Goal: Task Accomplishment & Management: Manage account settings

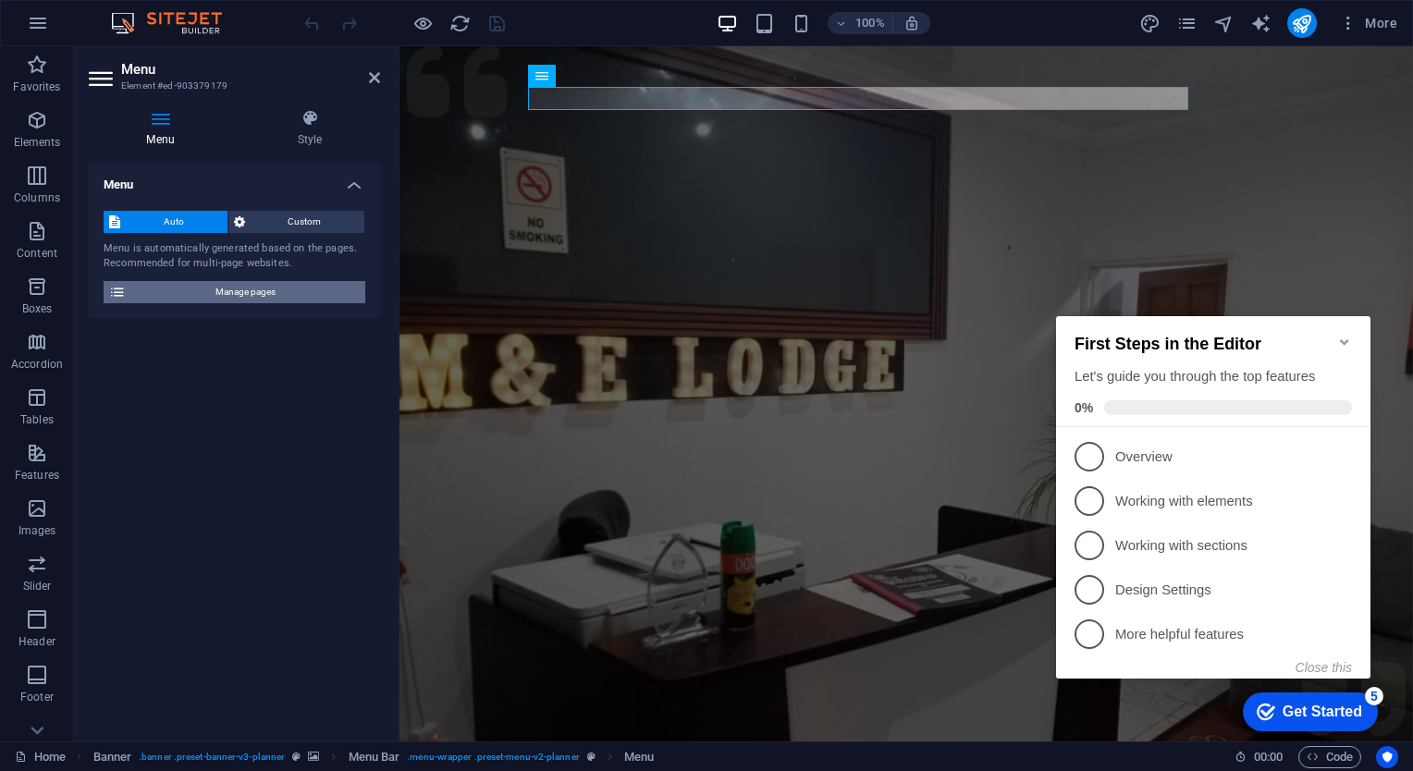
click at [263, 293] on span "Manage pages" at bounding box center [245, 292] width 228 height 22
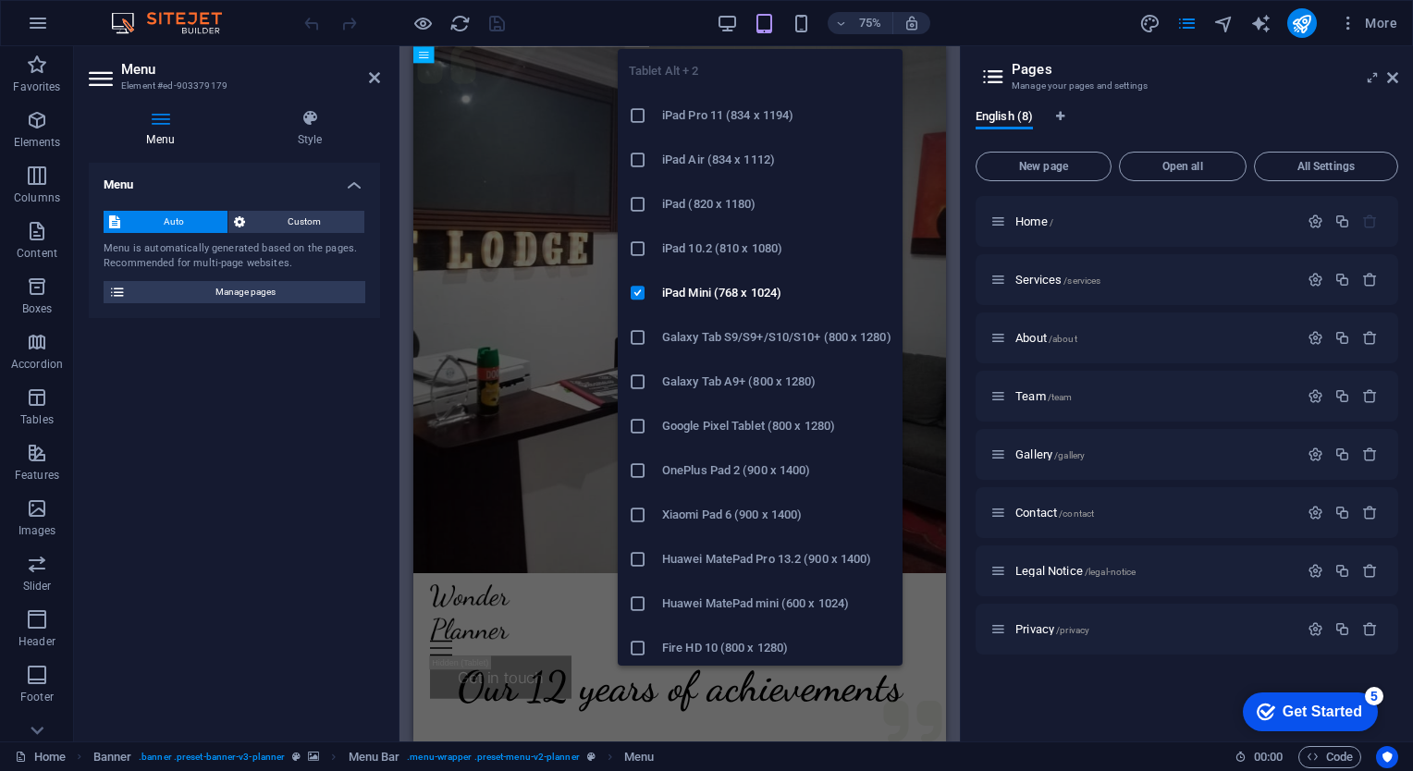
click at [737, 415] on h6 "Google Pixel Tablet (800 x 1280)" at bounding box center [776, 426] width 229 height 22
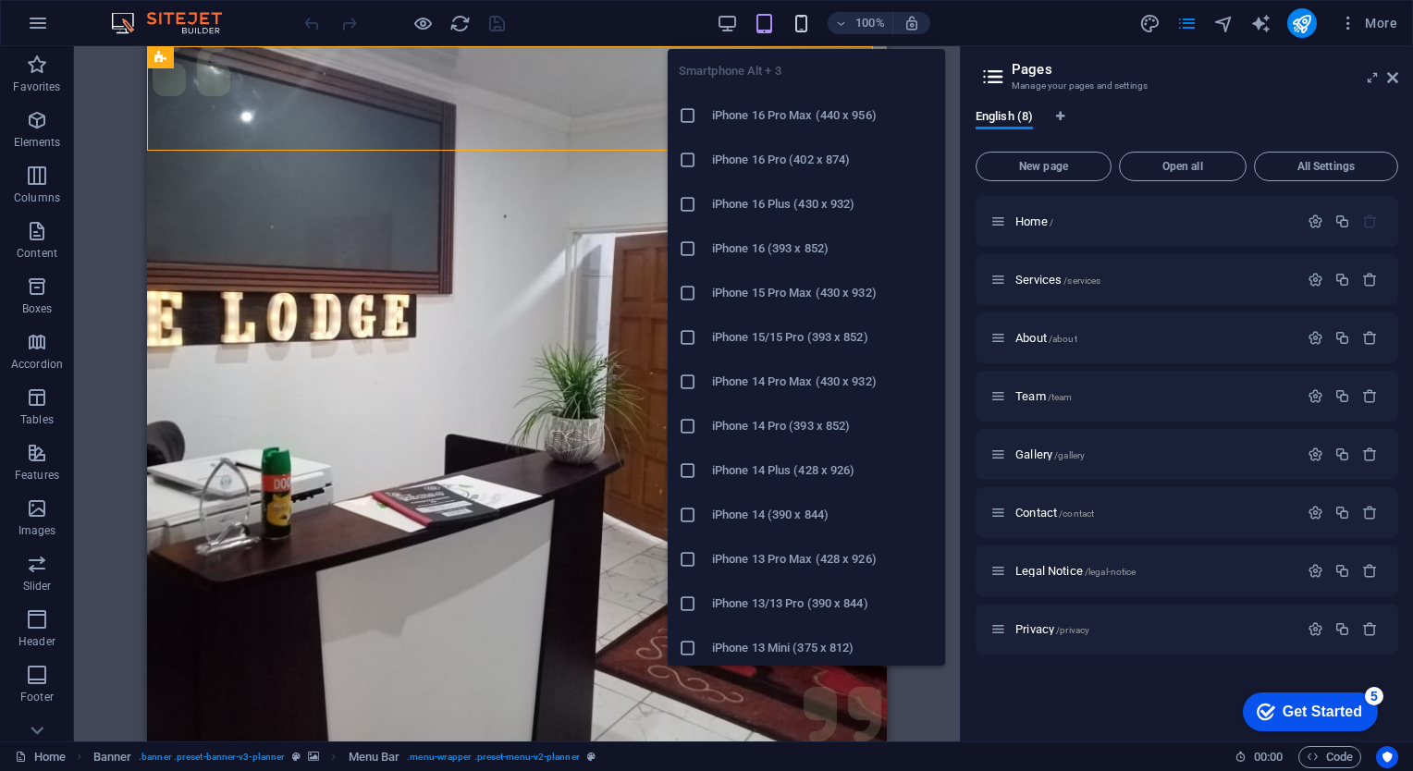
click at [796, 24] on icon "button" at bounding box center [801, 23] width 21 height 21
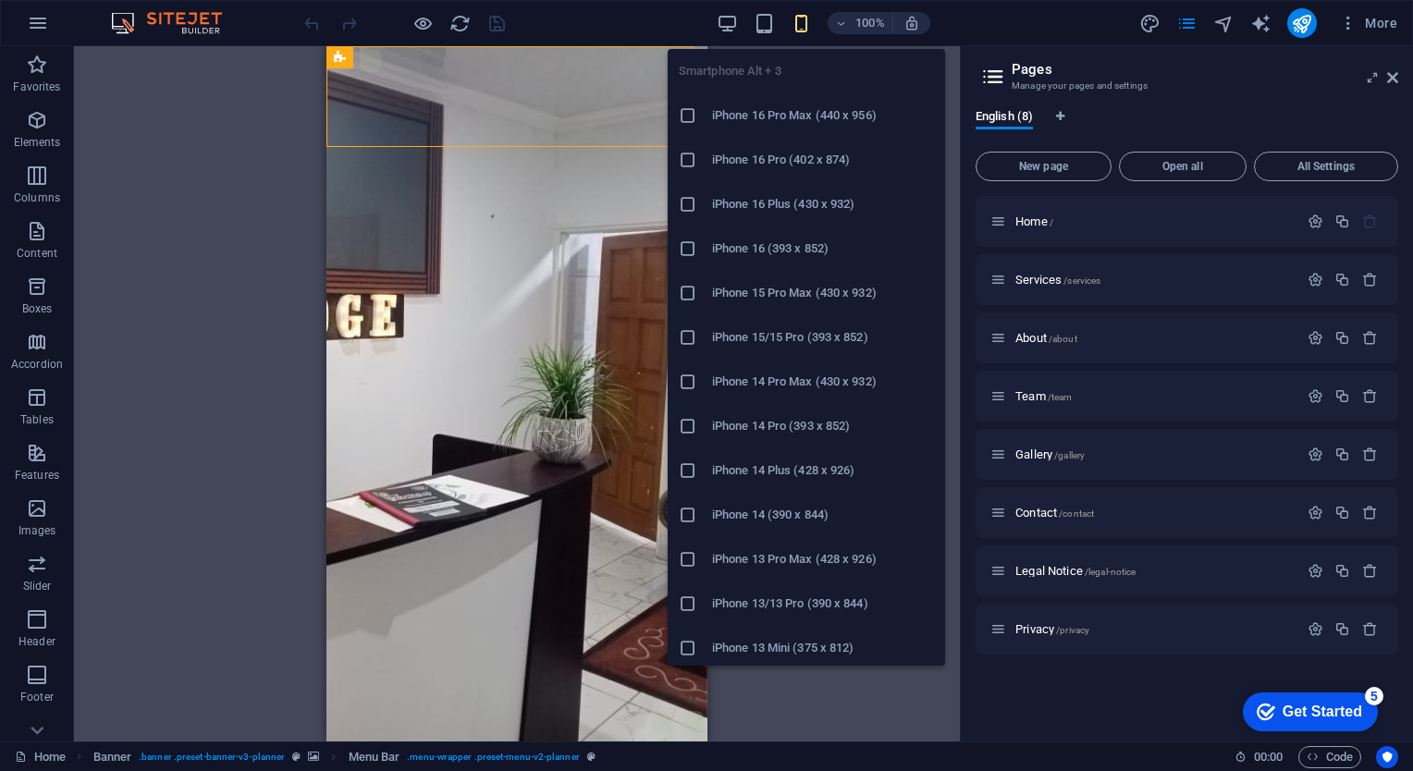
click at [785, 115] on h6 "iPhone 16 Pro Max (440 x 956)" at bounding box center [823, 116] width 222 height 22
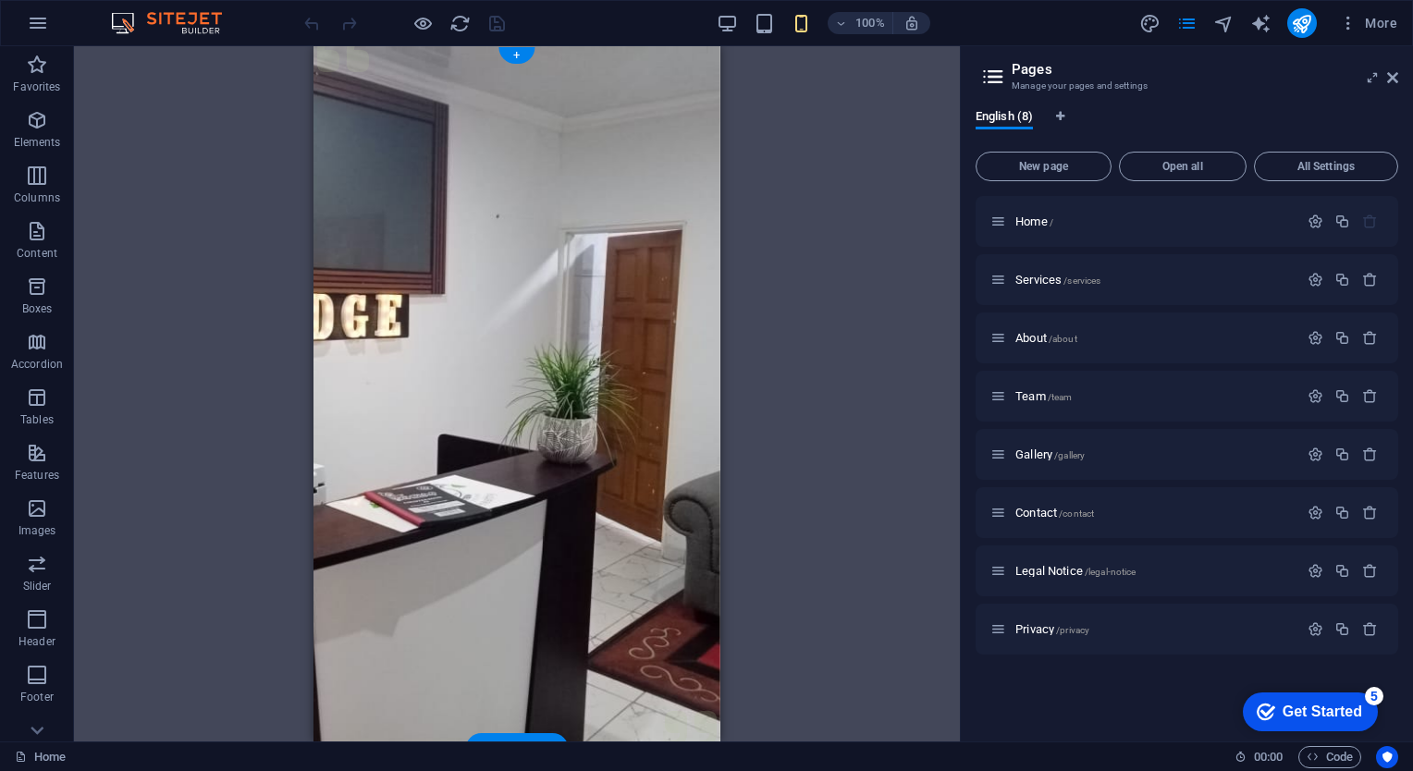
click at [474, 593] on figure at bounding box center [517, 397] width 407 height 703
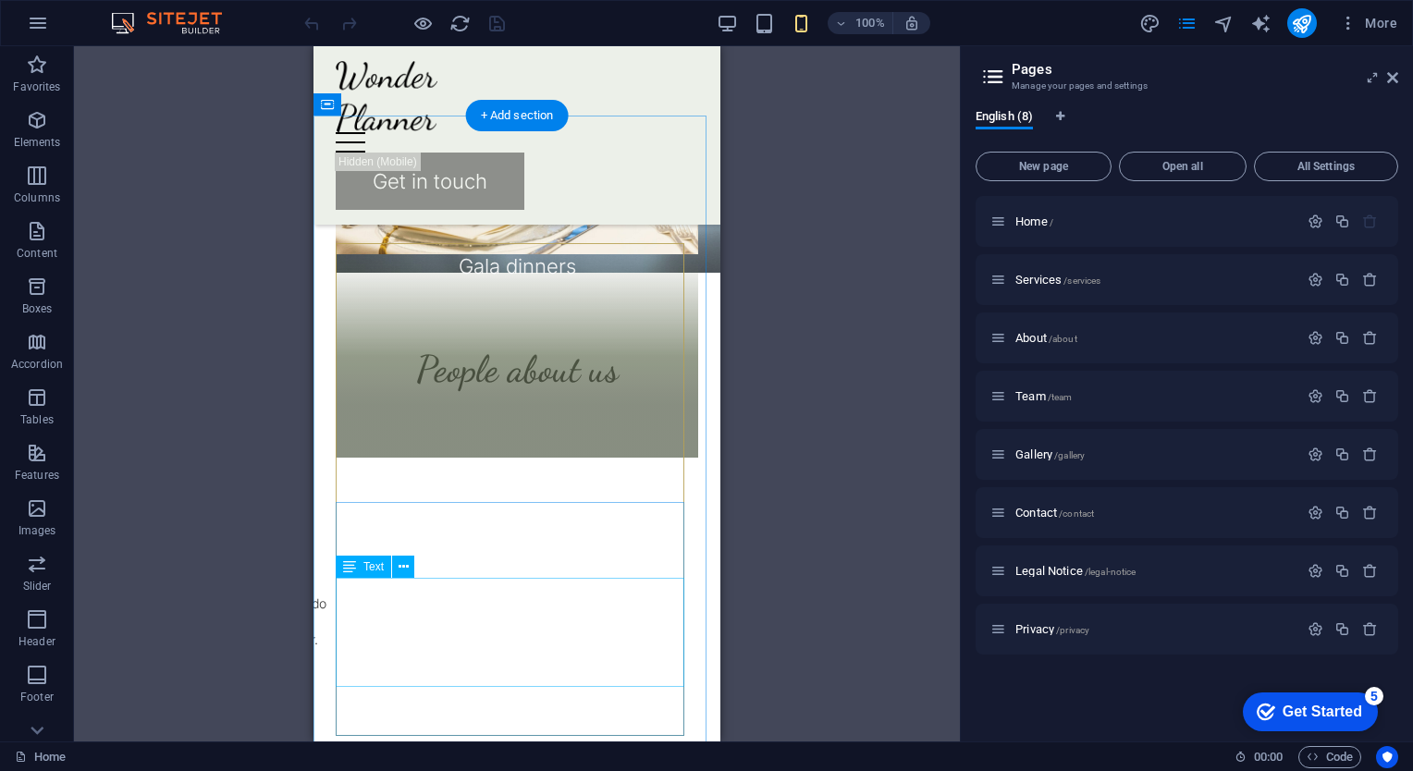
scroll to position [2364, 0]
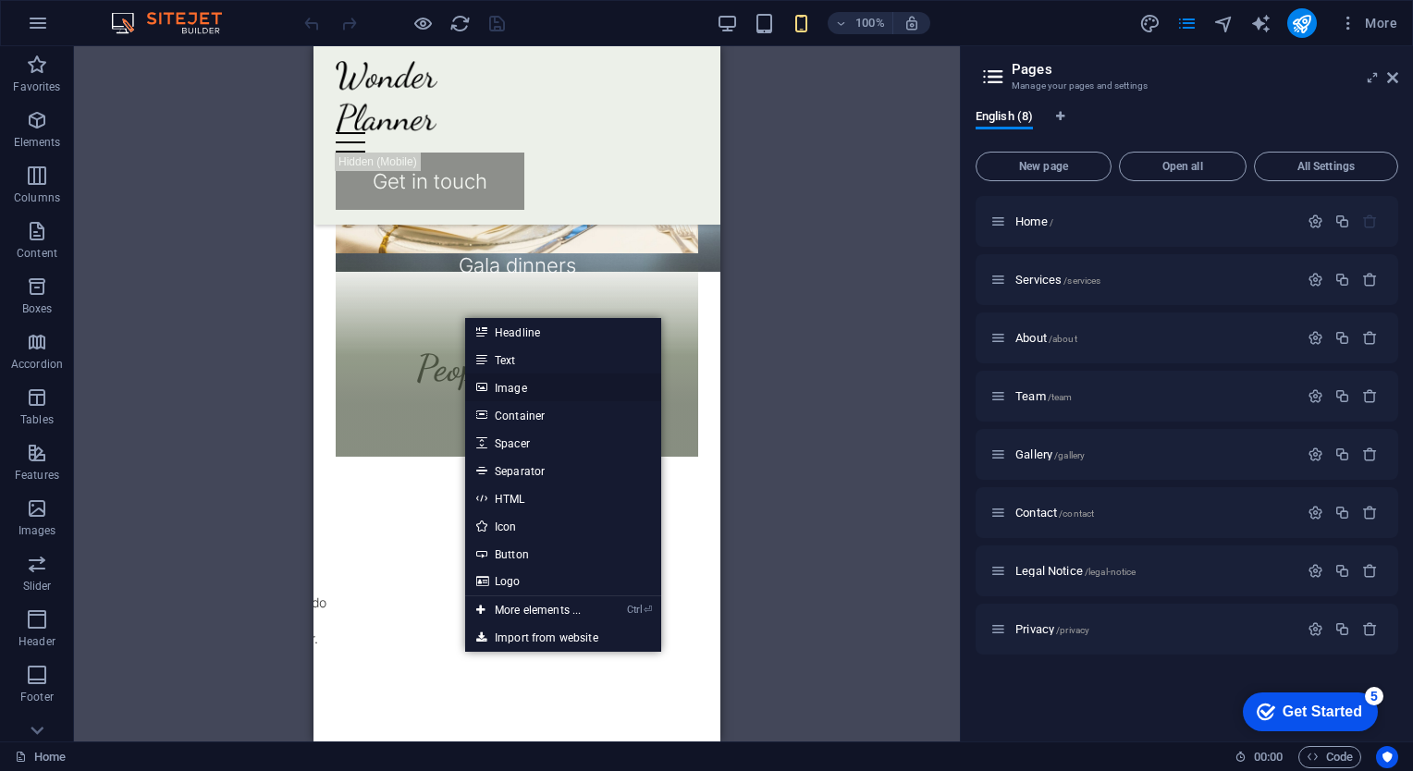
click at [519, 391] on link "Image" at bounding box center [563, 388] width 196 height 28
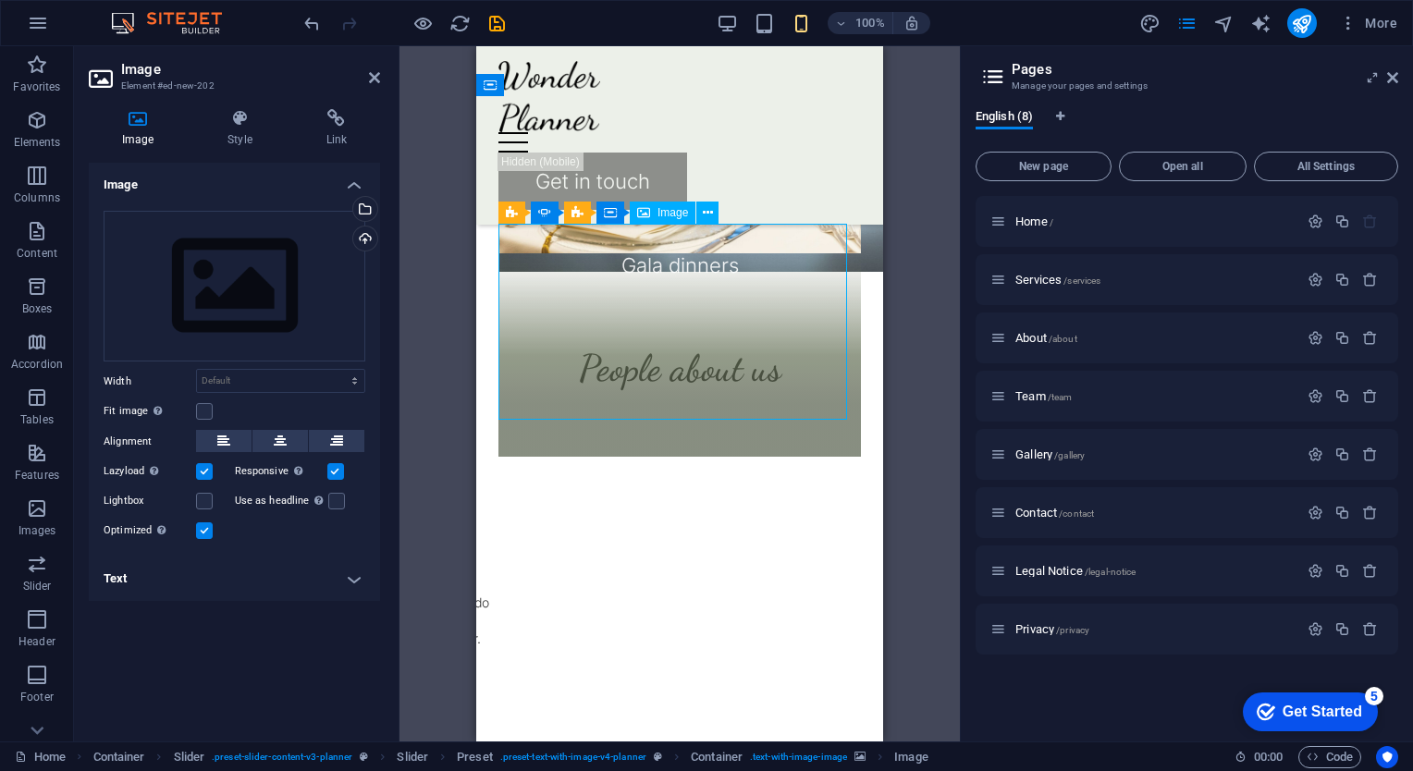
drag, startPoint x: 591, startPoint y: 354, endPoint x: 605, endPoint y: 416, distance: 63.5
click at [713, 216] on button at bounding box center [707, 213] width 22 height 22
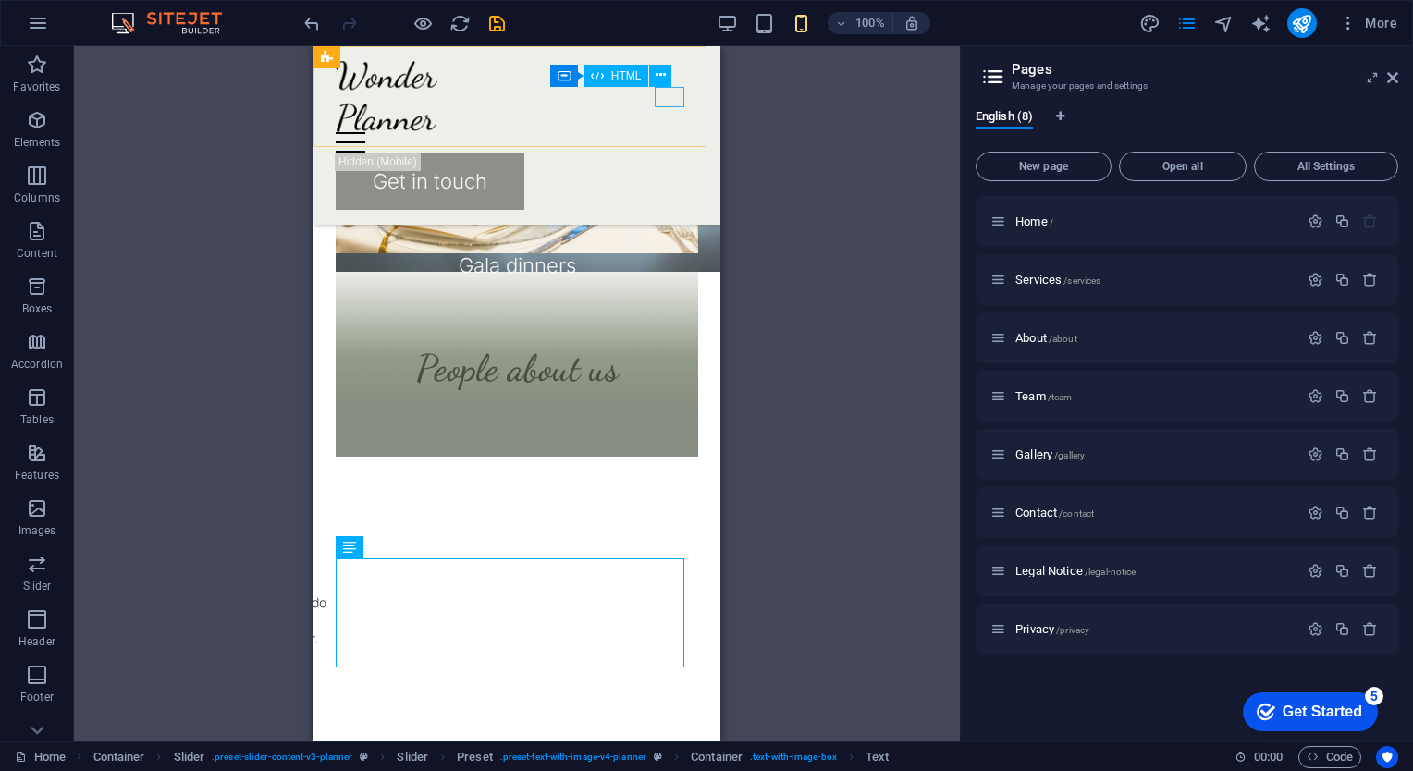
click at [662, 132] on div "Menu" at bounding box center [517, 142] width 363 height 20
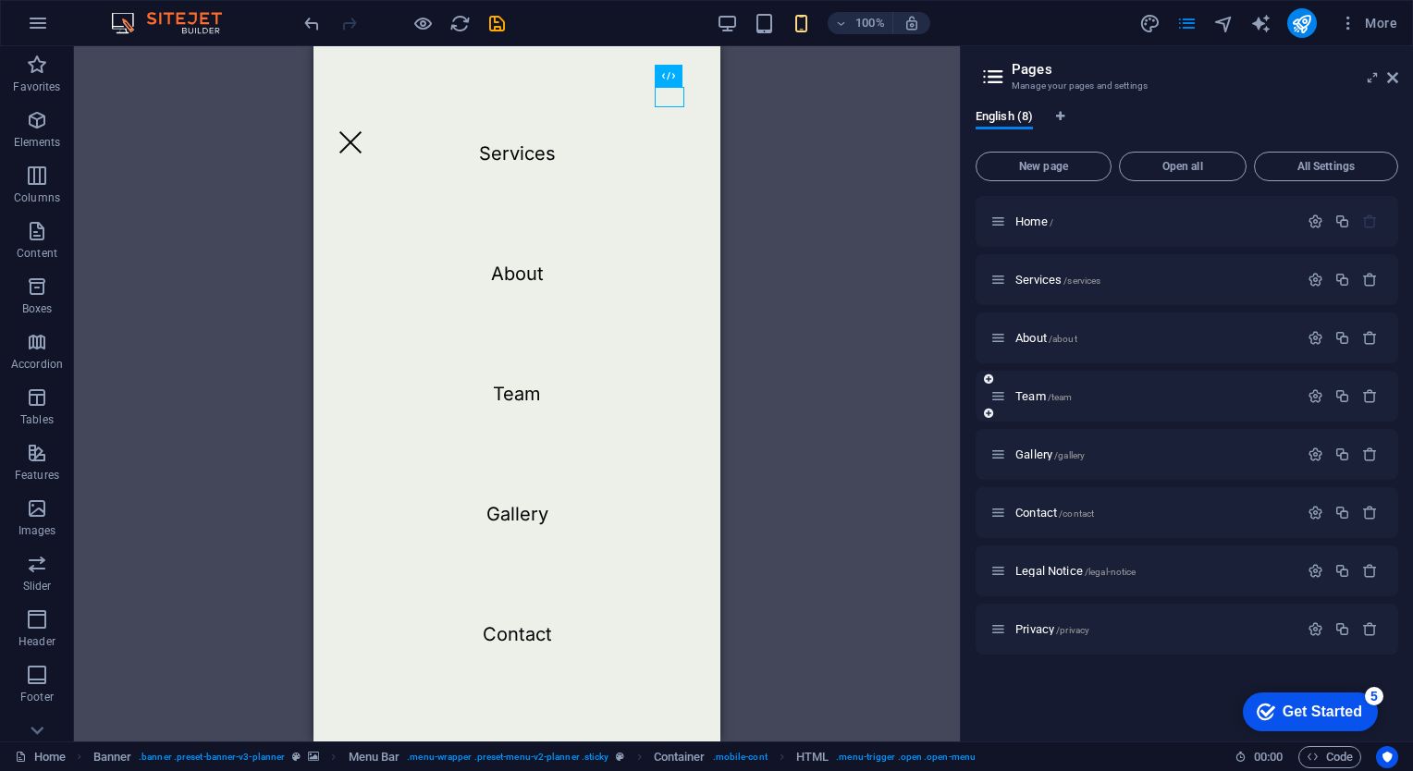
click at [998, 401] on icon at bounding box center [998, 396] width 16 height 16
click at [1040, 393] on span "Team /team" at bounding box center [1043, 396] width 56 height 14
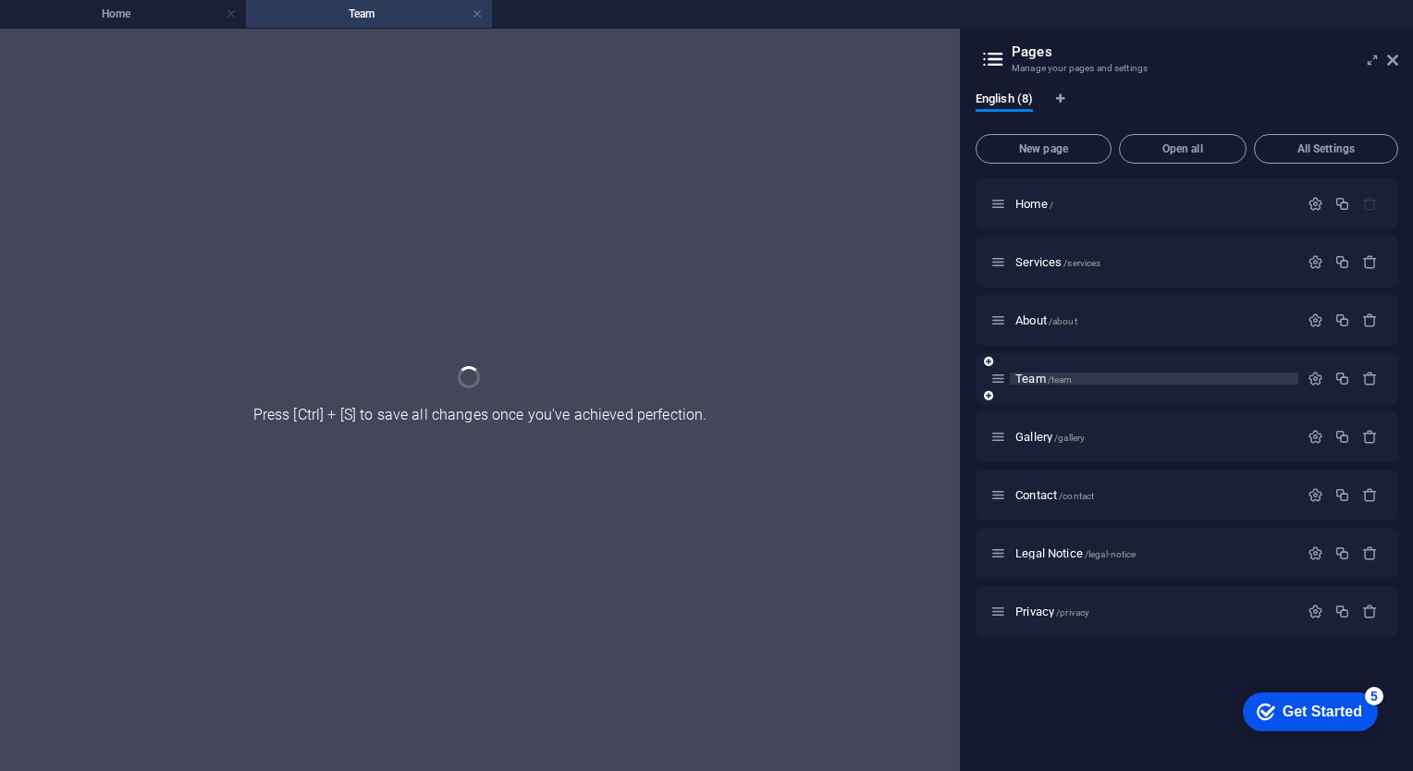
scroll to position [0, 0]
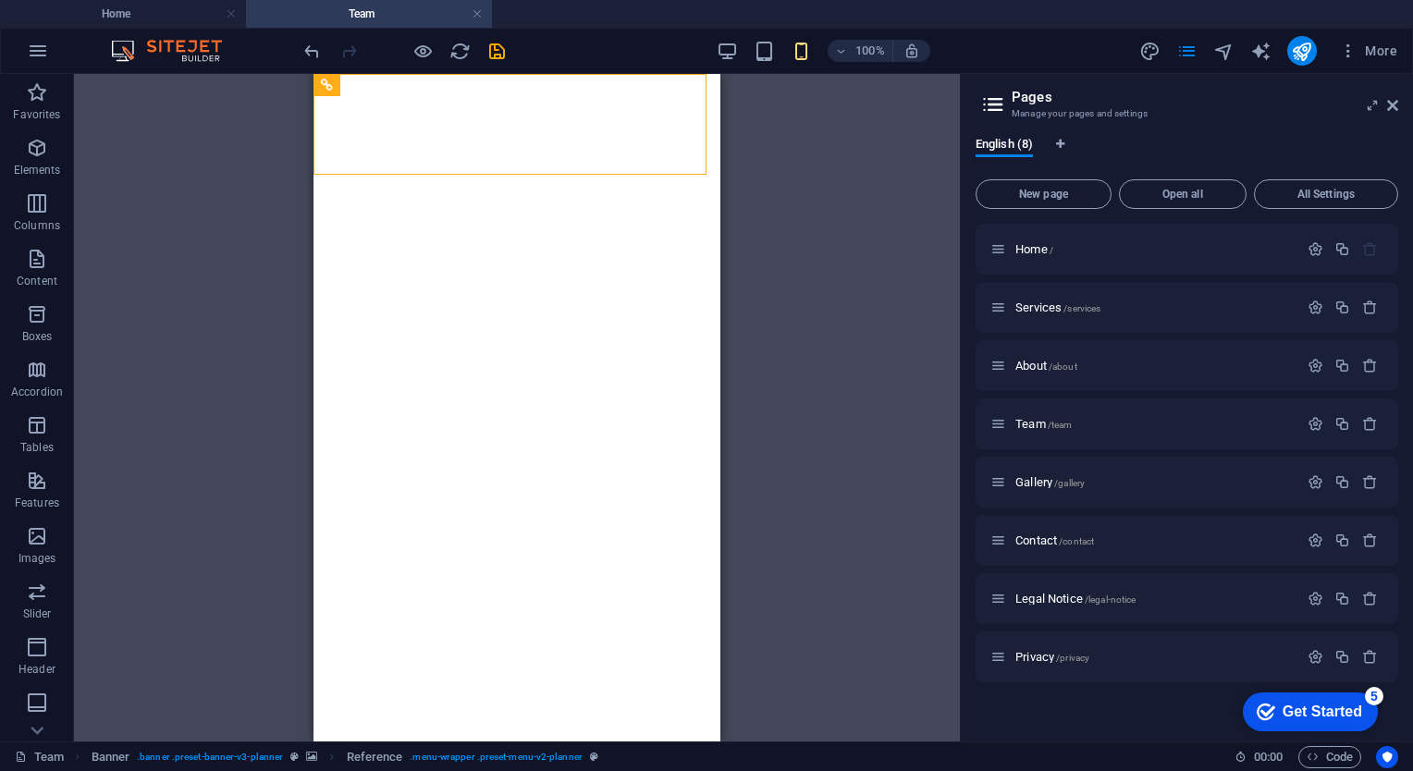
click at [813, 292] on div "Drag here to replace the existing content. Press “Ctrl” if you want to create a…" at bounding box center [517, 408] width 886 height 668
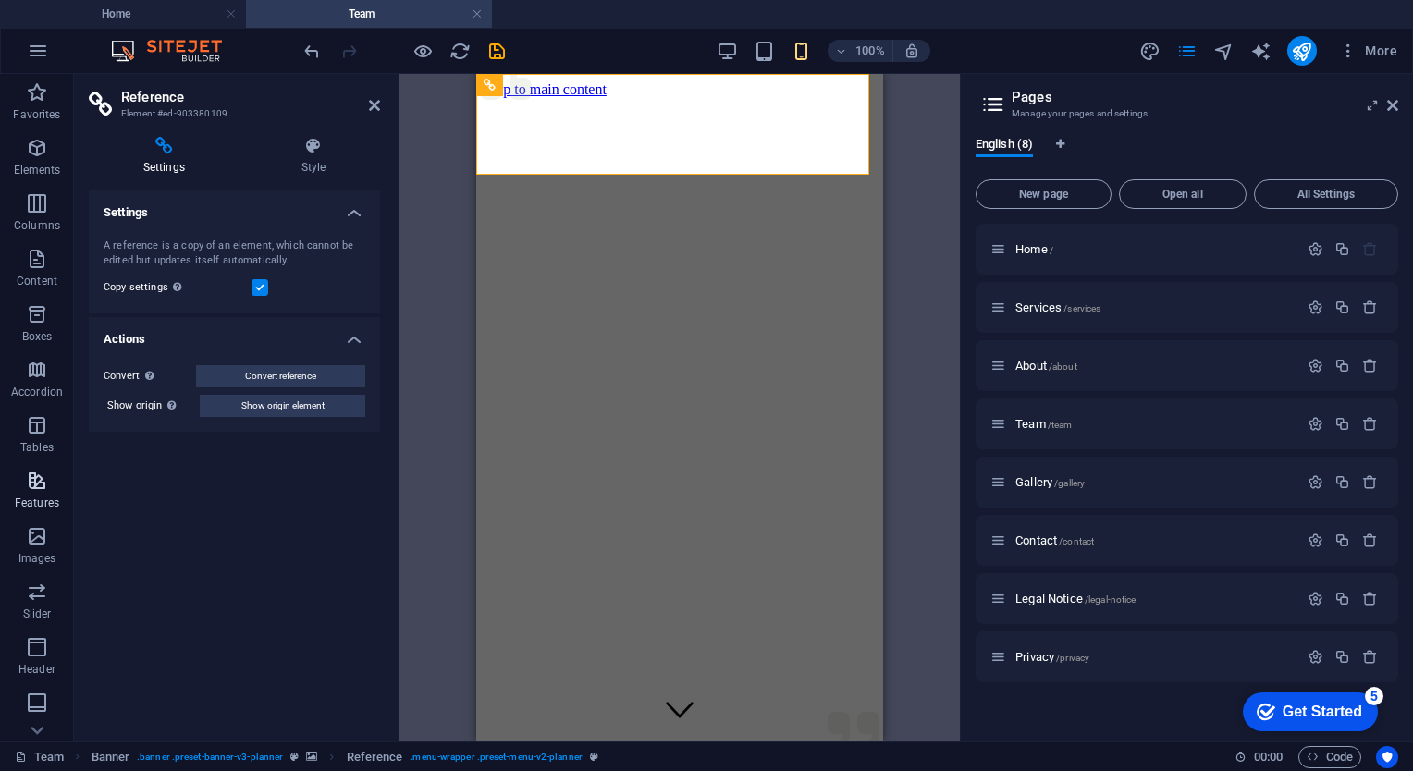
scroll to position [164, 0]
click at [34, 605] on span "Forms" at bounding box center [37, 606] width 74 height 44
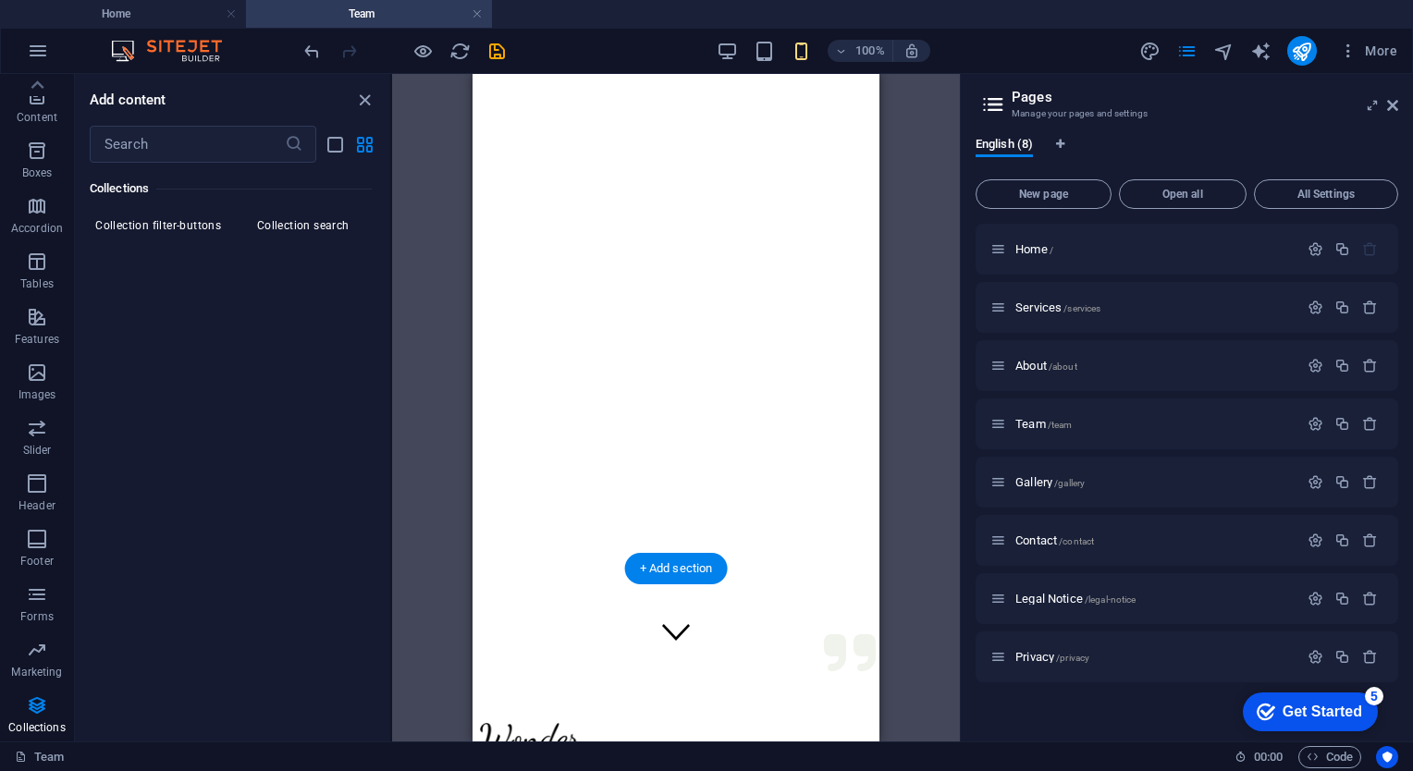
scroll to position [66, 0]
click at [640, 32] on figure at bounding box center [676, 32] width 392 height 0
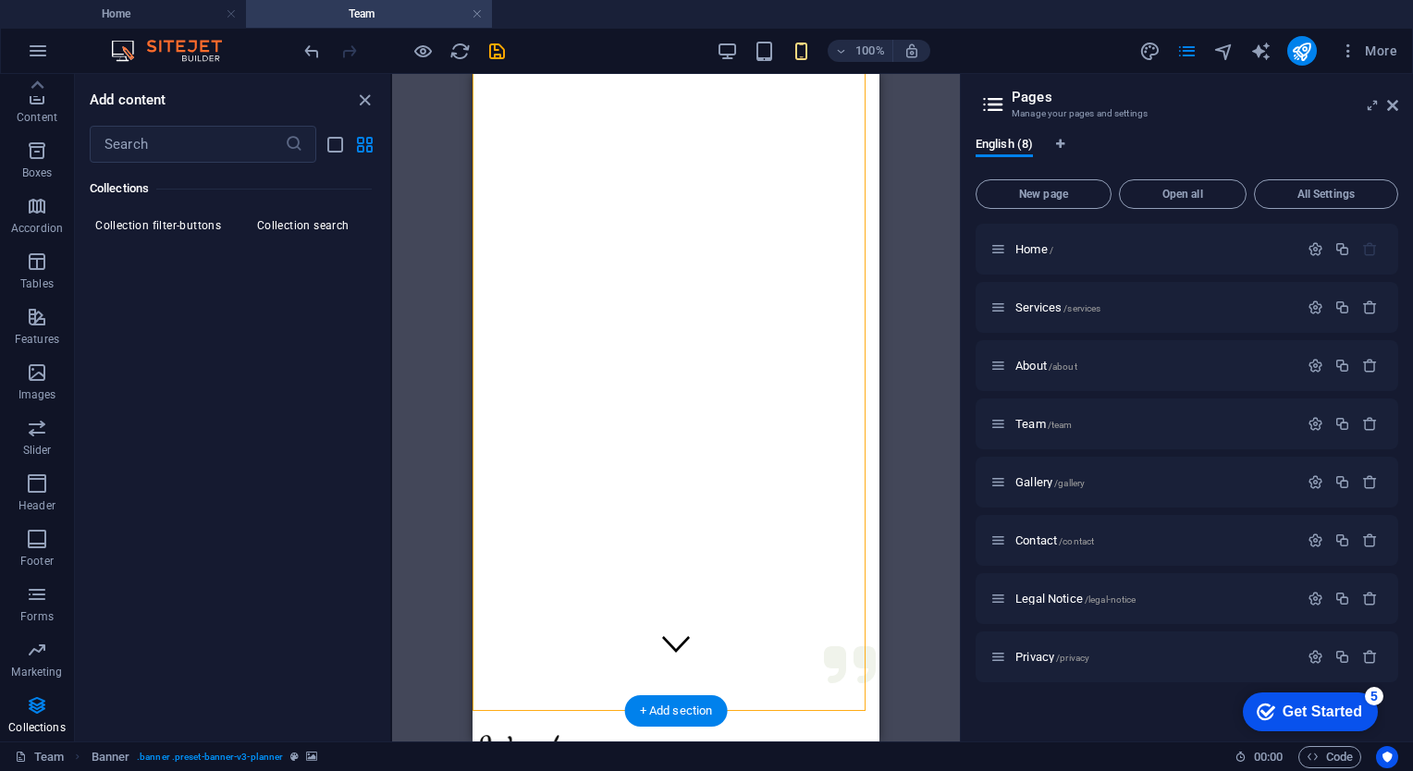
click at [633, 32] on figure at bounding box center [676, 32] width 392 height 0
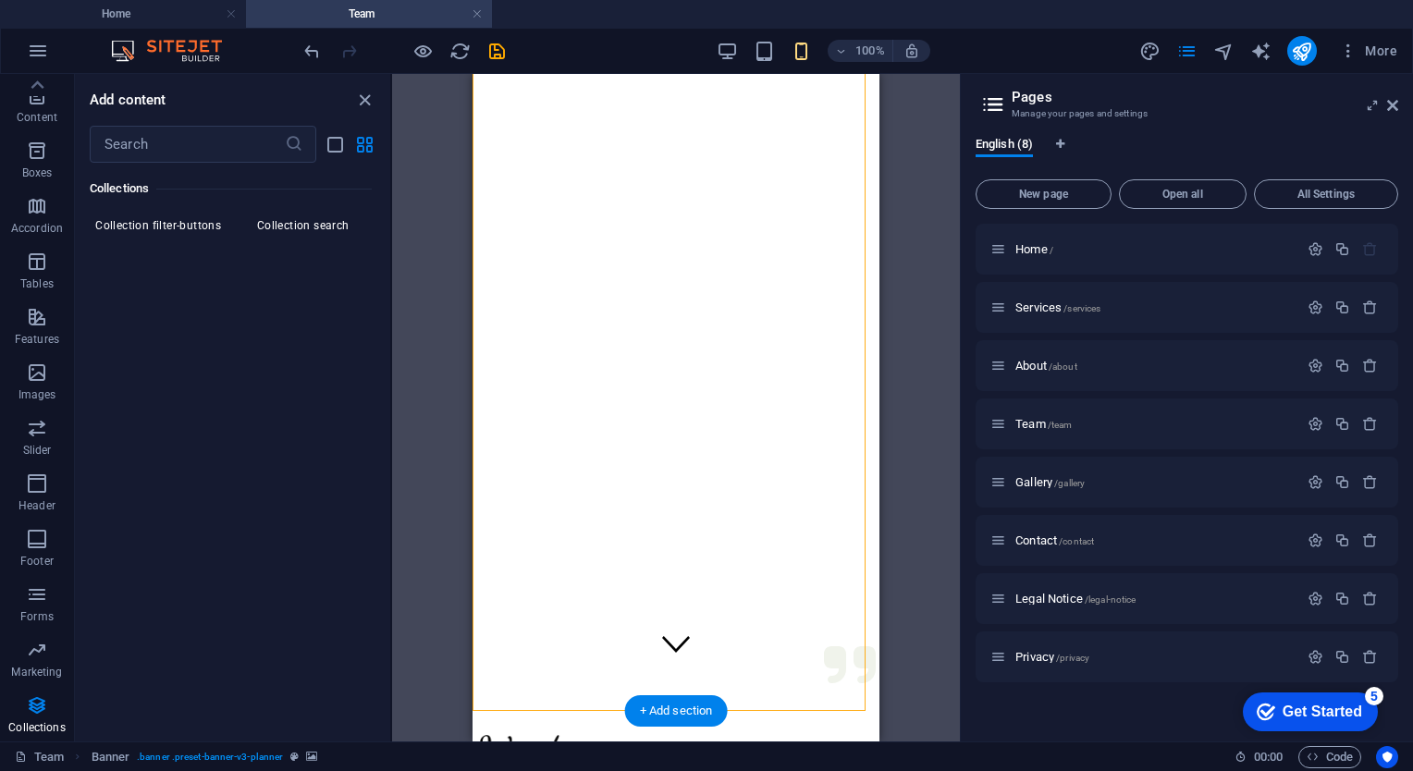
click at [633, 32] on figure at bounding box center [676, 32] width 392 height 0
select select "px"
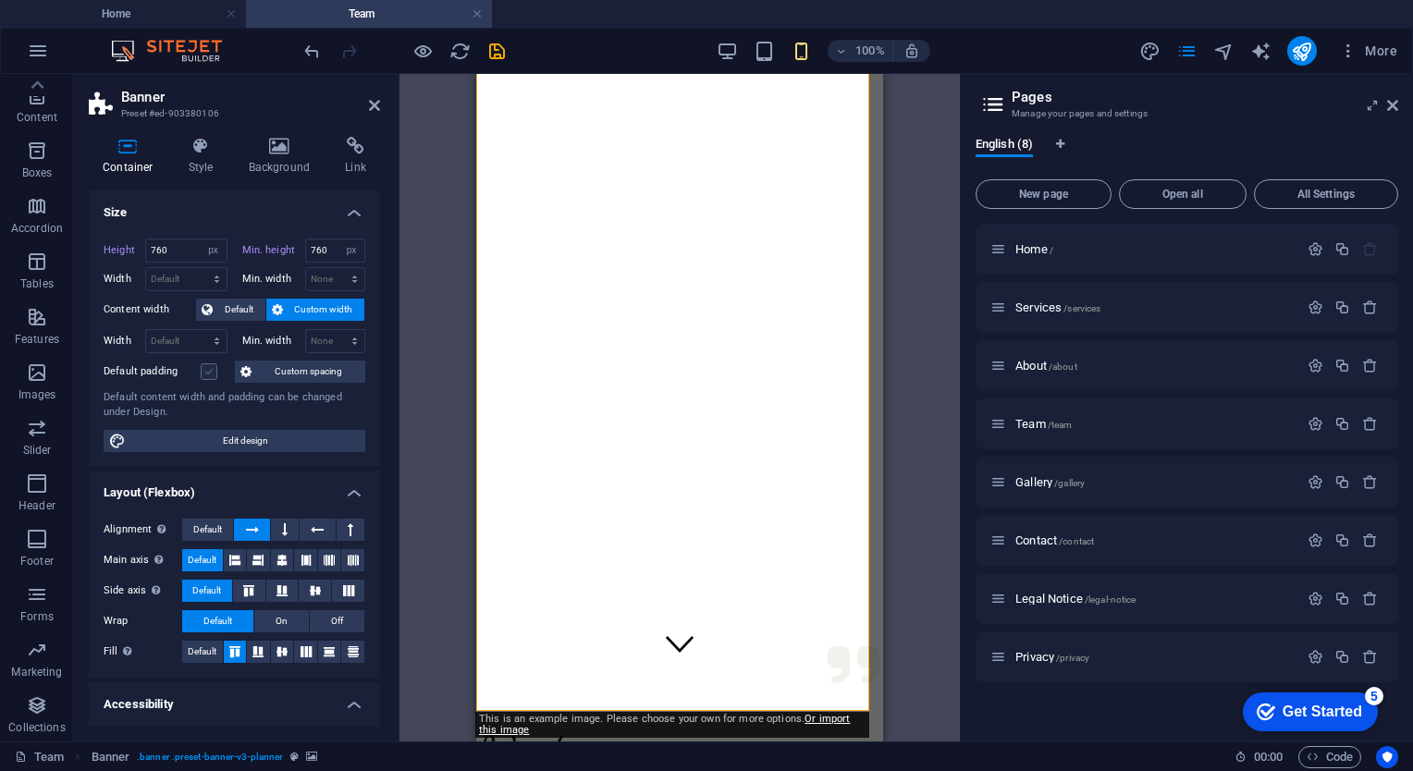
click at [211, 377] on label at bounding box center [209, 371] width 17 height 17
click at [0, 0] on input "Default padding" at bounding box center [0, 0] width 0 height 0
click at [211, 377] on label at bounding box center [209, 371] width 17 height 17
click at [0, 0] on input "Default padding" at bounding box center [0, 0] width 0 height 0
click at [211, 377] on label at bounding box center [209, 371] width 17 height 17
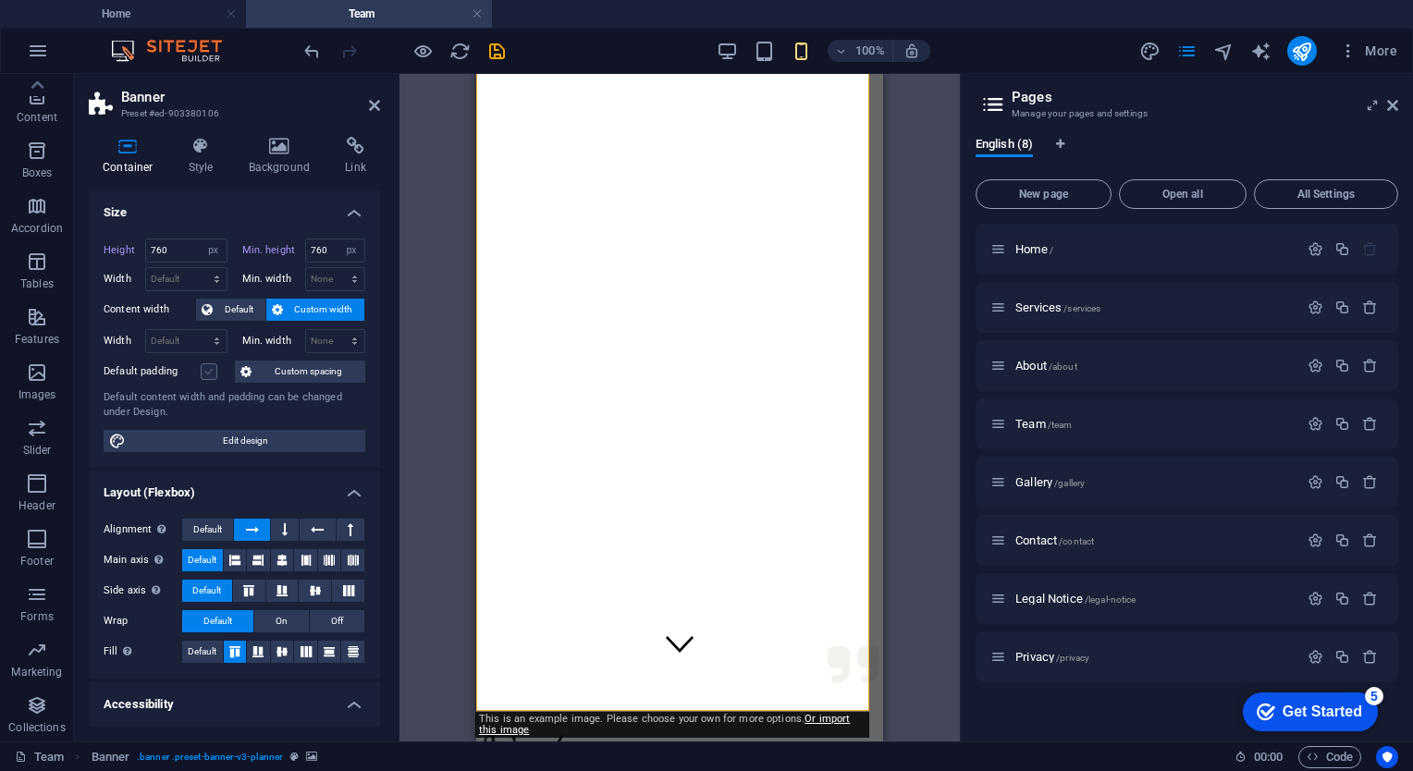
click at [0, 0] on input "Default padding" at bounding box center [0, 0] width 0 height 0
click at [211, 377] on label at bounding box center [209, 371] width 17 height 17
click at [0, 0] on input "Default padding" at bounding box center [0, 0] width 0 height 0
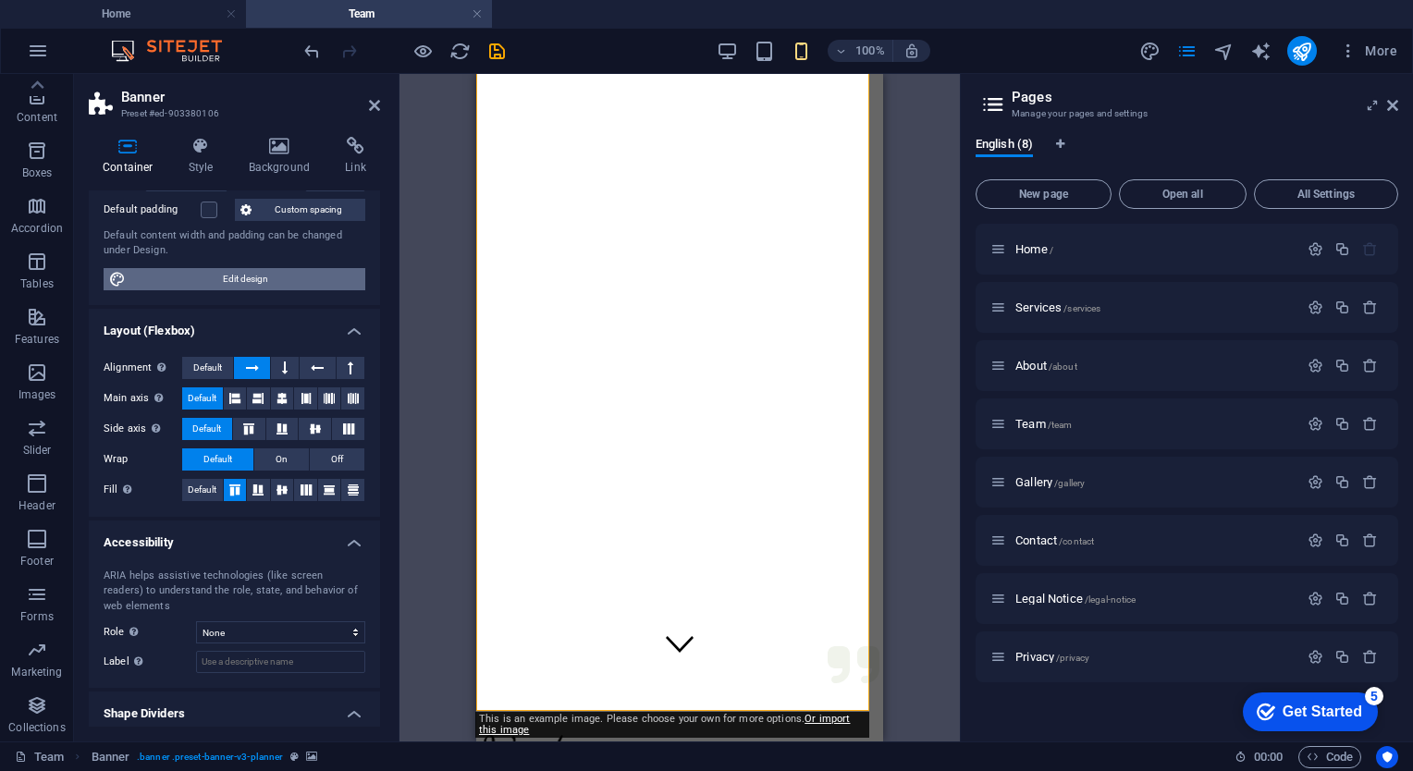
scroll to position [163, 0]
click at [240, 399] on button at bounding box center [235, 398] width 23 height 22
click at [264, 402] on button at bounding box center [258, 398] width 23 height 22
click at [194, 398] on span "Default" at bounding box center [202, 398] width 29 height 22
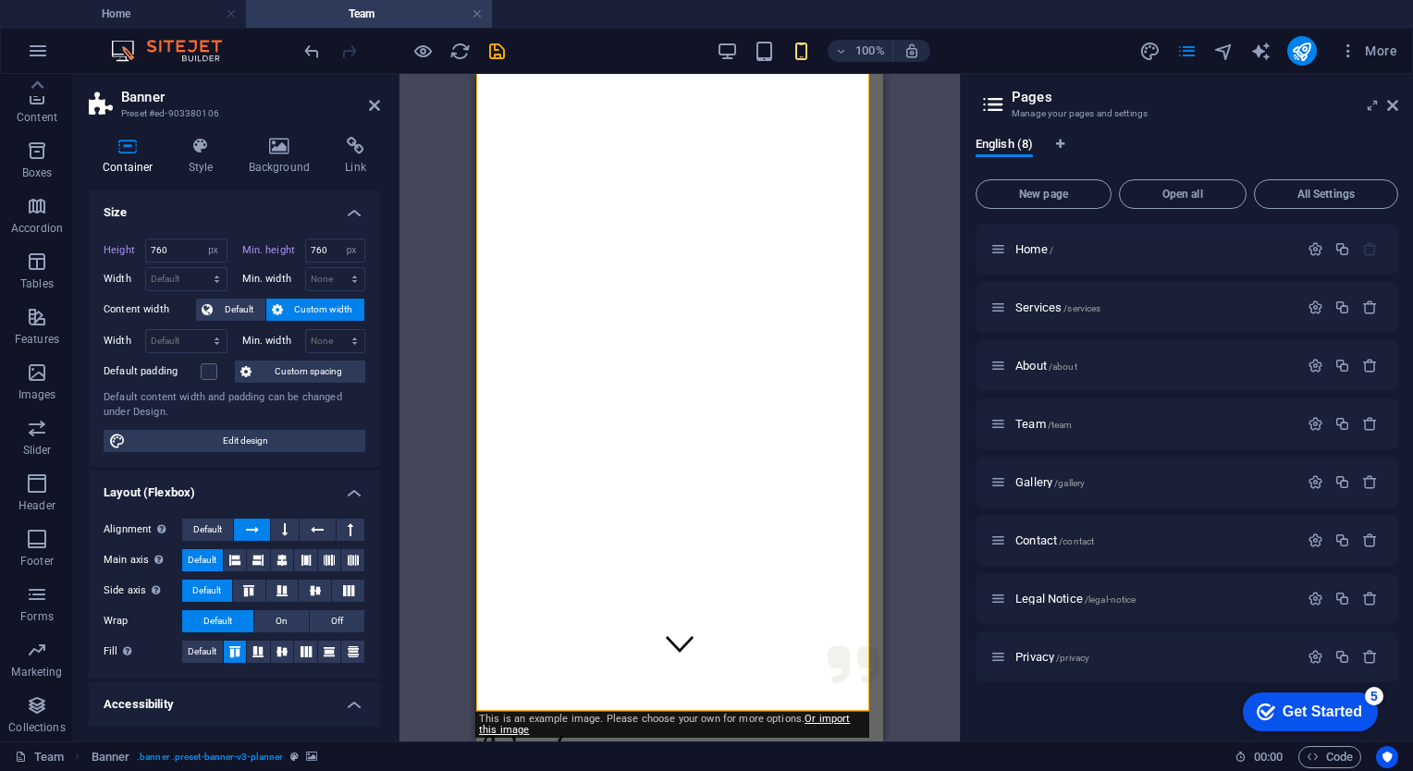
scroll to position [0, 0]
drag, startPoint x: 294, startPoint y: 486, endPoint x: 307, endPoint y: 419, distance: 67.8
click at [307, 419] on ul "Size Height 760 Default px rem % vh vw Min. height 760 None px rem % vh vw Widt…" at bounding box center [234, 565] width 291 height 749
click at [256, 441] on span "Edit design" at bounding box center [245, 441] width 228 height 22
select select "rem"
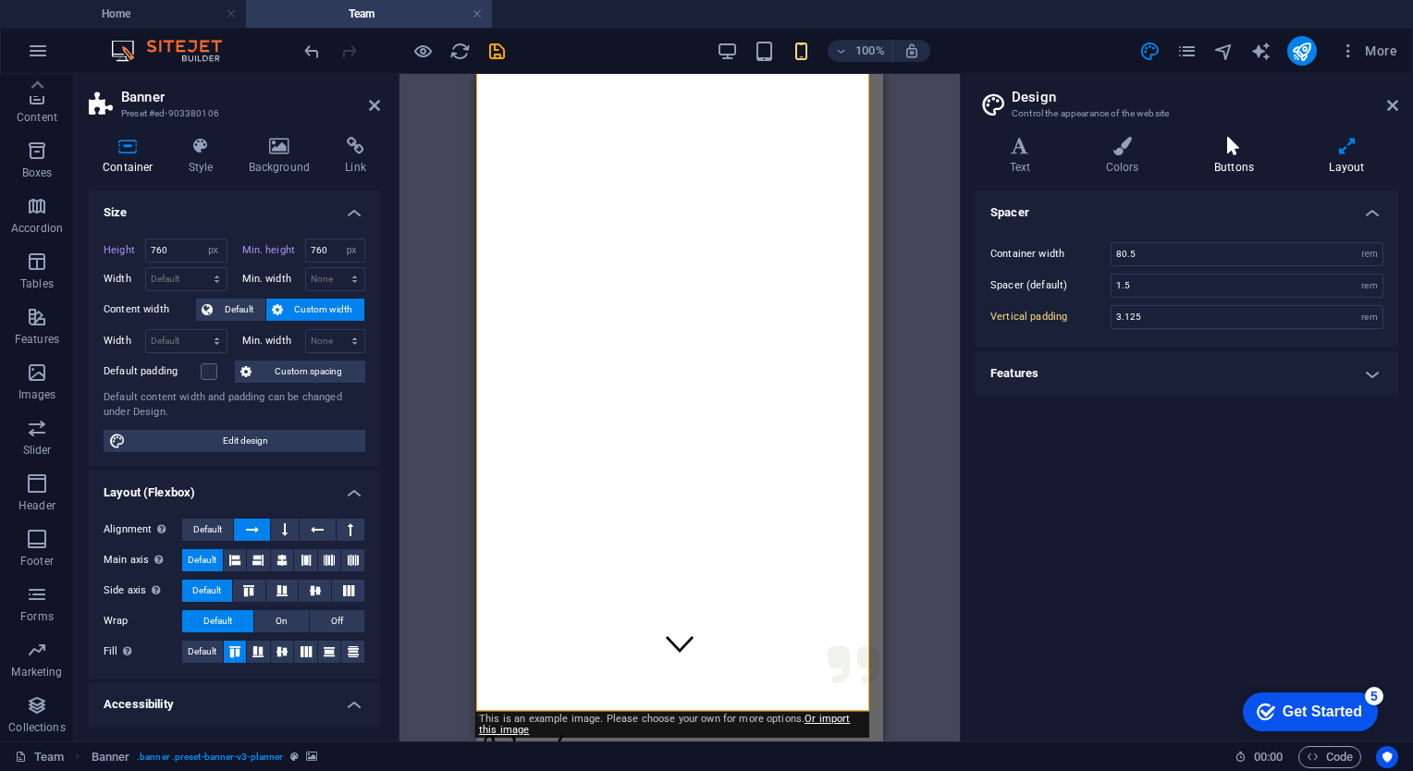
click at [1253, 159] on h4 "Buttons" at bounding box center [1237, 156] width 115 height 39
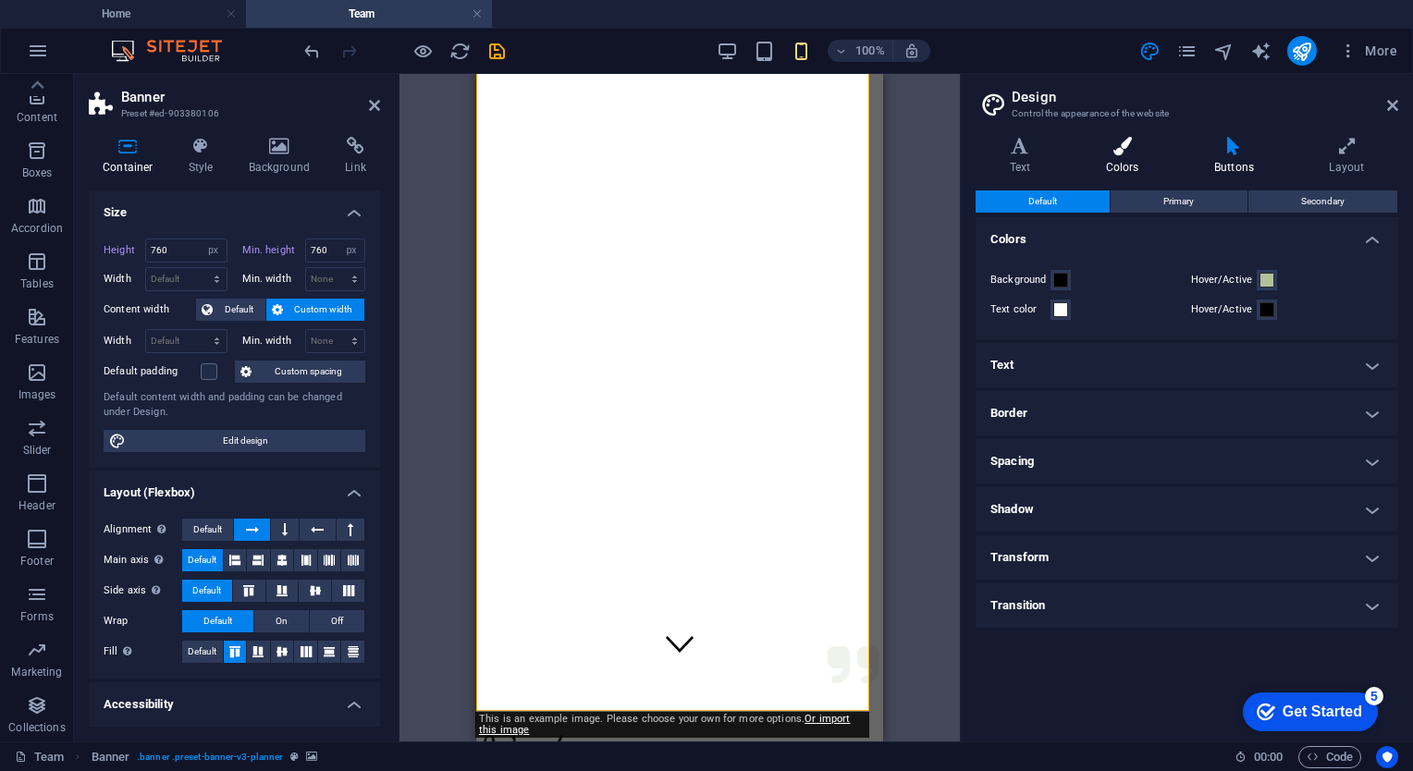
click at [1113, 160] on h4 "Colors" at bounding box center [1126, 156] width 108 height 39
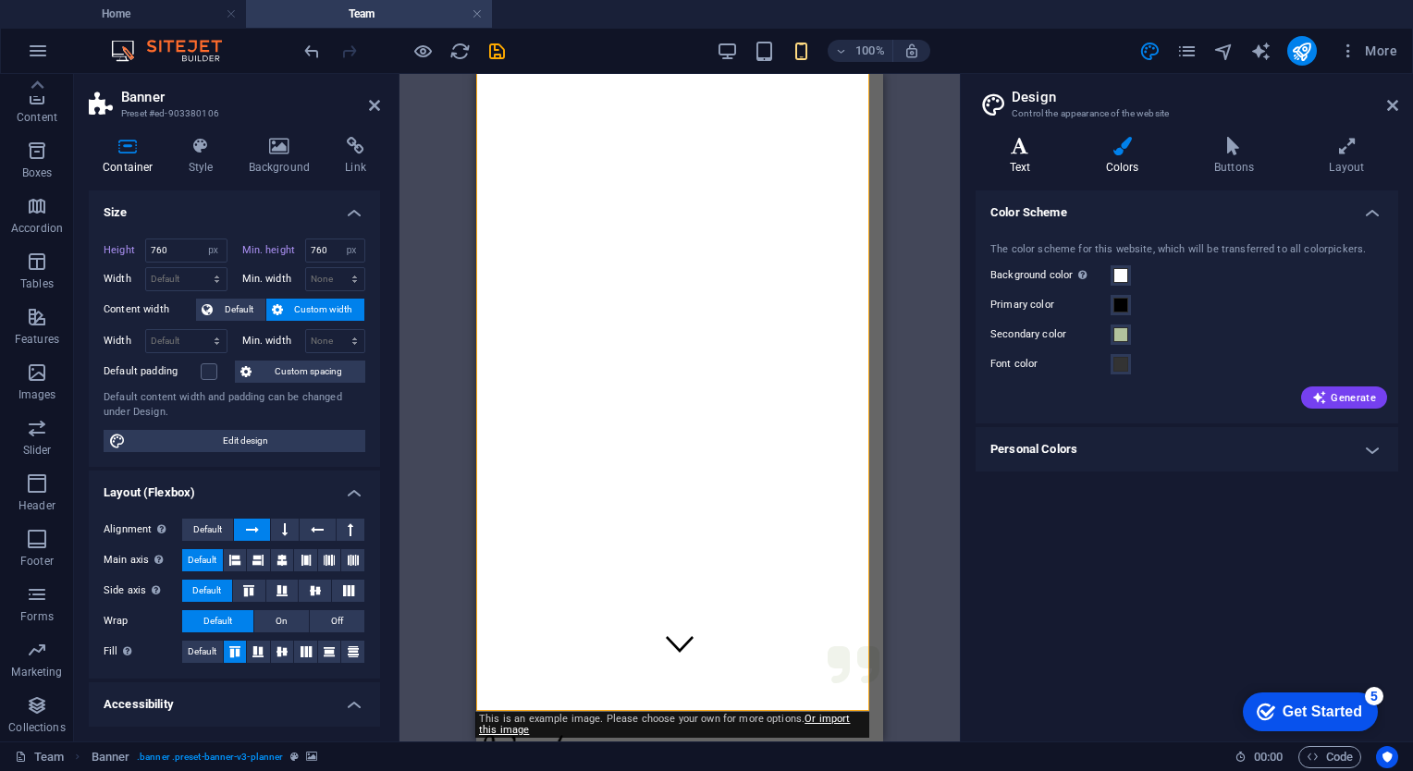
click at [1045, 161] on h4 "Text" at bounding box center [1024, 156] width 96 height 39
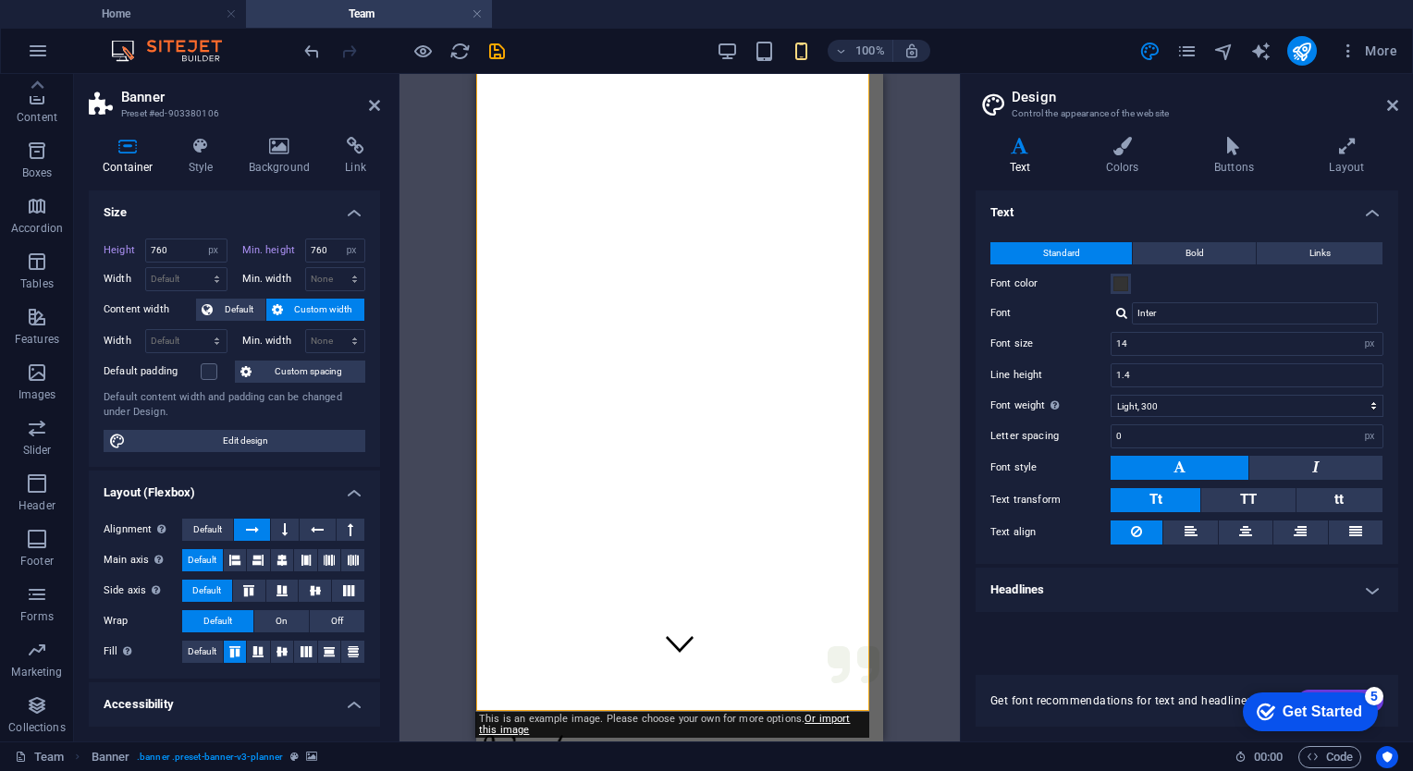
click at [914, 172] on div "Drag here to replace the existing content. Press “Ctrl” if you want to create a…" at bounding box center [680, 408] width 560 height 668
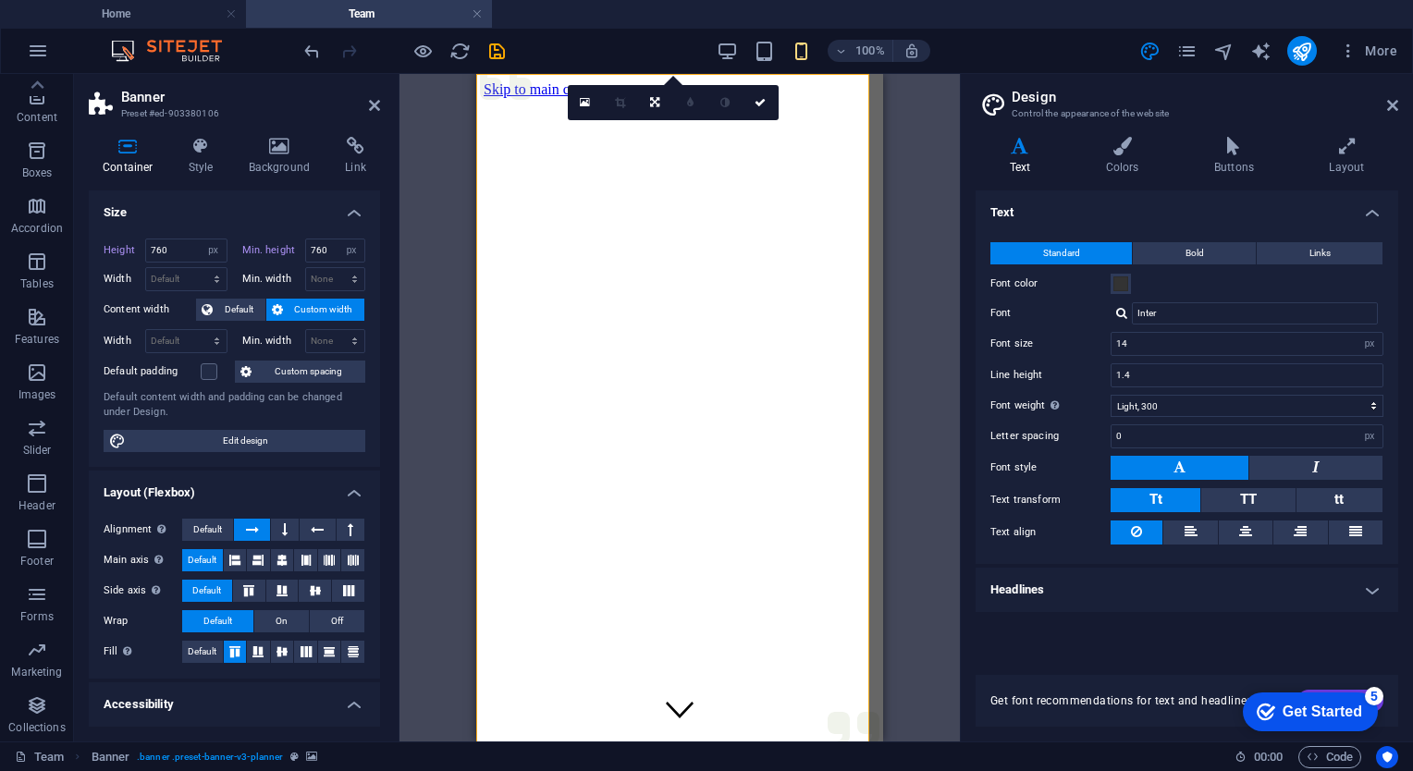
click at [435, 200] on div "Drag here to replace the existing content. Press “Ctrl” if you want to create a…" at bounding box center [680, 408] width 560 height 668
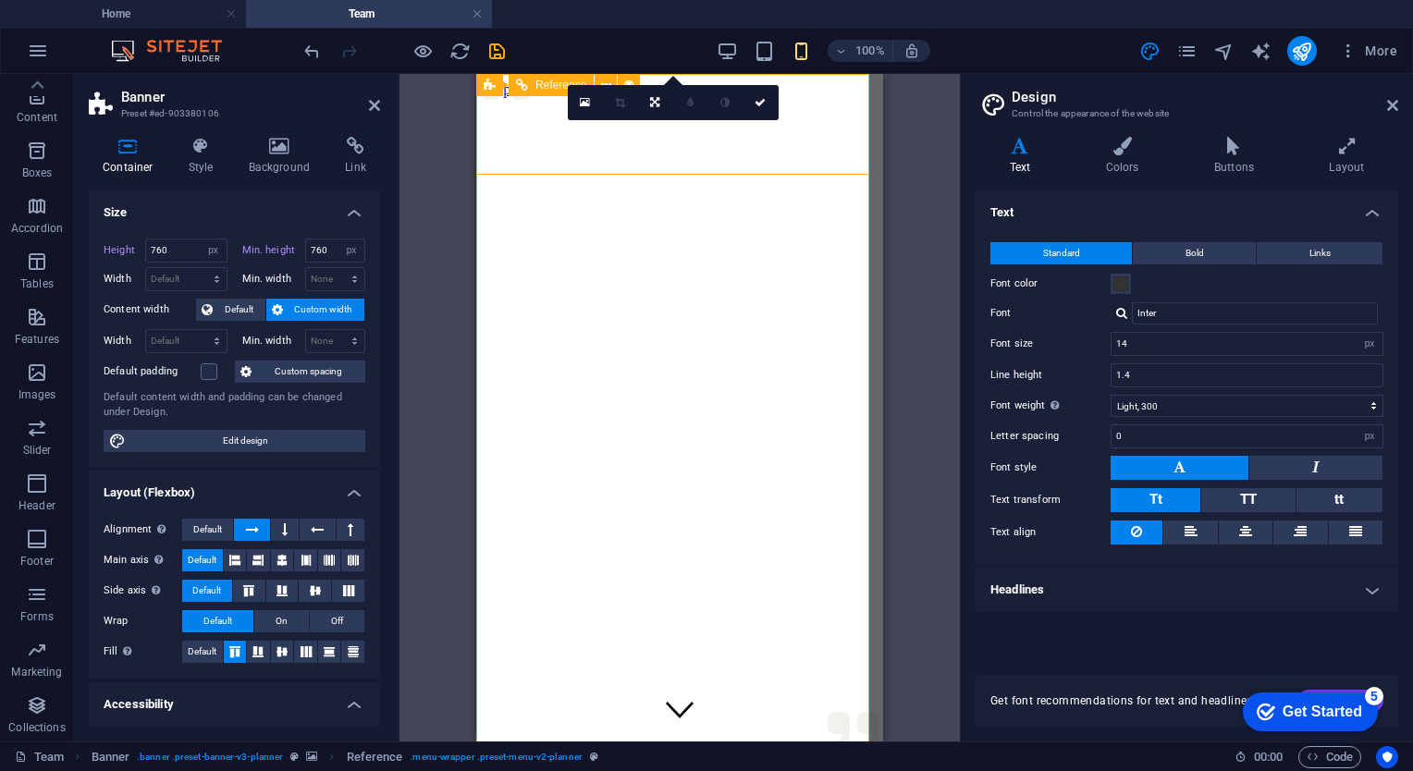
click at [758, 105] on icon at bounding box center [760, 102] width 11 height 11
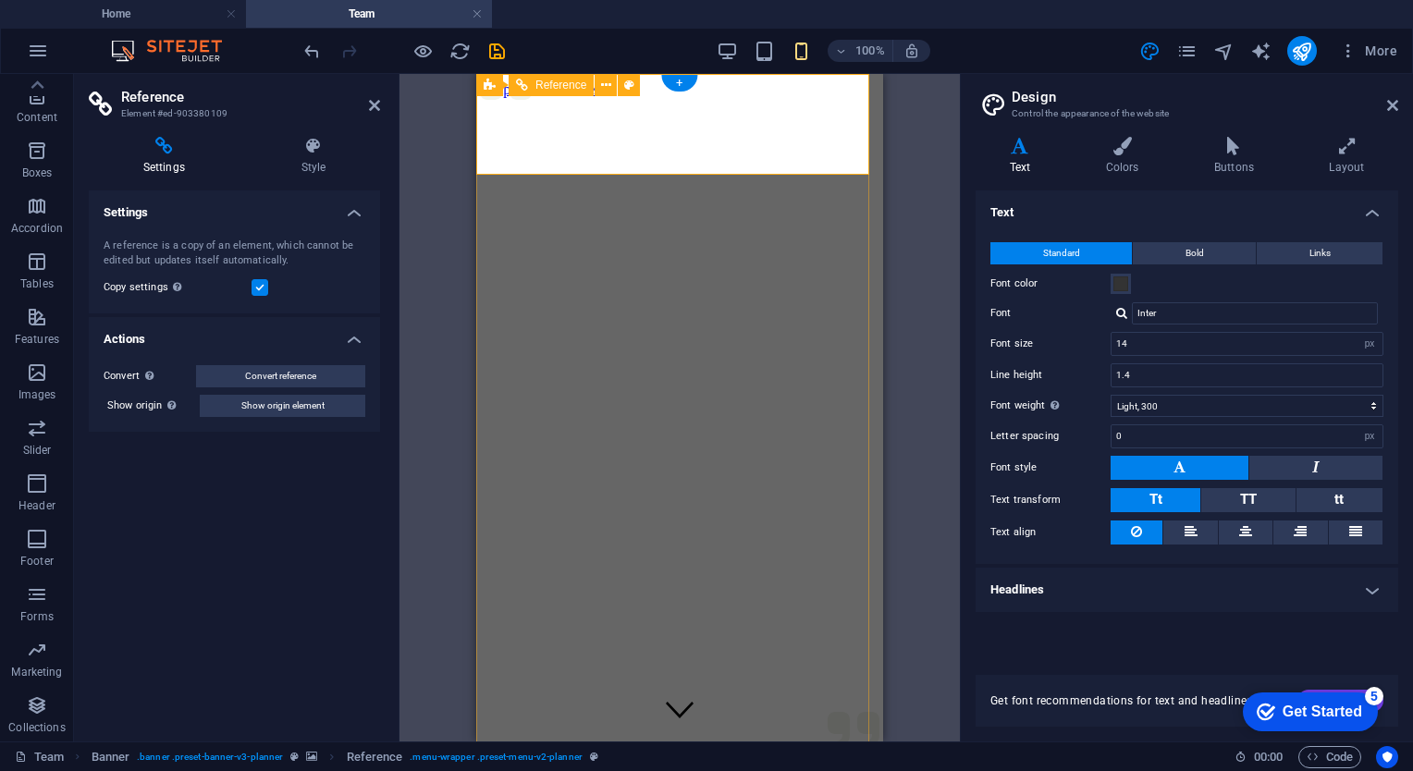
click at [171, 156] on h4 "Settings" at bounding box center [168, 156] width 158 height 39
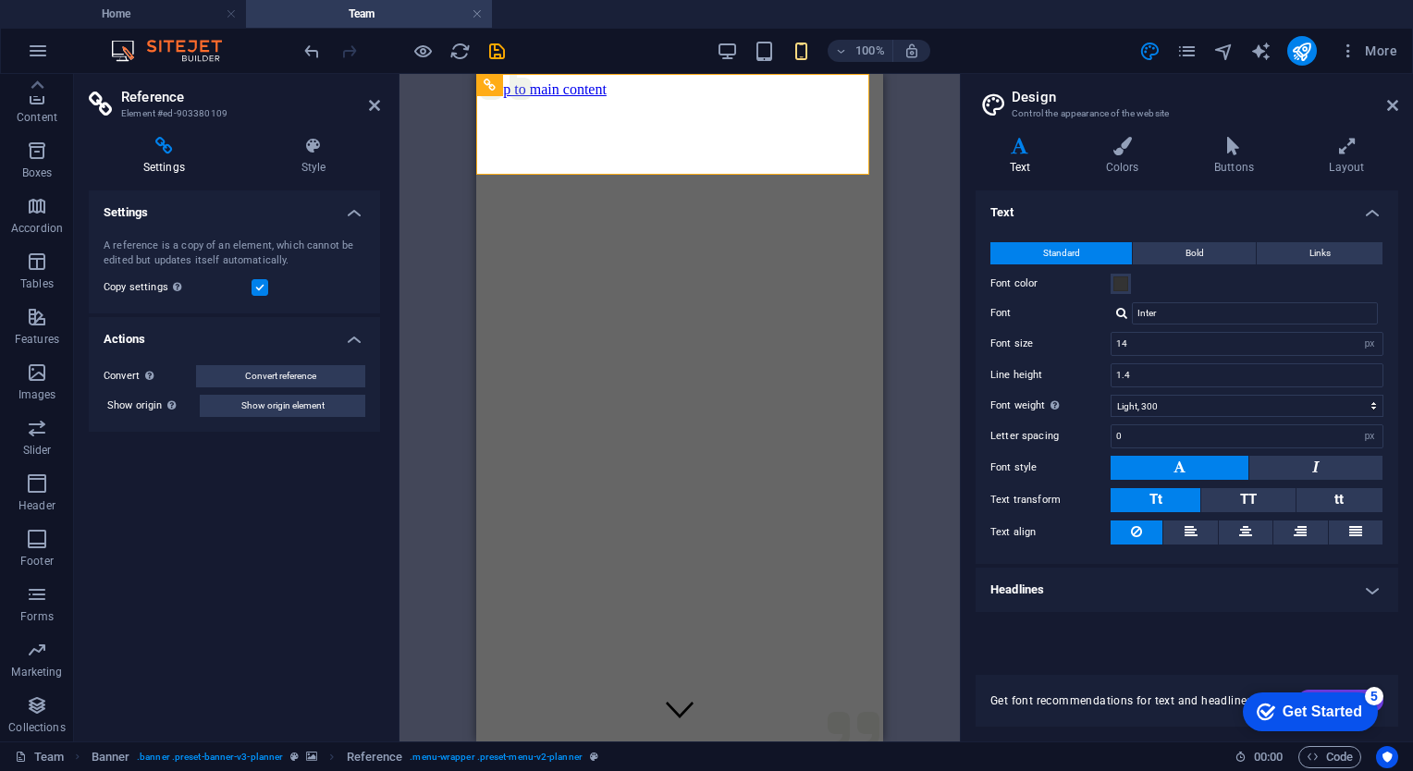
click at [171, 156] on h4 "Settings" at bounding box center [168, 156] width 158 height 39
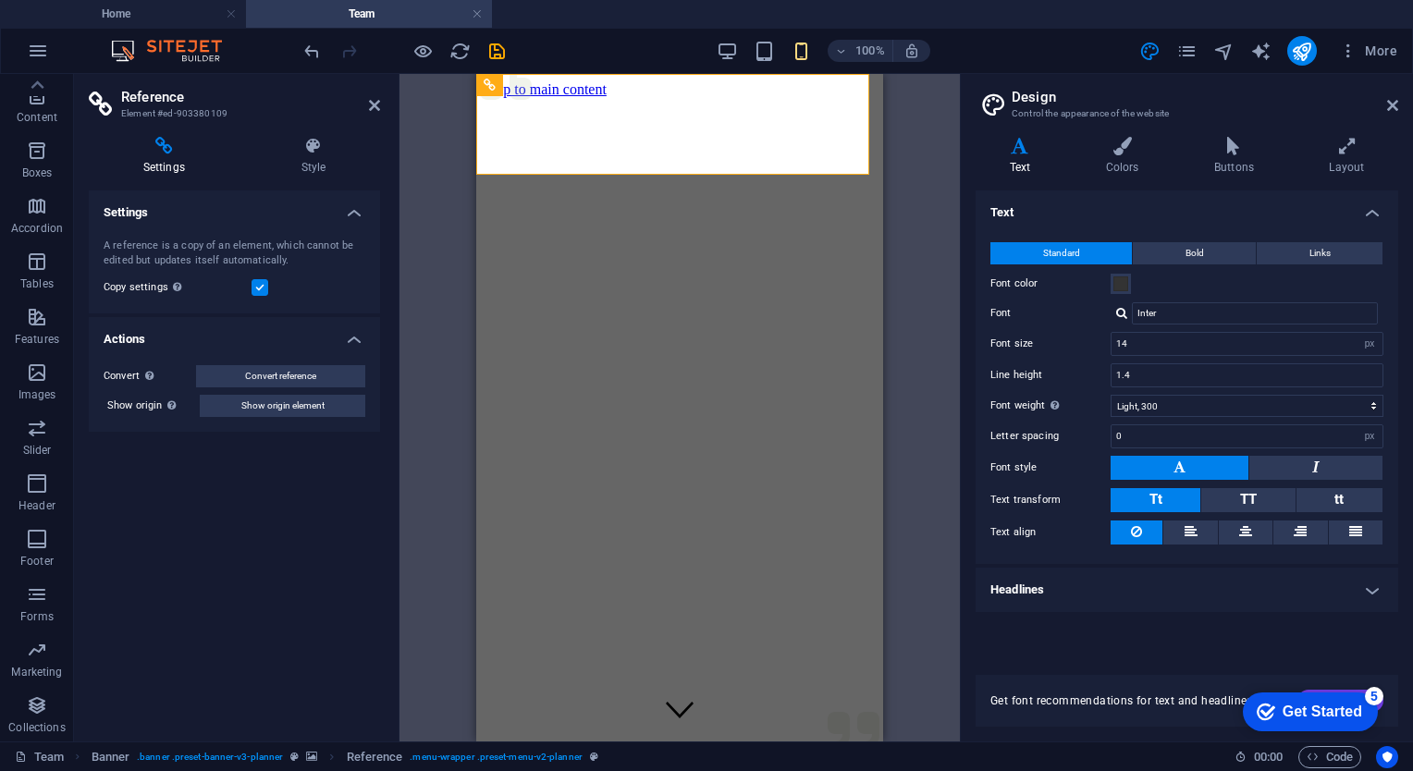
click at [171, 156] on h4 "Settings" at bounding box center [168, 156] width 158 height 39
drag, startPoint x: 171, startPoint y: 156, endPoint x: 120, endPoint y: 150, distance: 51.3
click at [120, 150] on h4 "Settings" at bounding box center [168, 156] width 158 height 39
click at [120, 150] on icon at bounding box center [164, 146] width 151 height 18
drag, startPoint x: 120, startPoint y: 150, endPoint x: 166, endPoint y: 367, distance: 222.2
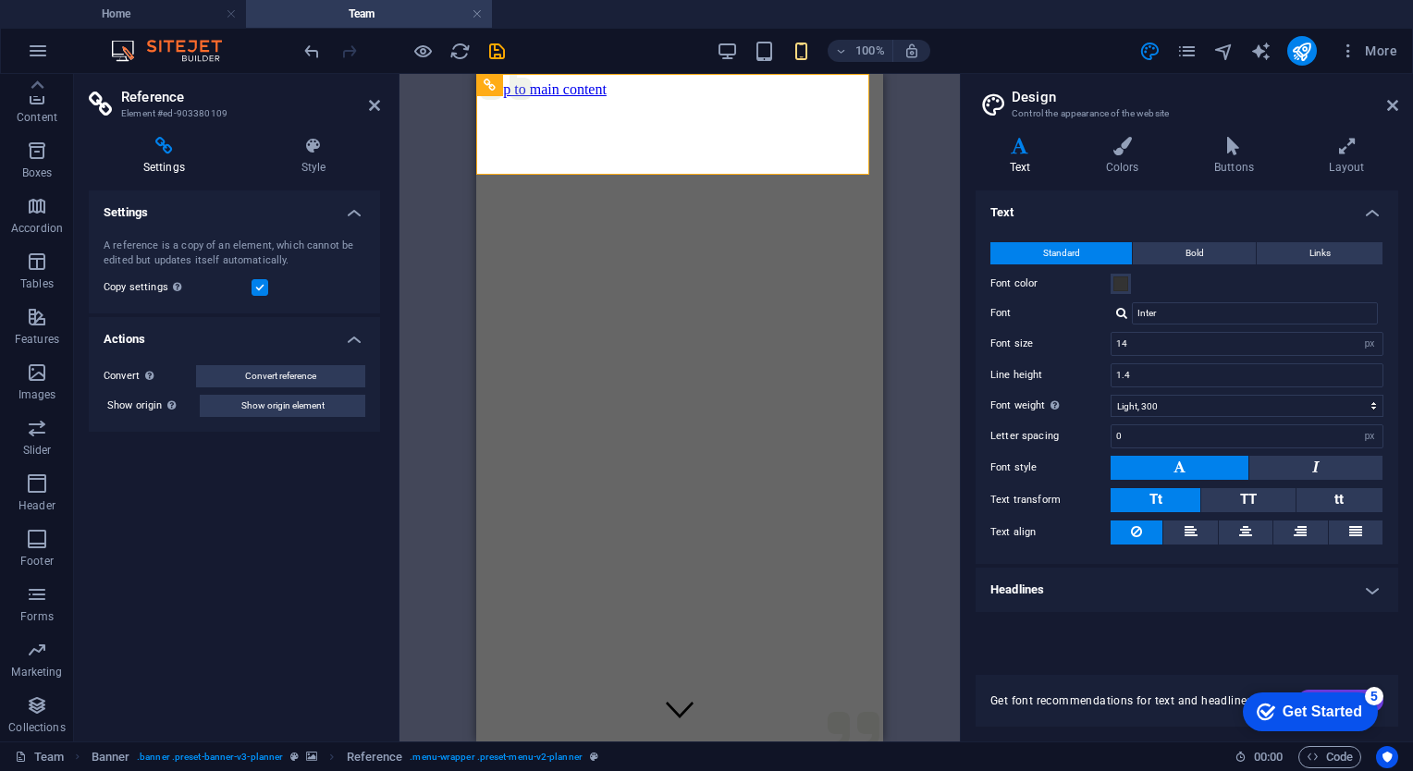
click at [166, 367] on div "Settings Style Settings A reference is a copy of an element, which cannot be ed…" at bounding box center [234, 432] width 291 height 590
click at [161, 162] on h4 "Settings" at bounding box center [168, 156] width 158 height 39
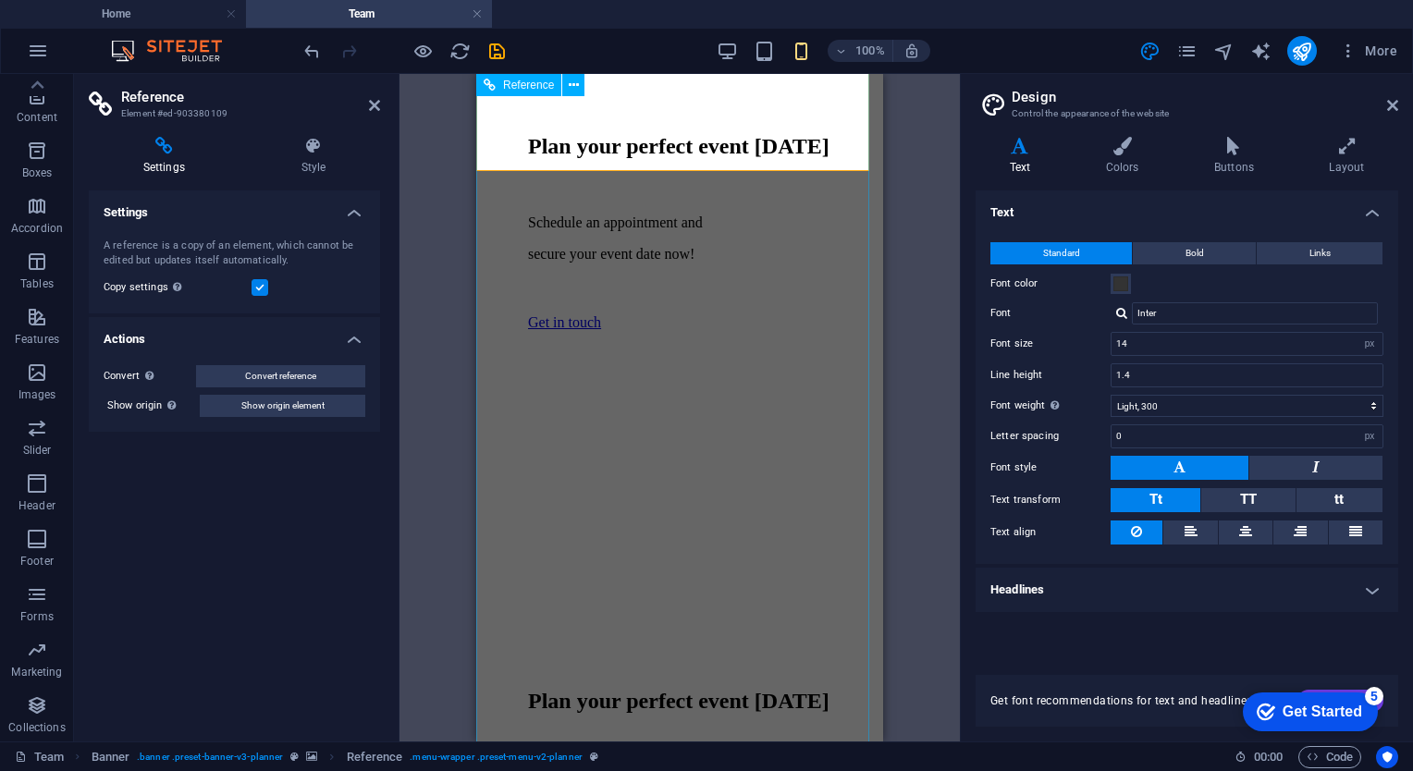
scroll to position [4478, 0]
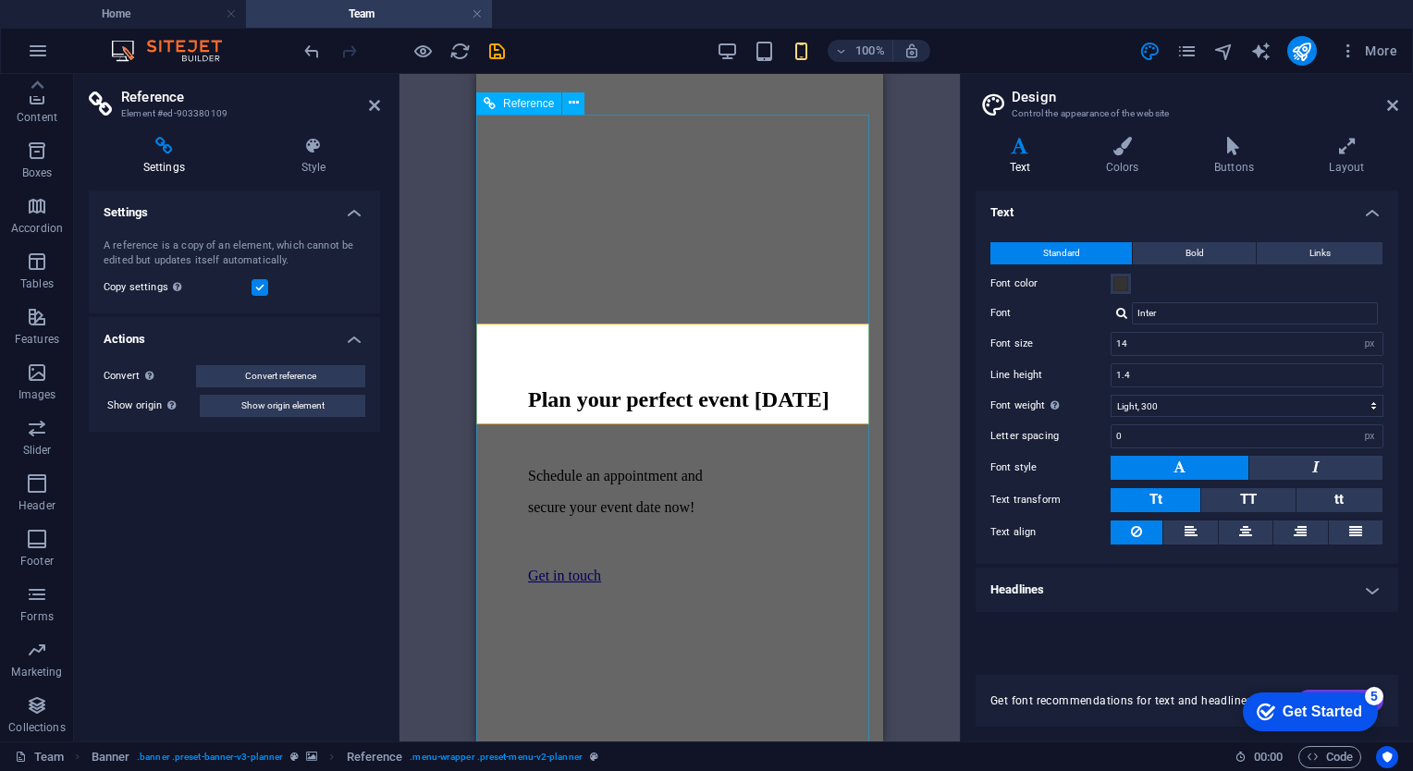
click at [713, 348] on figure at bounding box center [680, 348] width 348 height 0
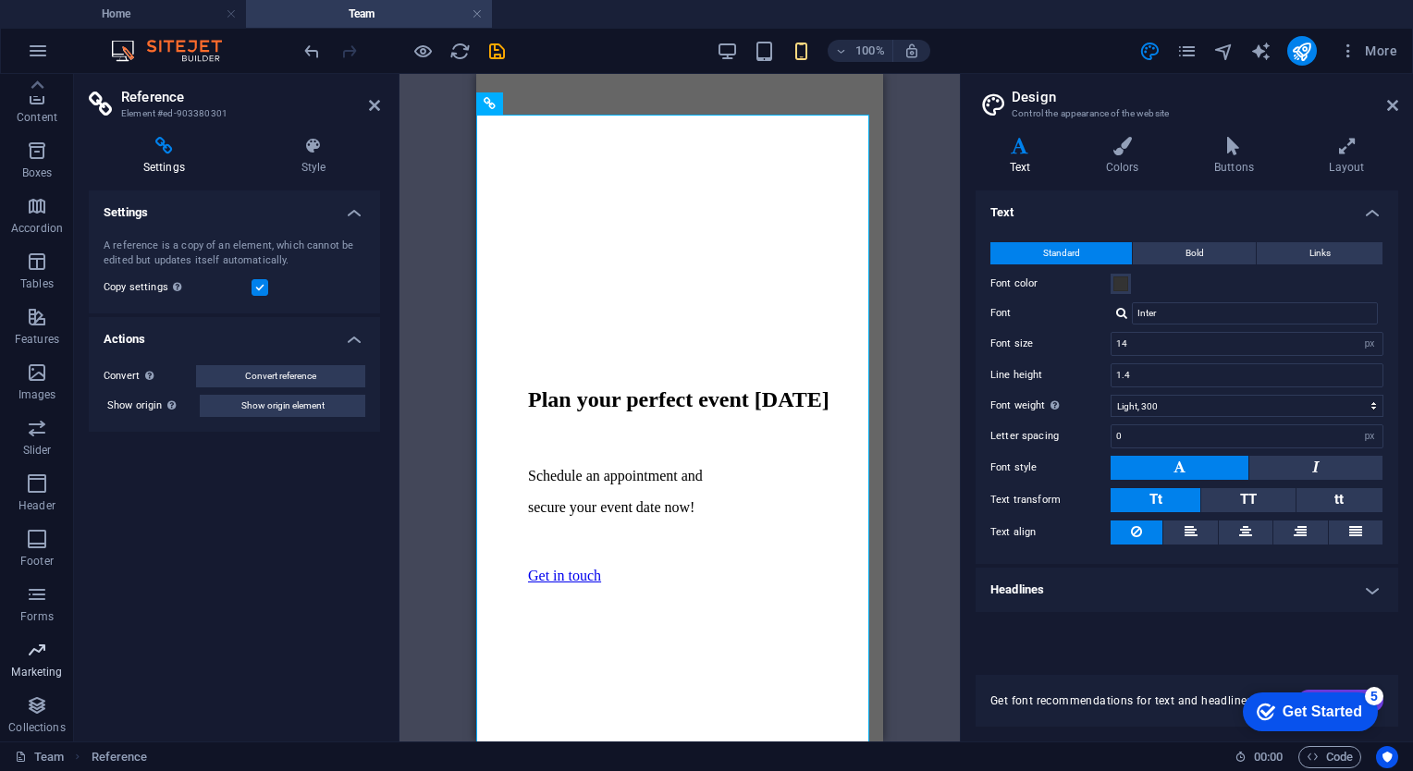
click at [31, 653] on icon "button" at bounding box center [37, 650] width 22 height 22
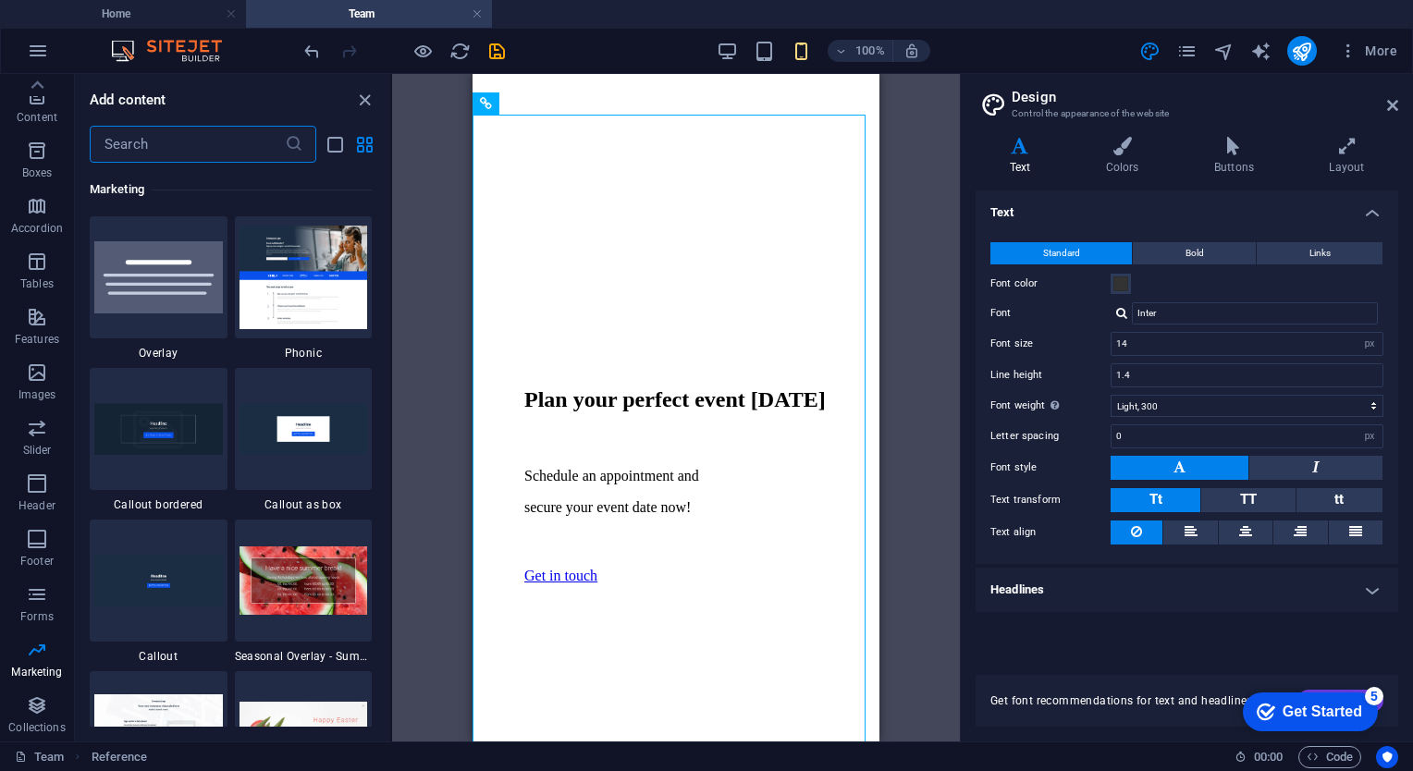
scroll to position [15256, 0]
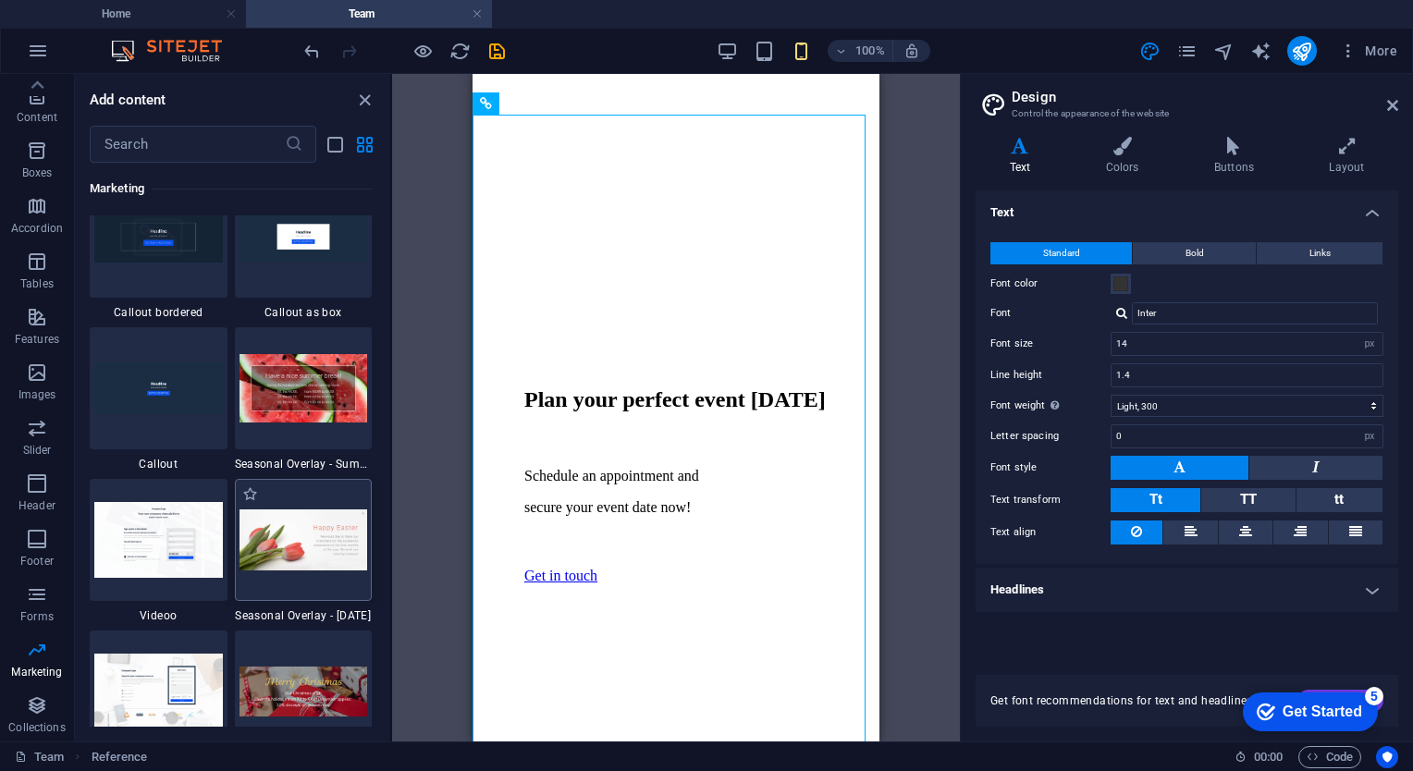
click at [307, 557] on img at bounding box center [304, 541] width 129 height 62
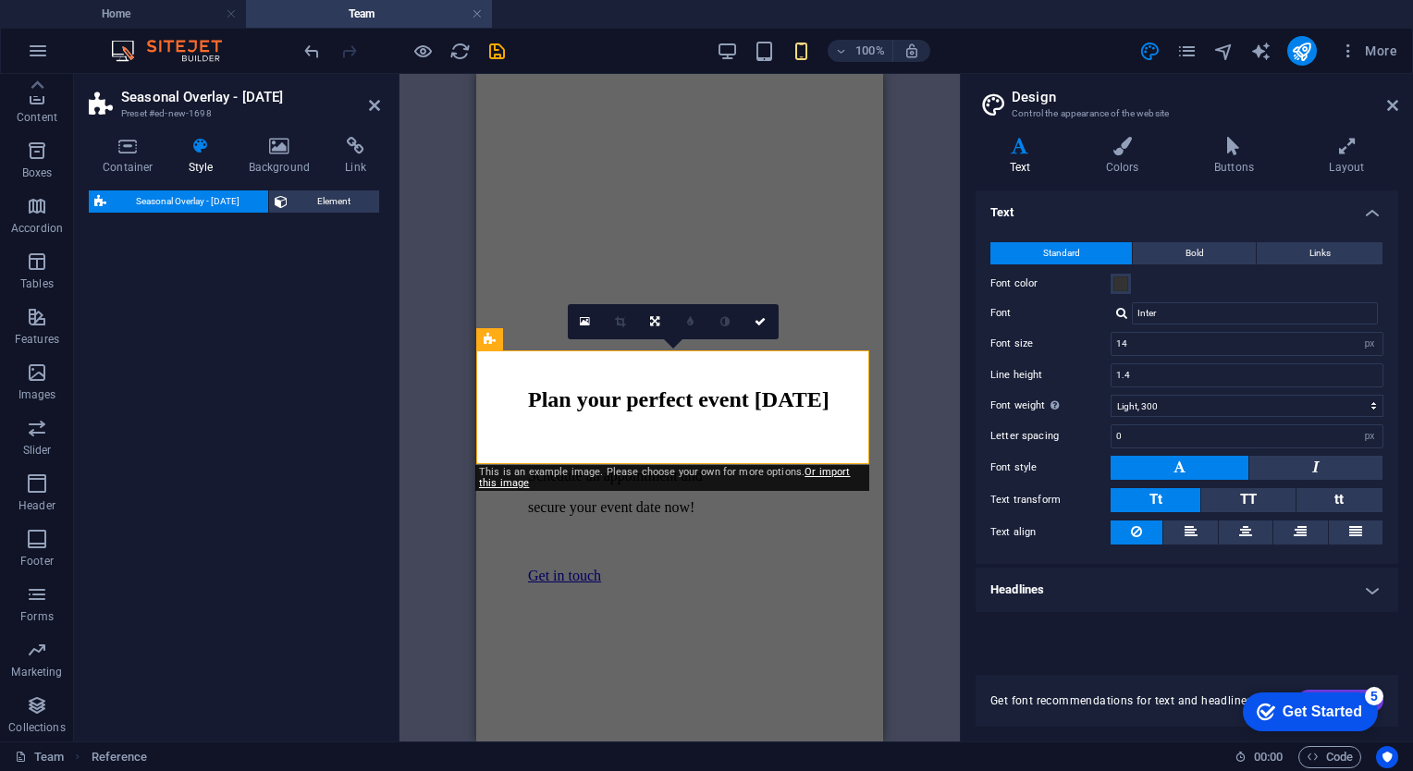
click at [307, 557] on div "Seasonal Overlay - [DATE] Element" at bounding box center [234, 459] width 291 height 536
select select "%"
select select "rem"
select select "%"
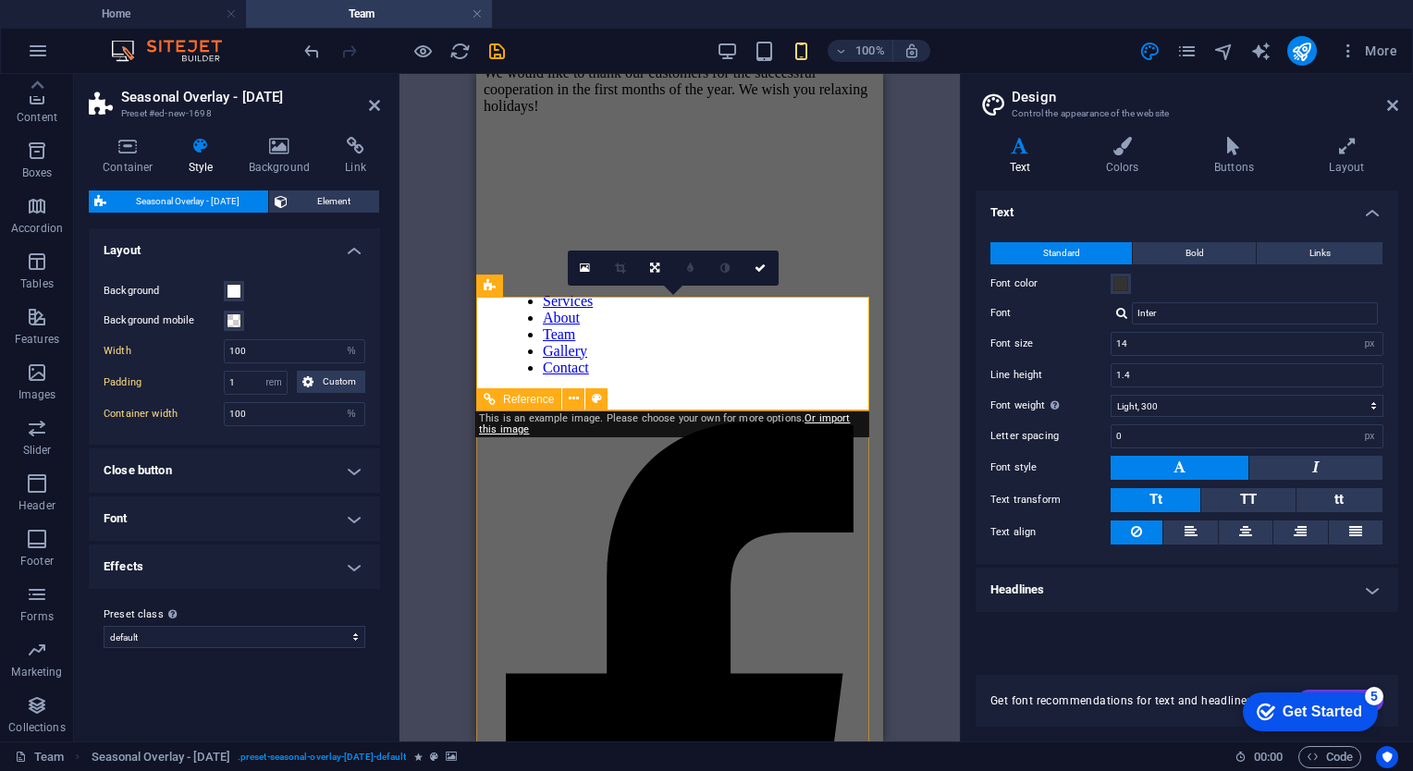
scroll to position [5616, 0]
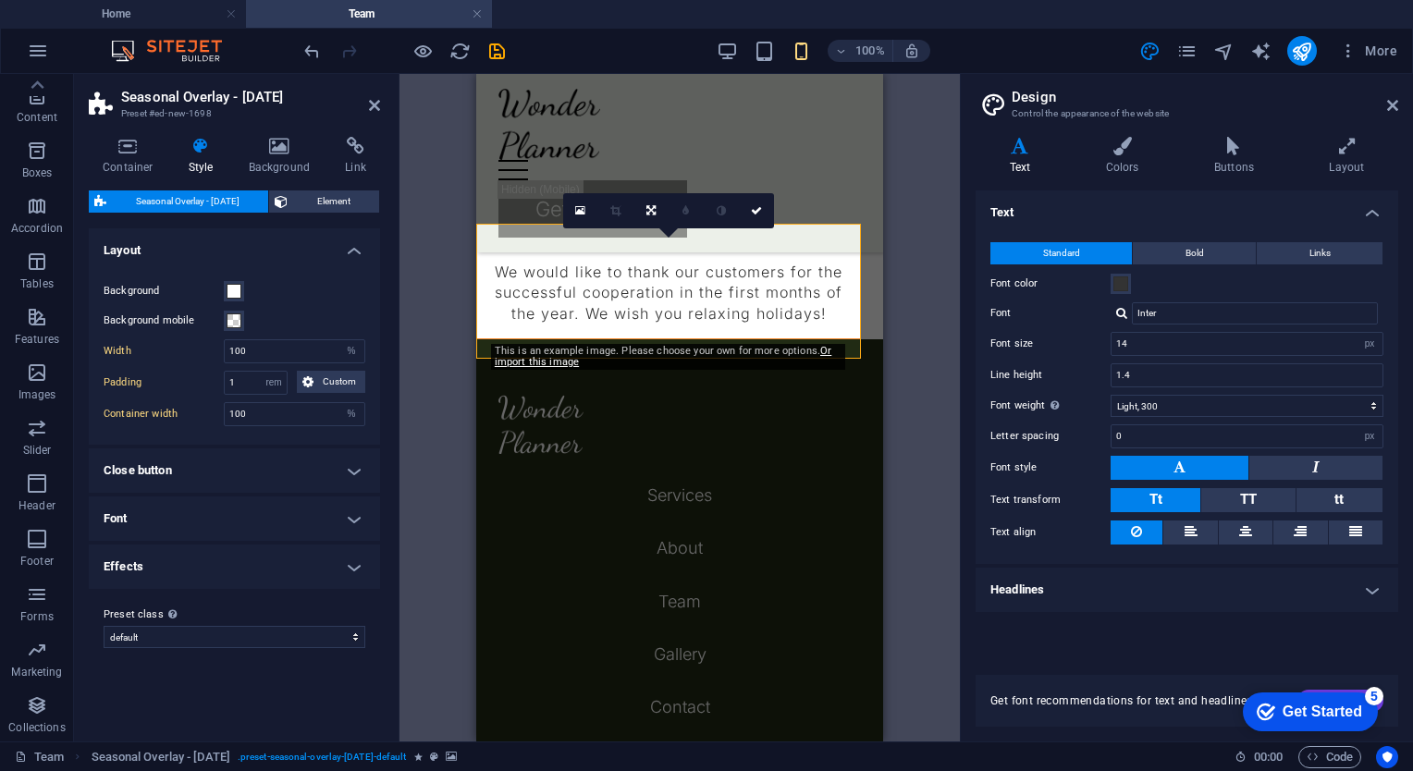
click at [842, 220] on figure at bounding box center [668, 152] width 353 height 135
click at [371, 105] on icon at bounding box center [374, 105] width 11 height 15
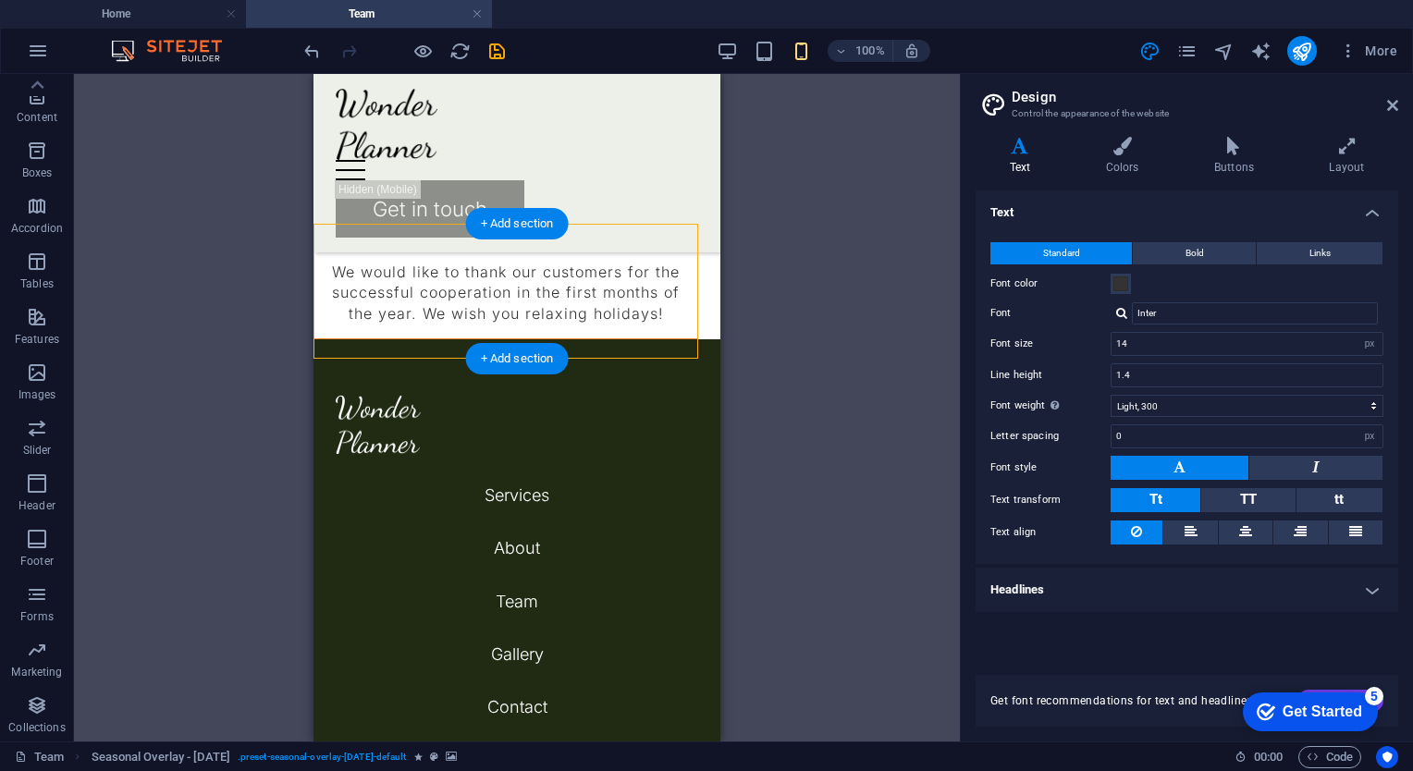
click at [624, 220] on figure at bounding box center [505, 152] width 353 height 135
select select "%"
select select "rem"
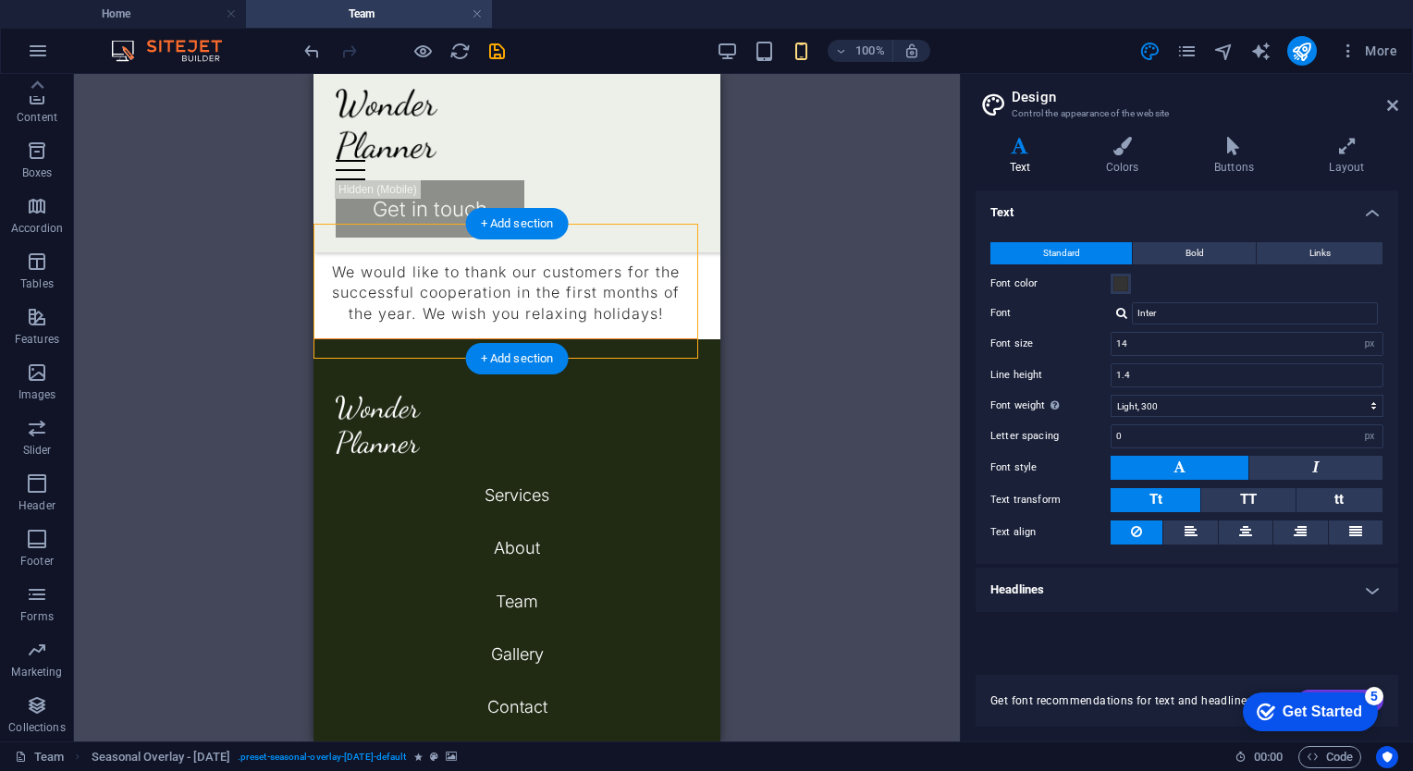
select select "%"
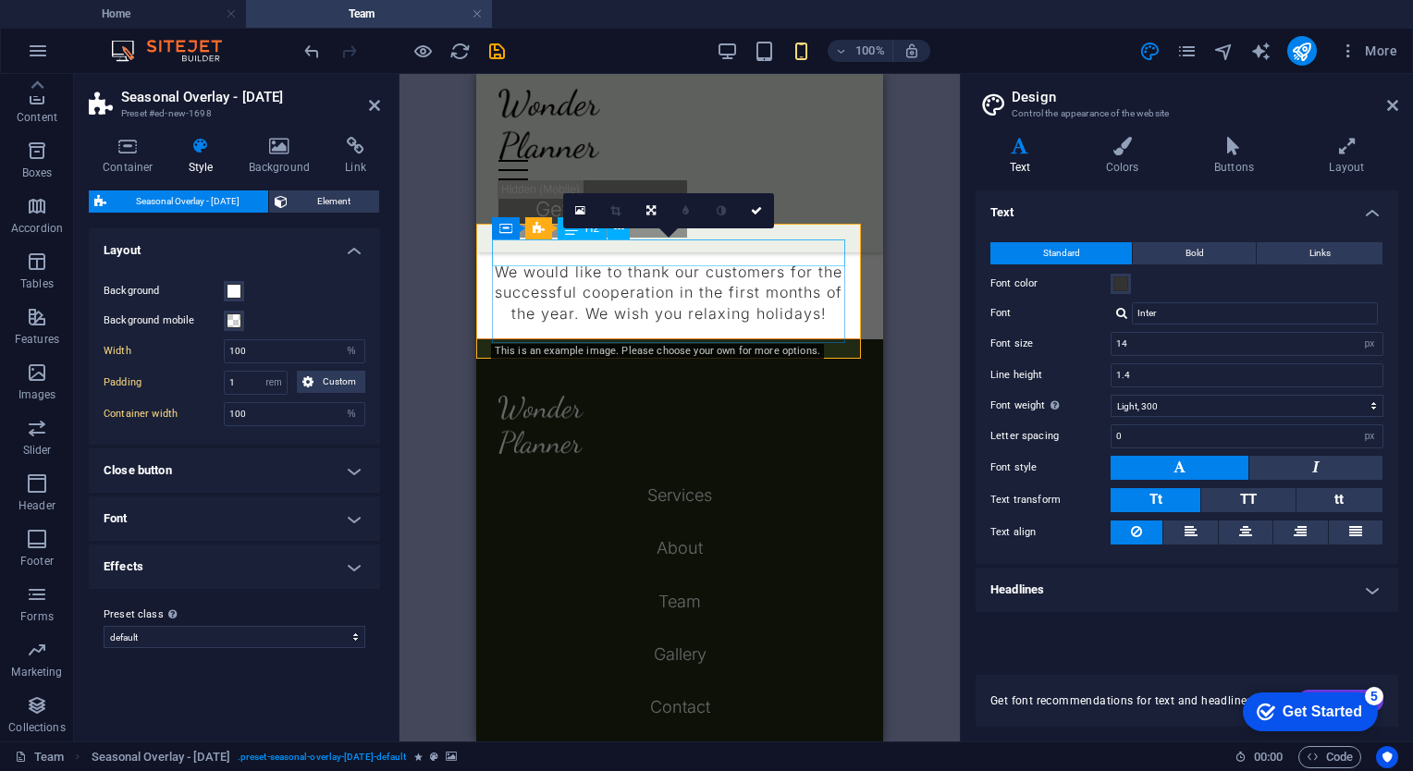
click at [550, 247] on div "Happy [DATE]" at bounding box center [668, 233] width 353 height 27
click at [492, 220] on figure at bounding box center [668, 152] width 353 height 135
click at [670, 228] on div "0" at bounding box center [668, 210] width 211 height 35
click at [667, 228] on div "0" at bounding box center [668, 210] width 211 height 35
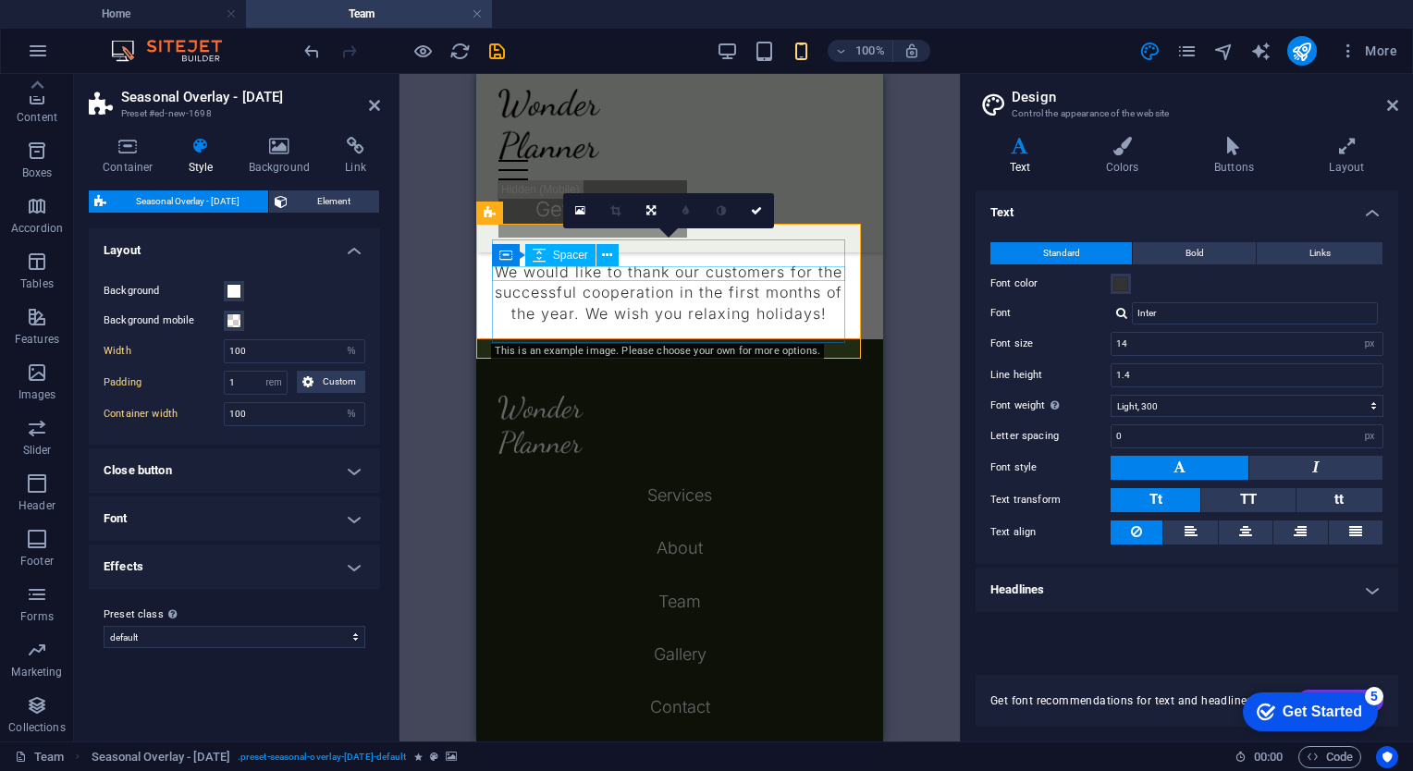
click at [781, 262] on div at bounding box center [668, 254] width 353 height 15
click at [845, 220] on figure at bounding box center [668, 152] width 353 height 135
click at [1348, 57] on icon "button" at bounding box center [1348, 51] width 18 height 18
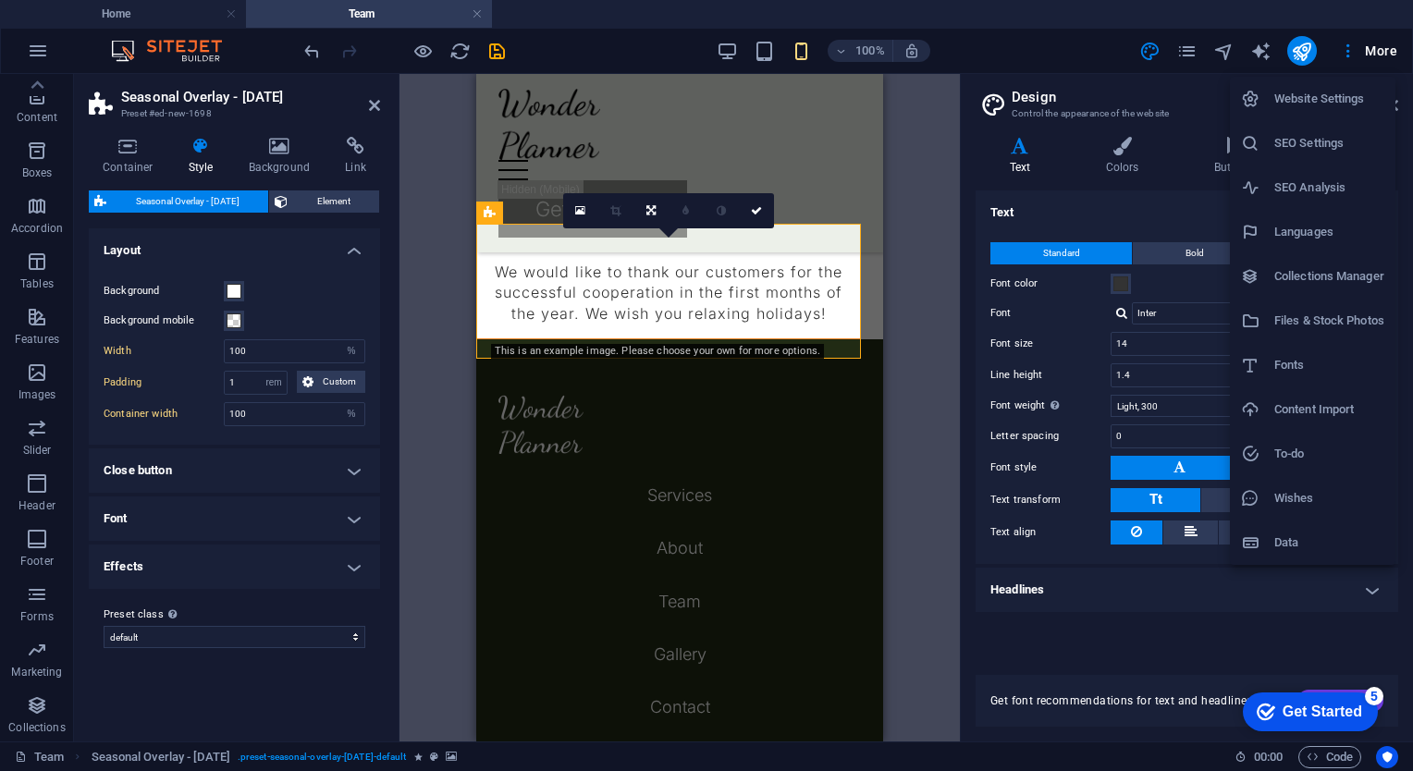
click at [1274, 539] on h6 "Data" at bounding box center [1329, 543] width 110 height 22
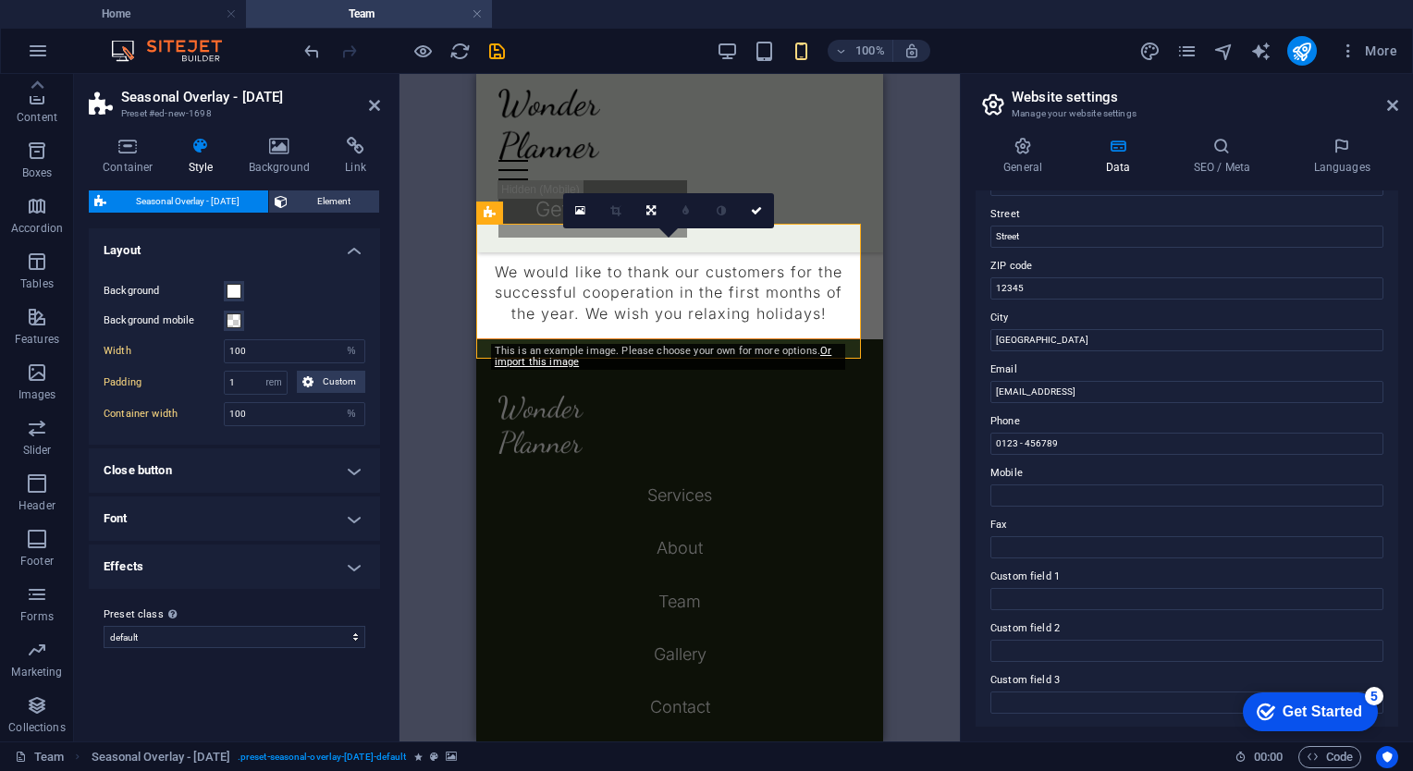
scroll to position [203, 0]
click at [422, 330] on div "Drag here to replace the existing content. Press “Ctrl” if you want to create a…" at bounding box center [680, 408] width 560 height 668
click at [837, 220] on figure at bounding box center [668, 152] width 353 height 135
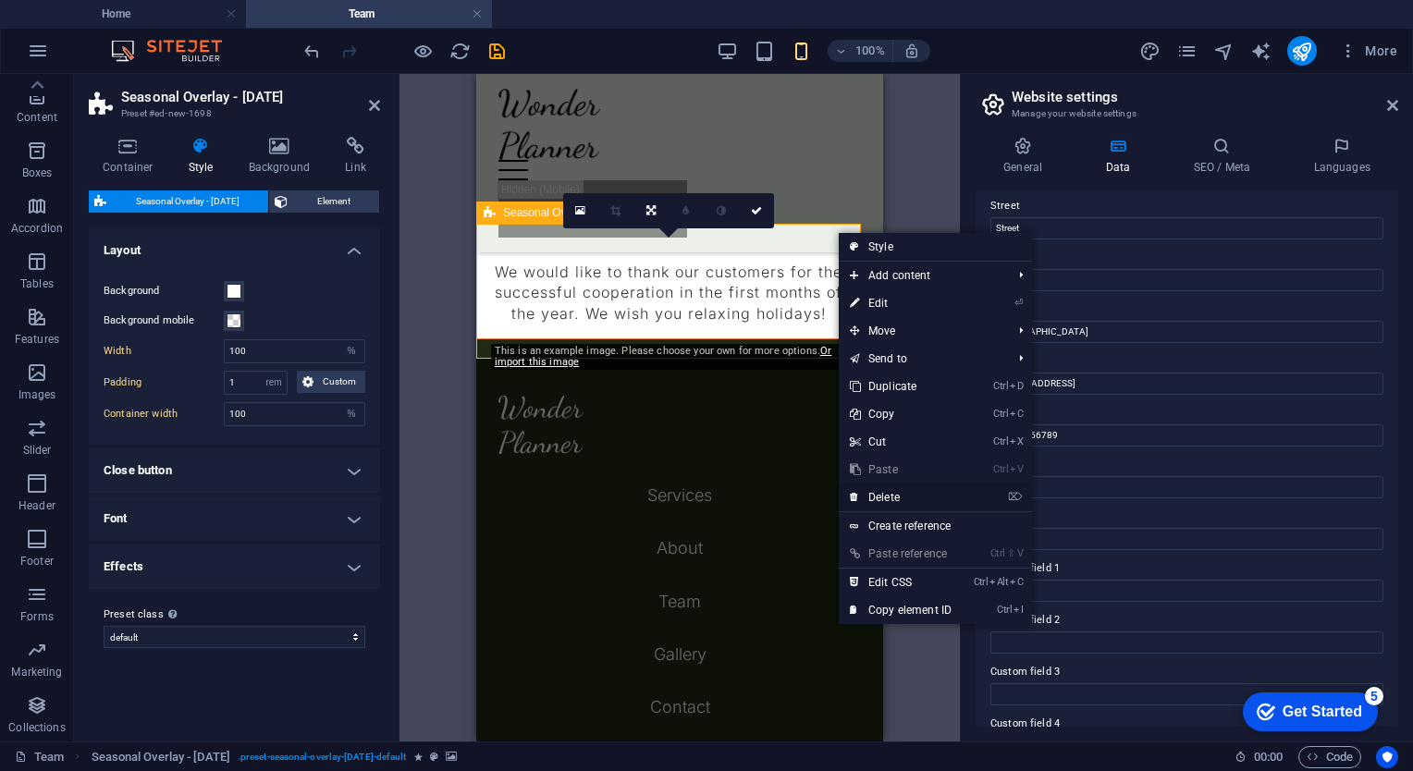
click at [916, 494] on link "⌦ Delete" at bounding box center [901, 498] width 124 height 28
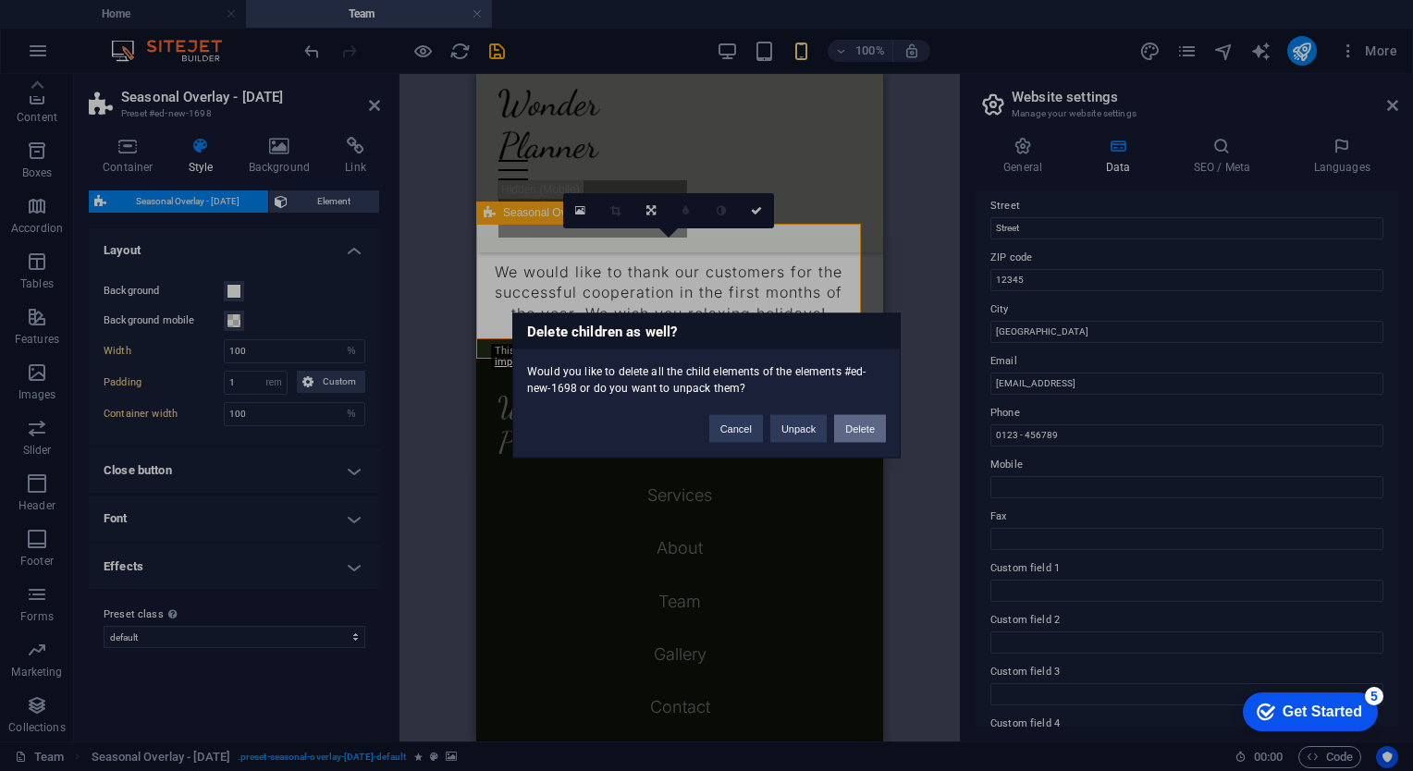
click at [867, 438] on button "Delete" at bounding box center [860, 429] width 52 height 28
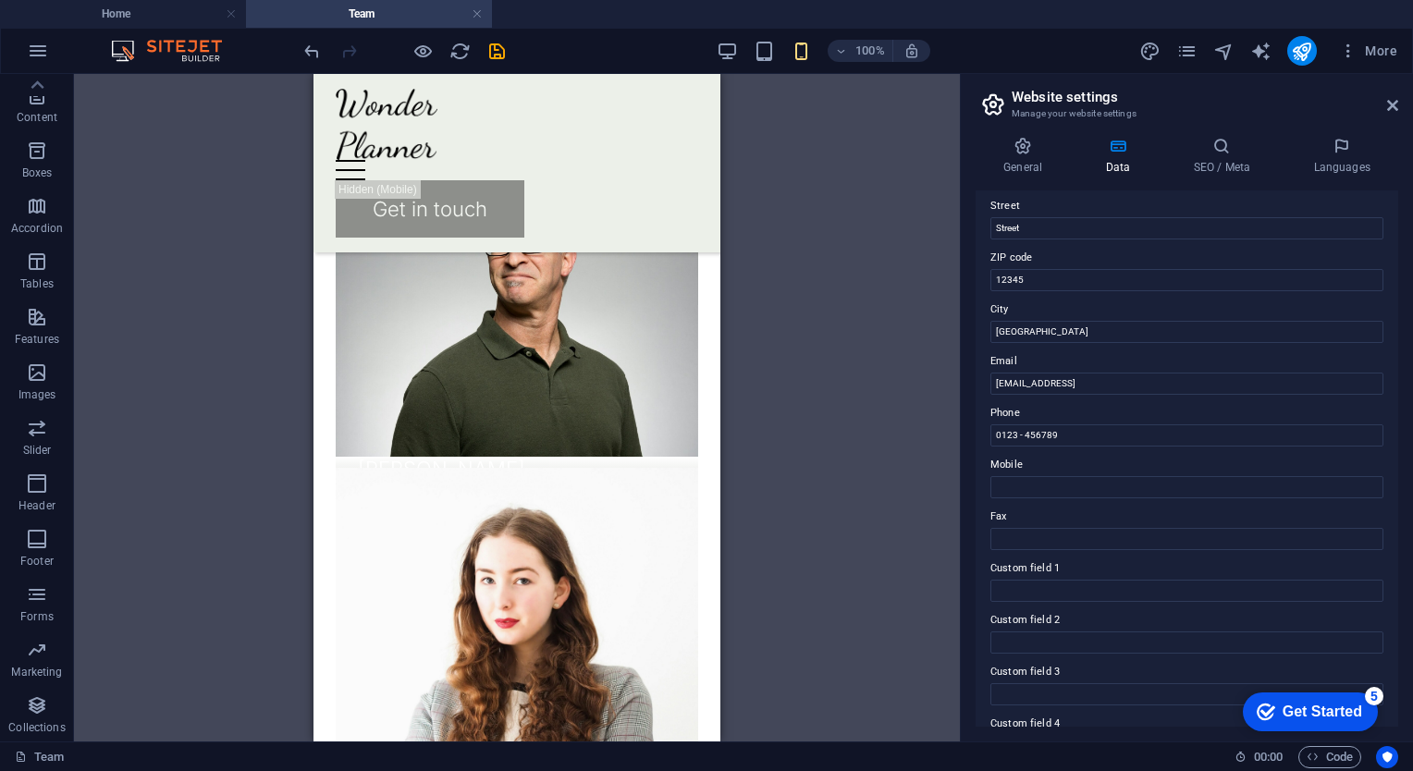
scroll to position [1840, 0]
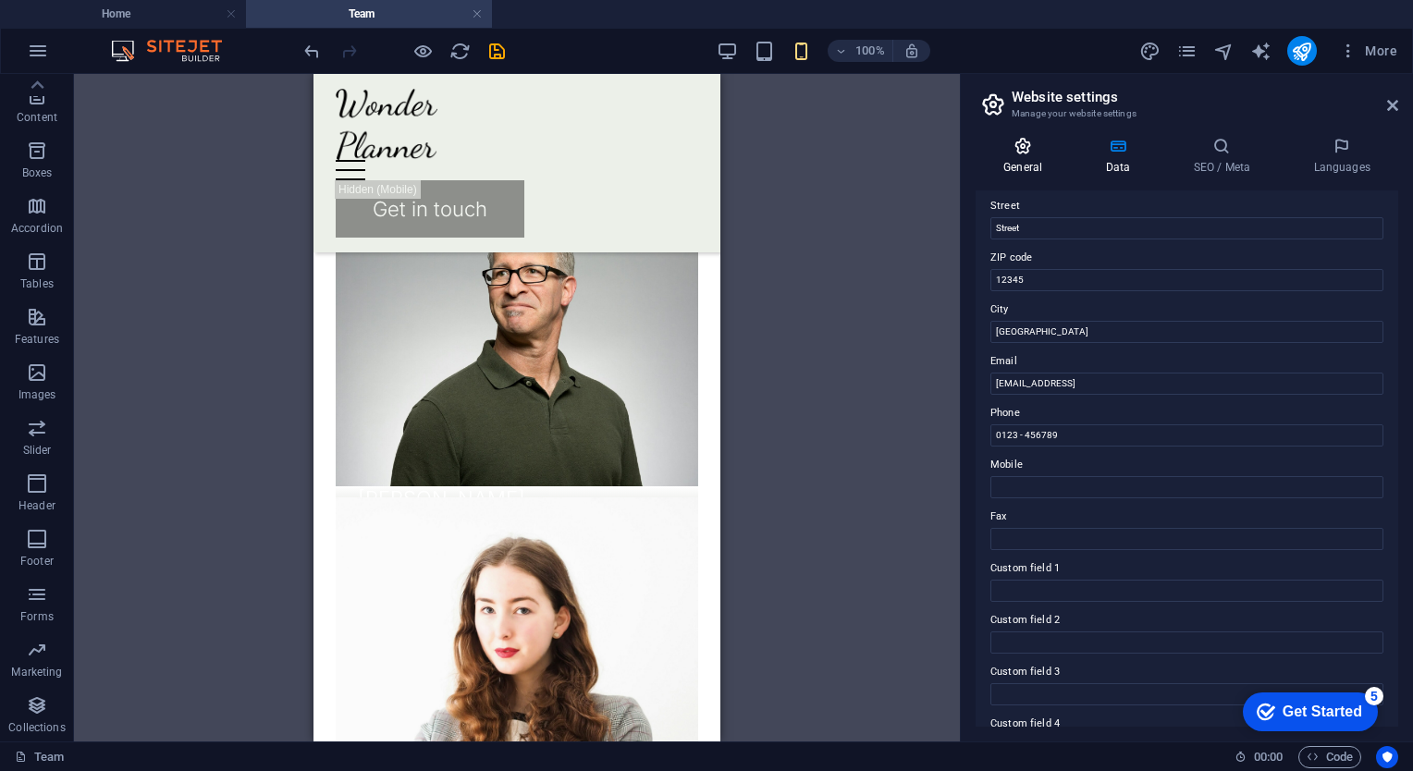
click at [1018, 154] on icon at bounding box center [1023, 146] width 94 height 18
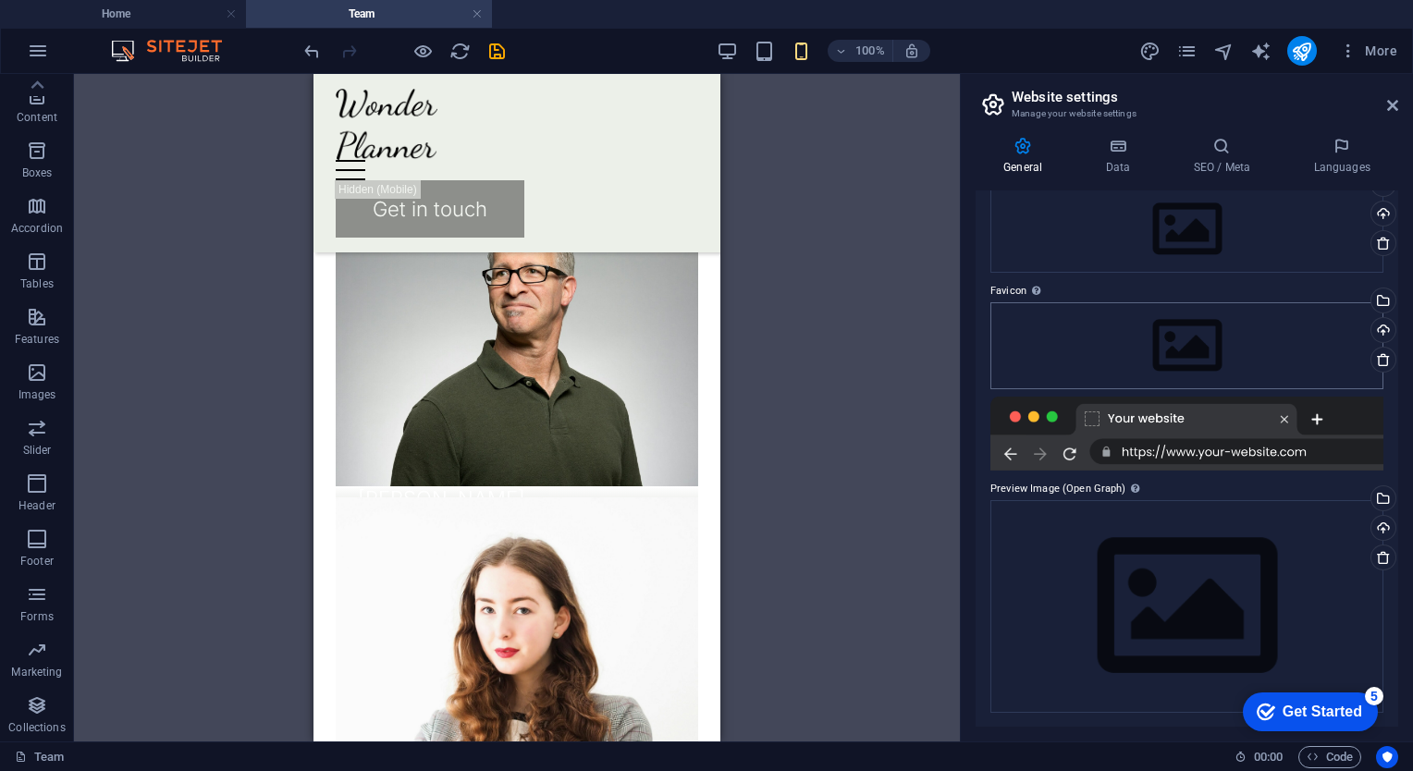
scroll to position [0, 0]
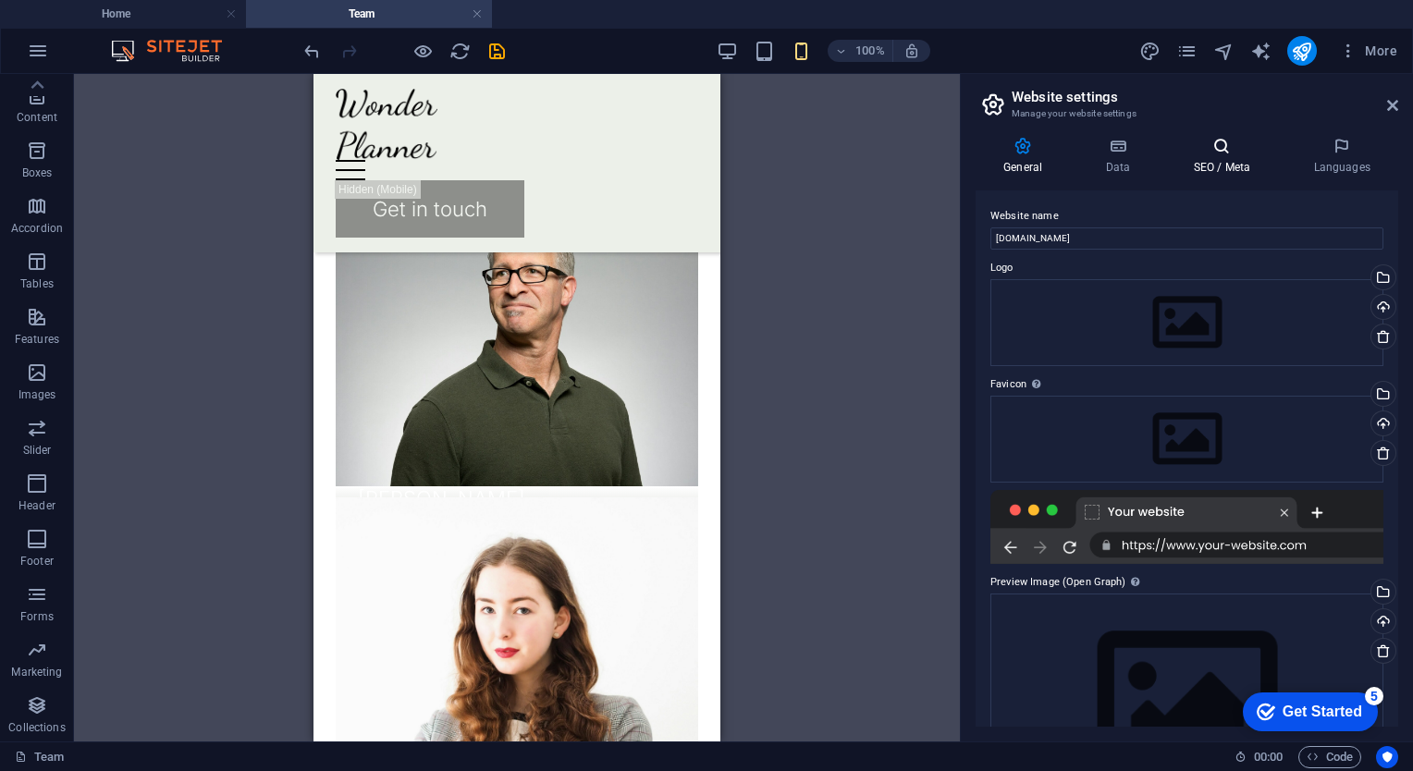
click at [1220, 166] on h4 "SEO / Meta" at bounding box center [1225, 156] width 120 height 39
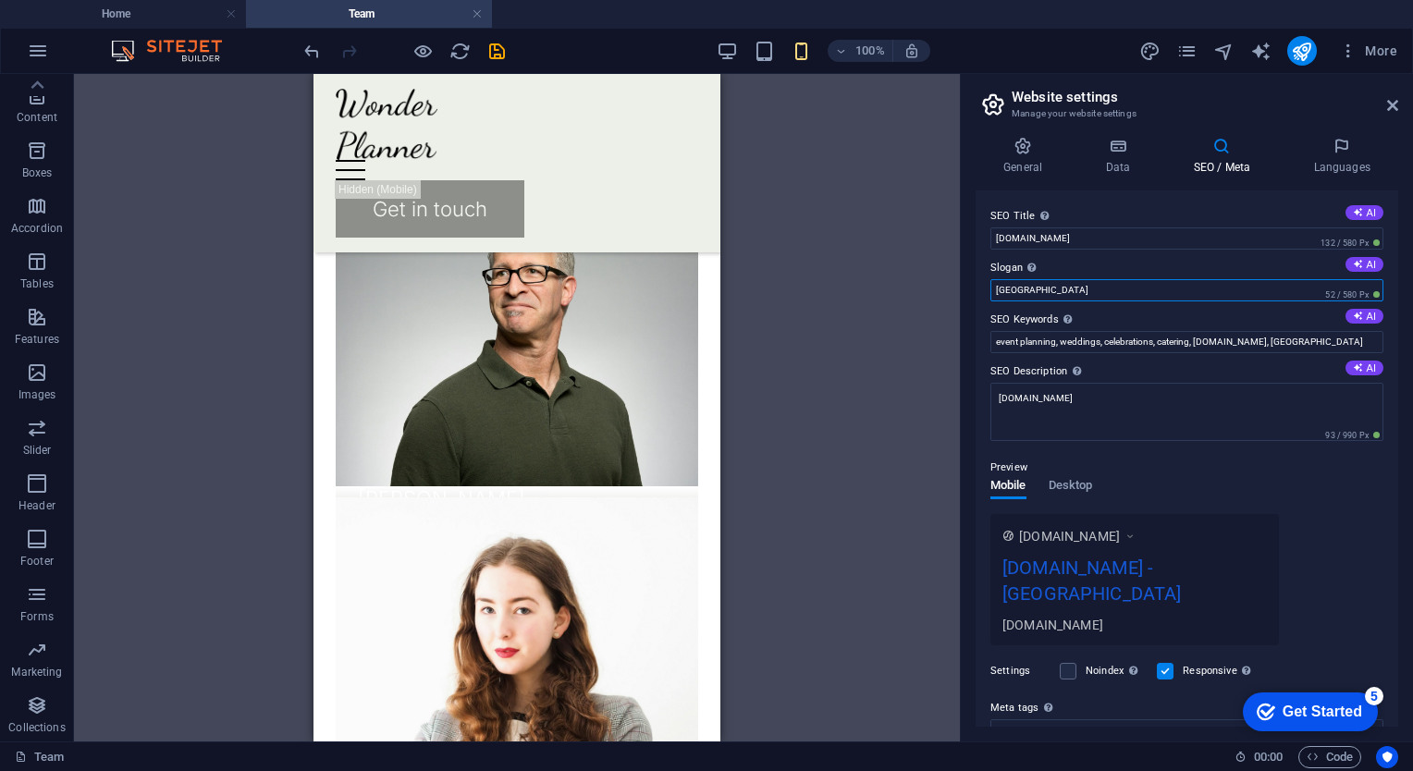
click at [1048, 293] on input "[GEOGRAPHIC_DATA]" at bounding box center [1186, 290] width 393 height 22
type input "B"
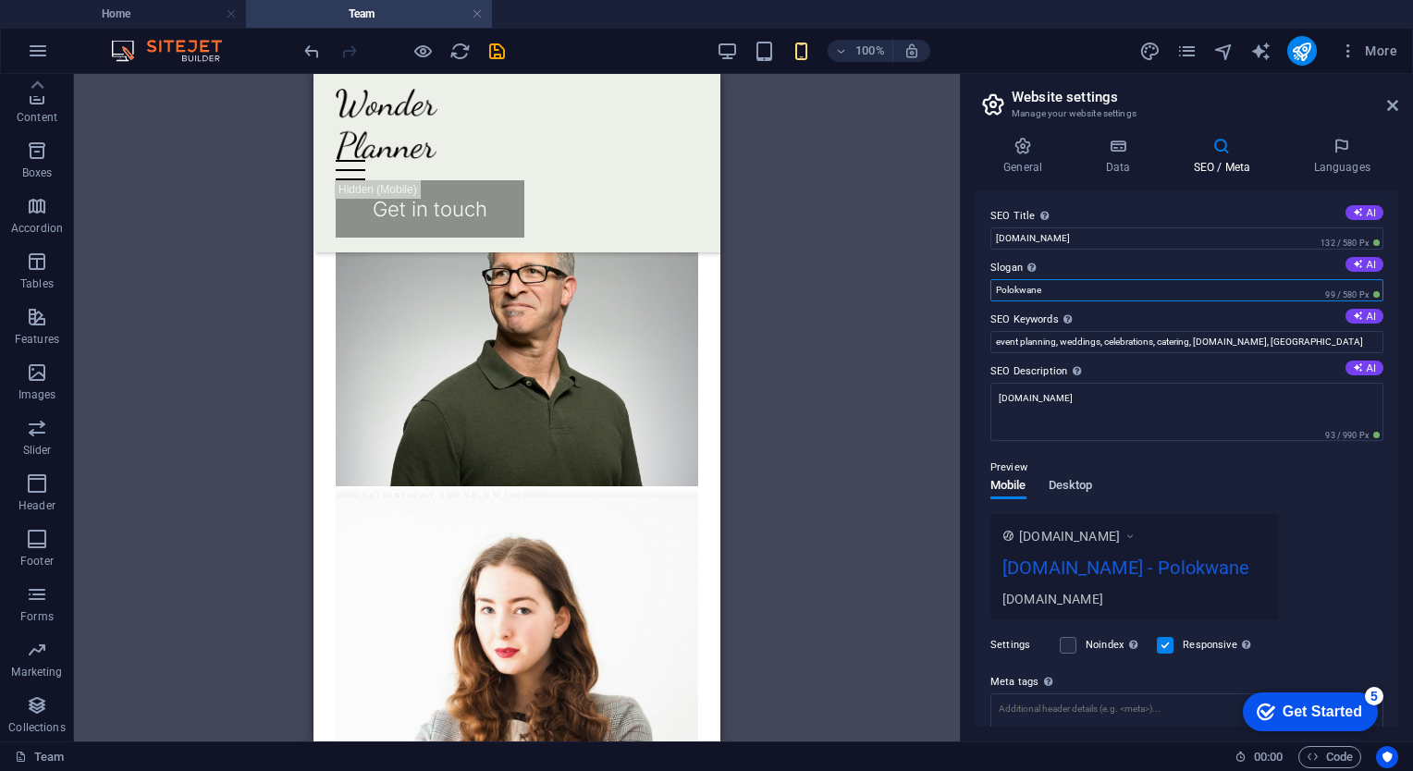
type input "Polokwane"
click at [1069, 486] on span "Desktop" at bounding box center [1071, 487] width 44 height 26
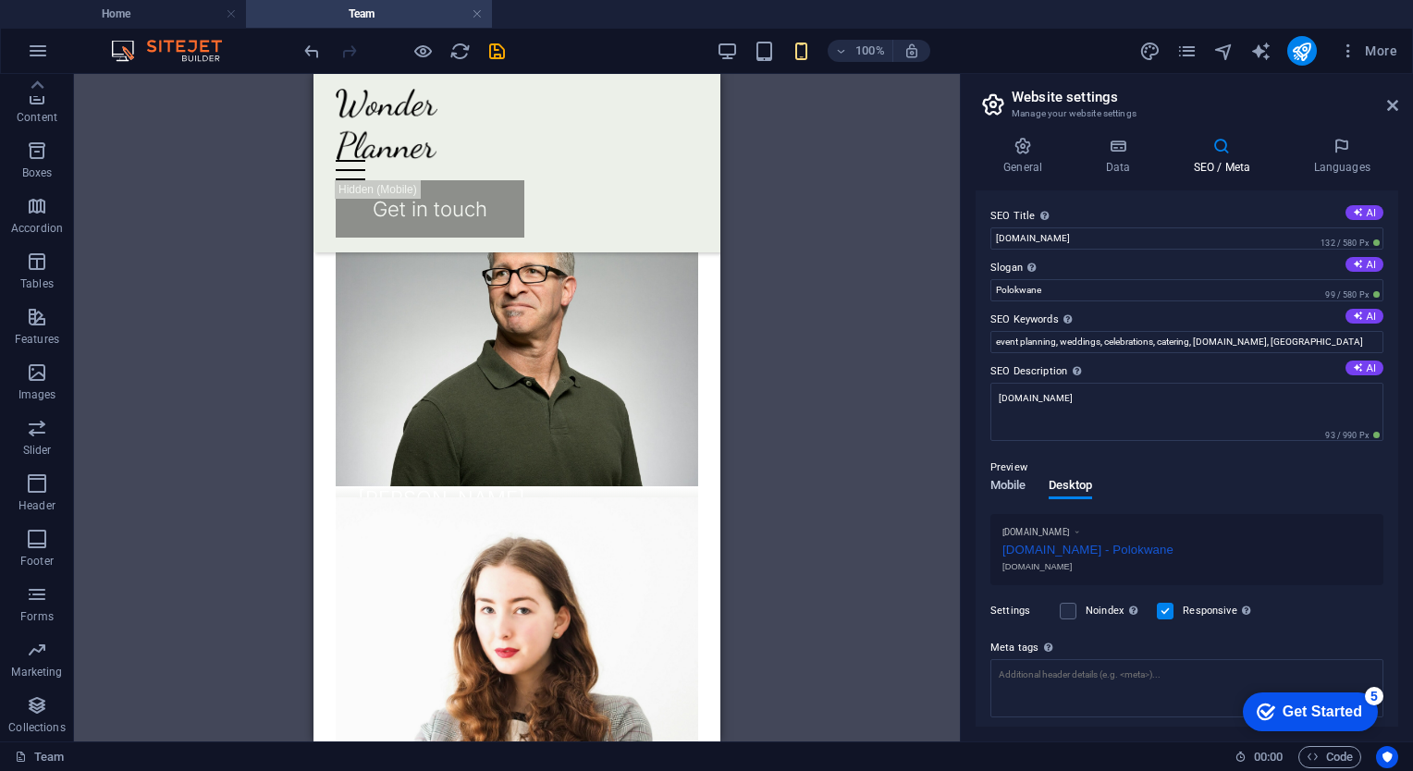
click at [1006, 486] on span "Mobile" at bounding box center [1008, 487] width 36 height 26
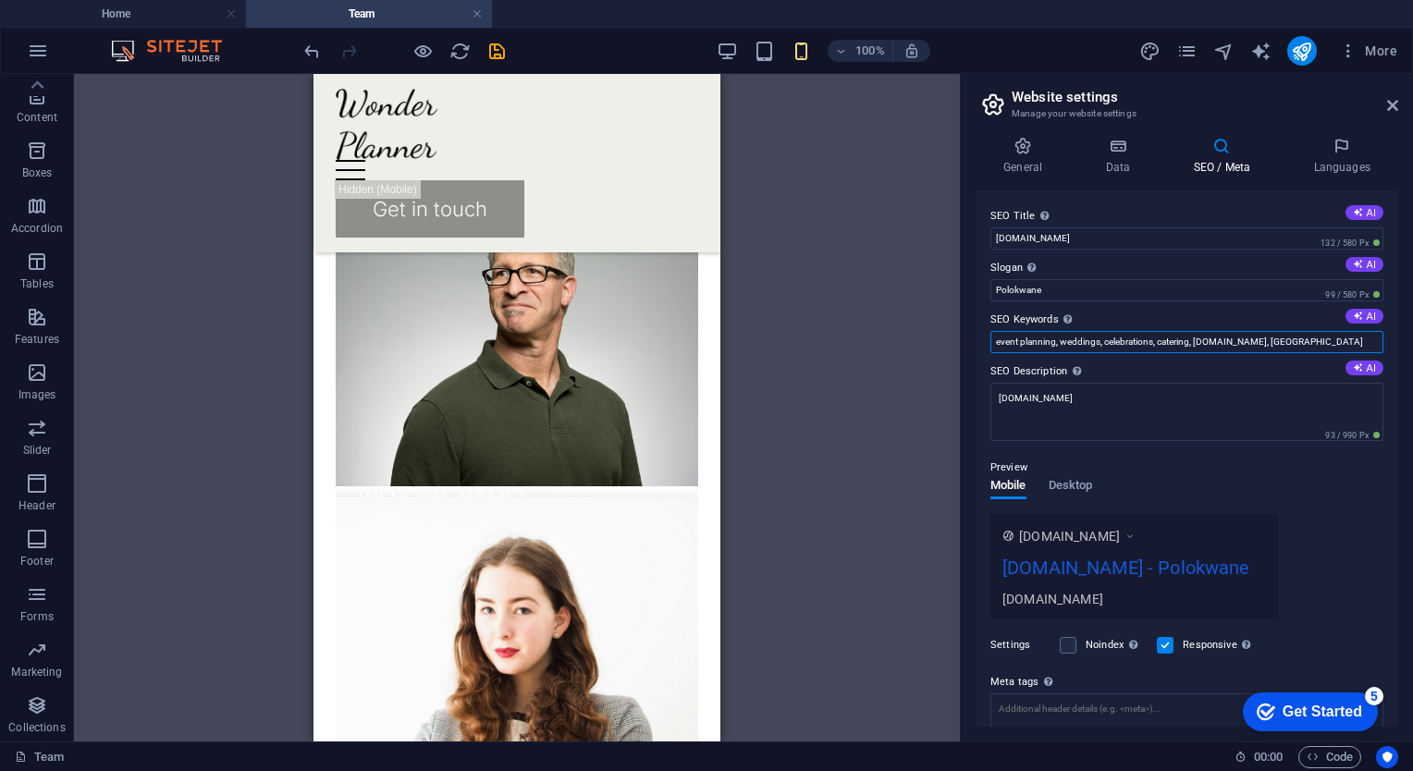
click at [1287, 342] on input "event planning, weddings, celebrations, catering, [DOMAIN_NAME], [GEOGRAPHIC_DA…" at bounding box center [1186, 342] width 393 height 22
type input "event planning, weddings, celebrations, catering, [DOMAIN_NAME], Polokwane"
click at [1290, 530] on div "[DOMAIN_NAME] [DOMAIN_NAME] - Polokwane [DOMAIN_NAME]" at bounding box center [1186, 566] width 393 height 105
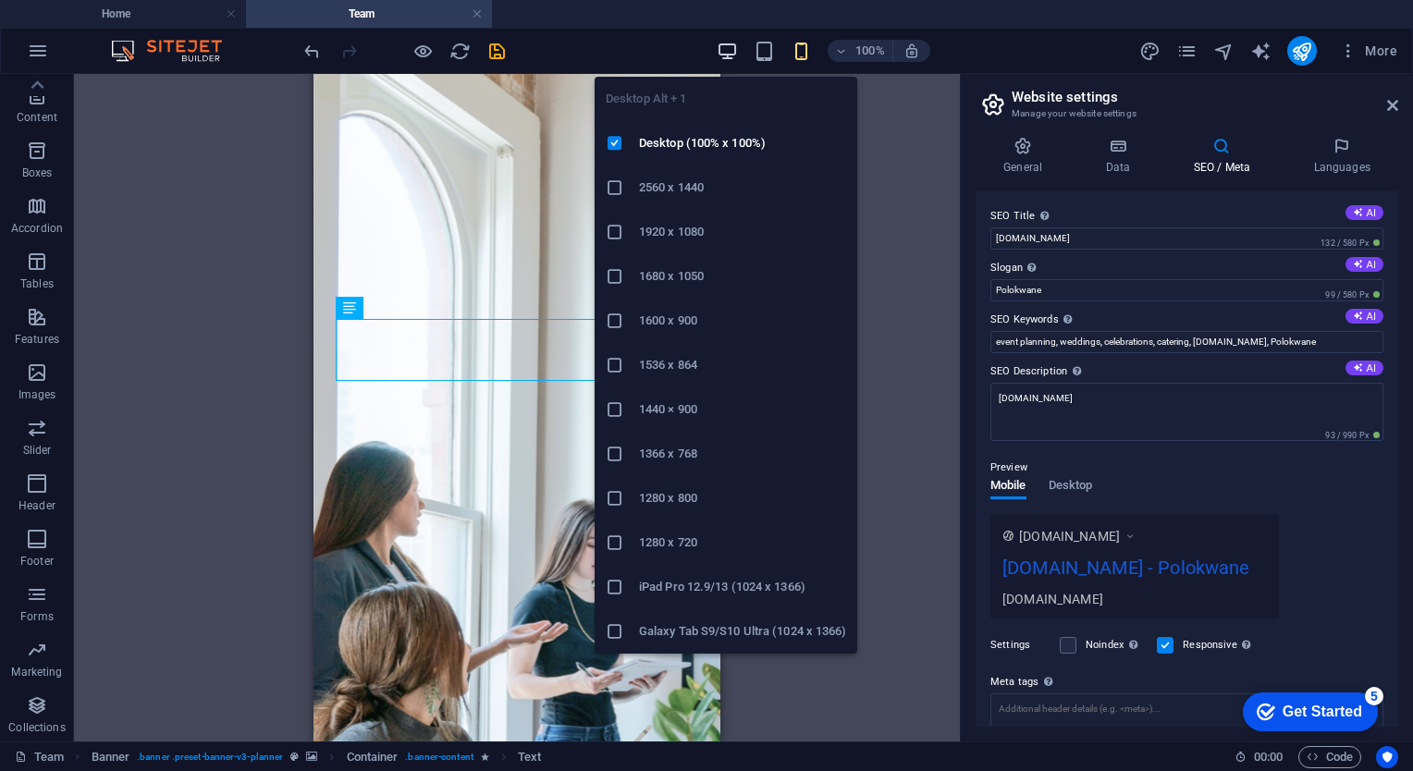
click at [730, 54] on icon "button" at bounding box center [727, 51] width 21 height 21
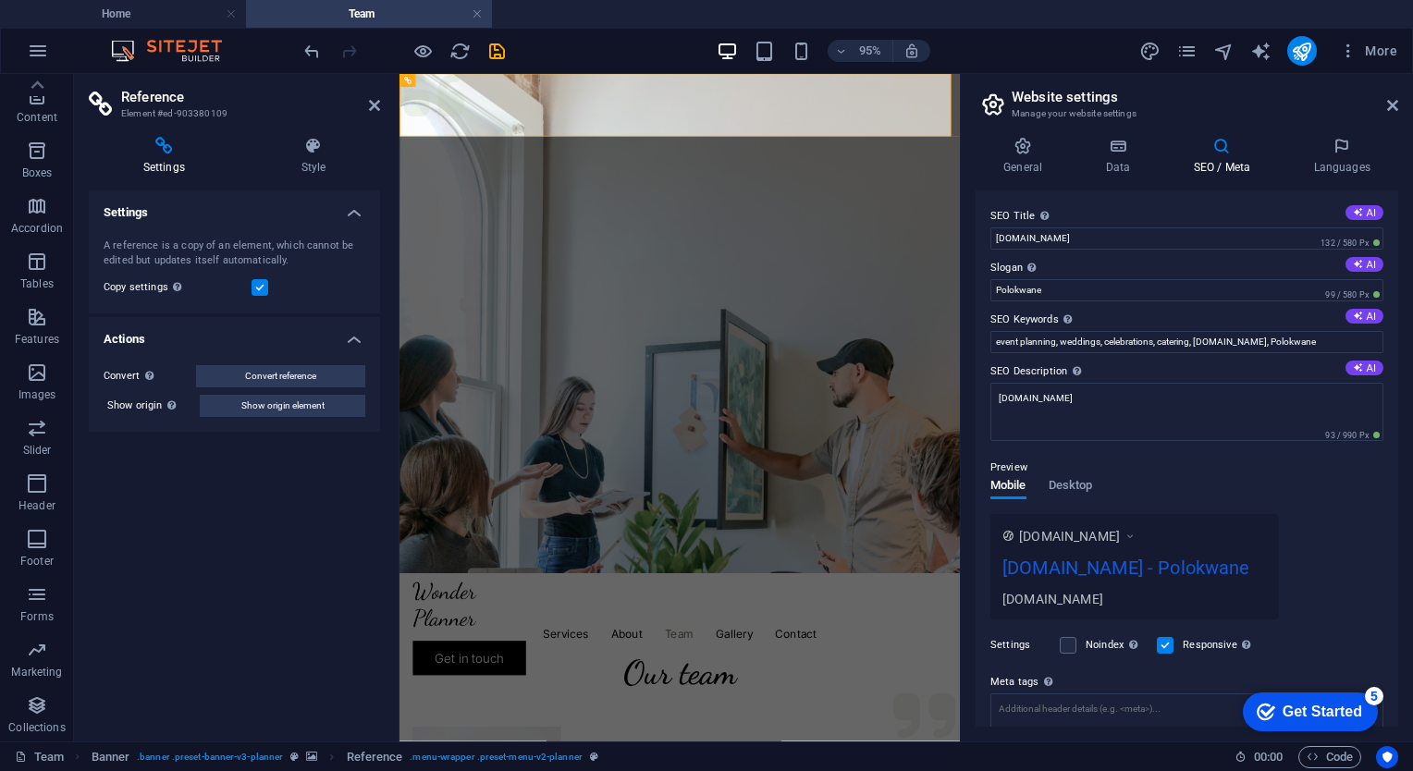
click at [383, 124] on div "Settings Style Settings A reference is a copy of an element, which cannot be ed…" at bounding box center [234, 432] width 321 height 620
click at [373, 103] on icon at bounding box center [374, 105] width 11 height 15
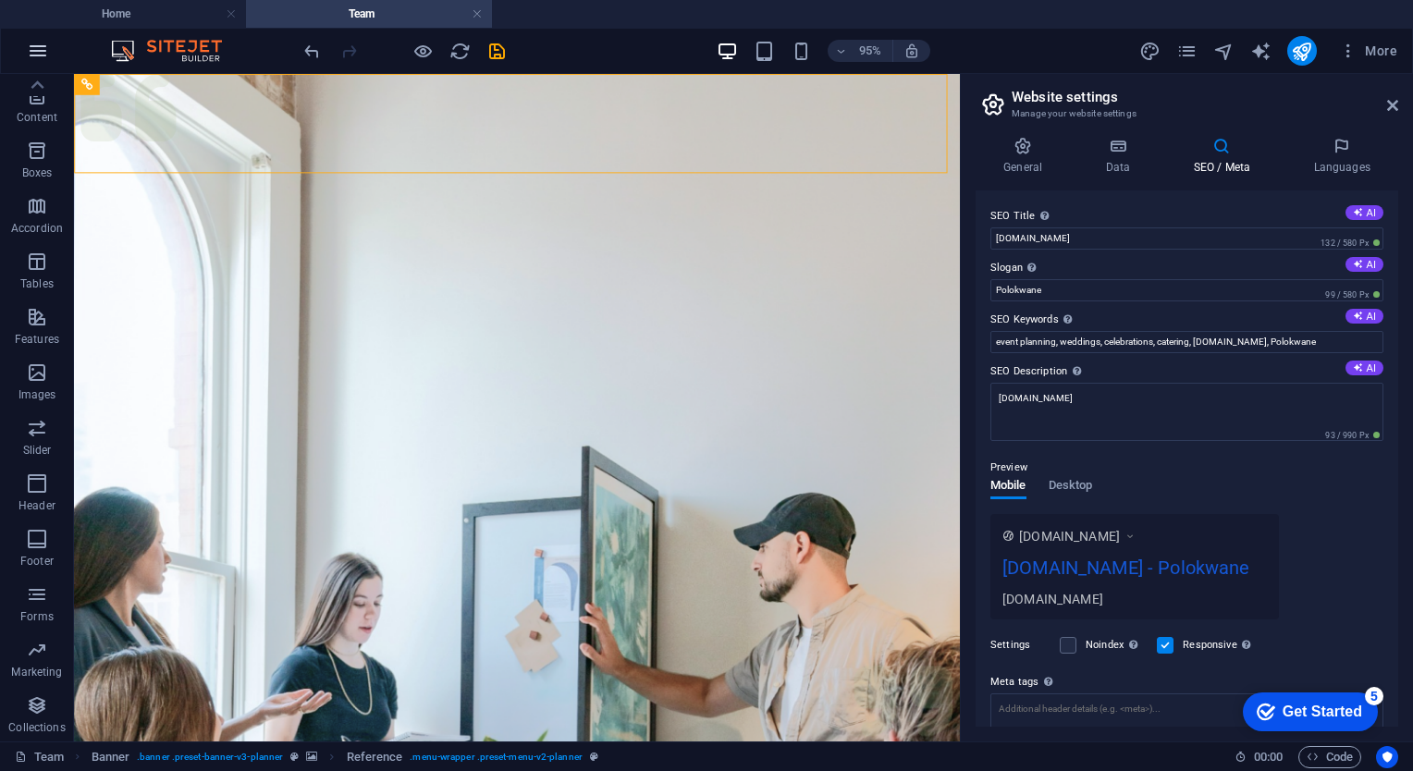
click at [46, 41] on icon "button" at bounding box center [38, 51] width 22 height 22
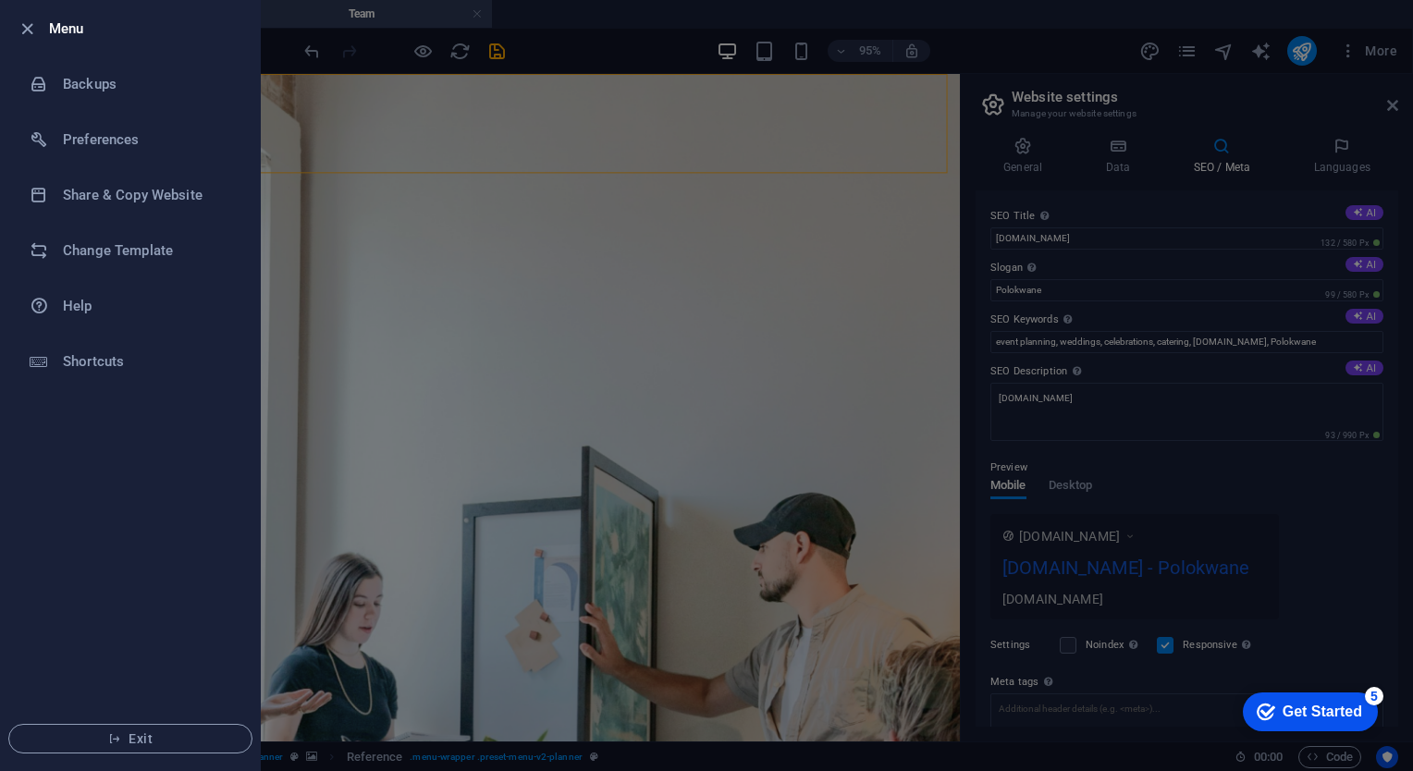
click at [168, 482] on ul "Menu Backups Preferences Share & Copy Website Change Template Help Shortcuts Ex…" at bounding box center [130, 385] width 259 height 769
click at [572, 404] on div at bounding box center [706, 385] width 1413 height 771
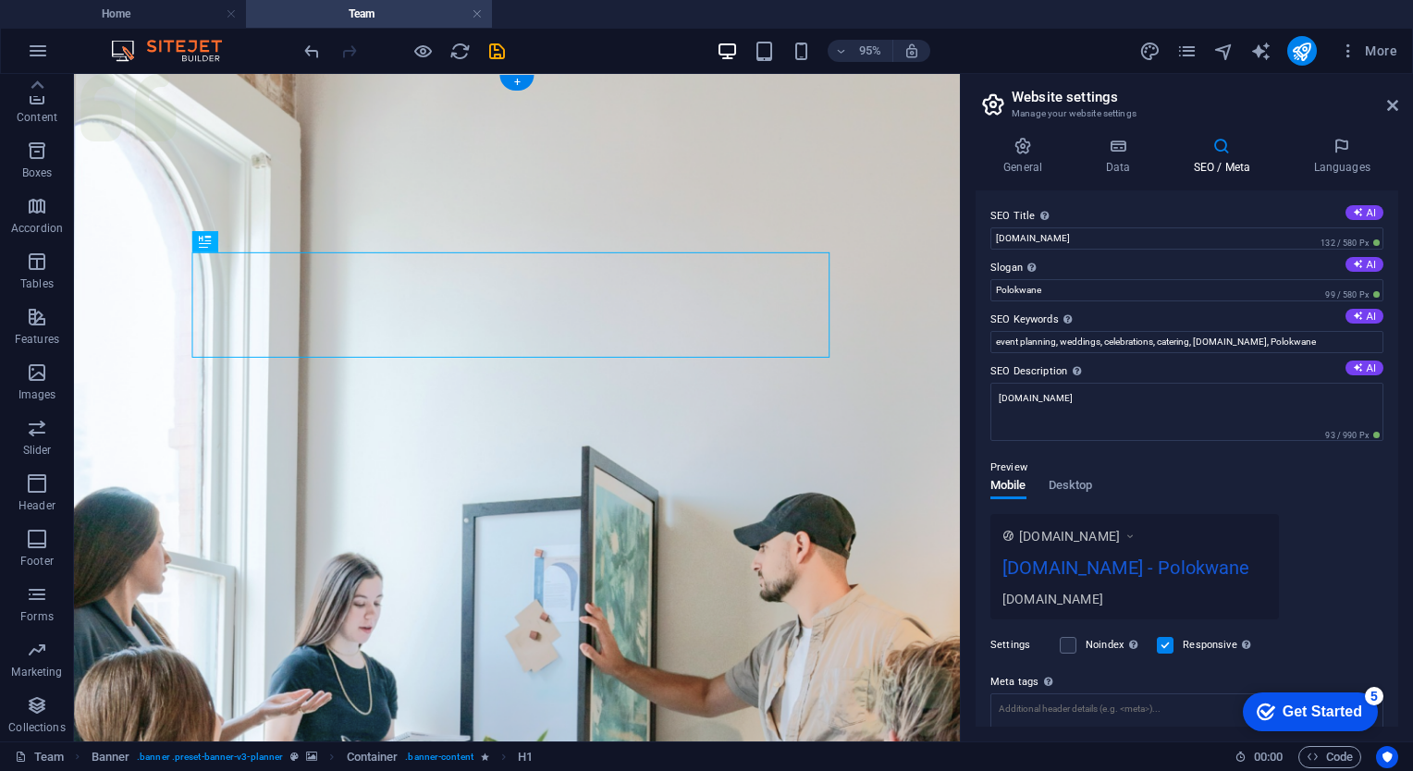
click at [920, 492] on figure at bounding box center [540, 490] width 932 height 832
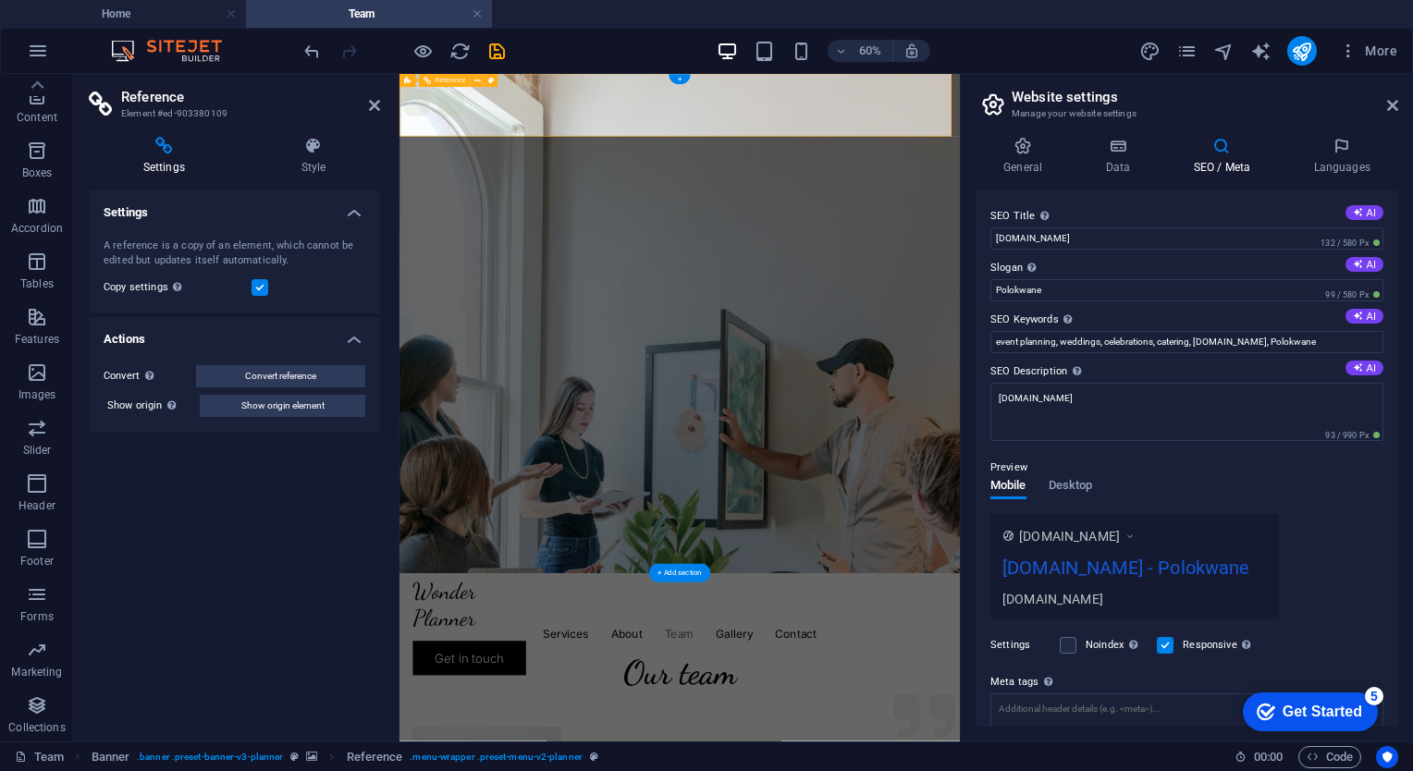
click at [477, 86] on icon at bounding box center [477, 81] width 6 height 12
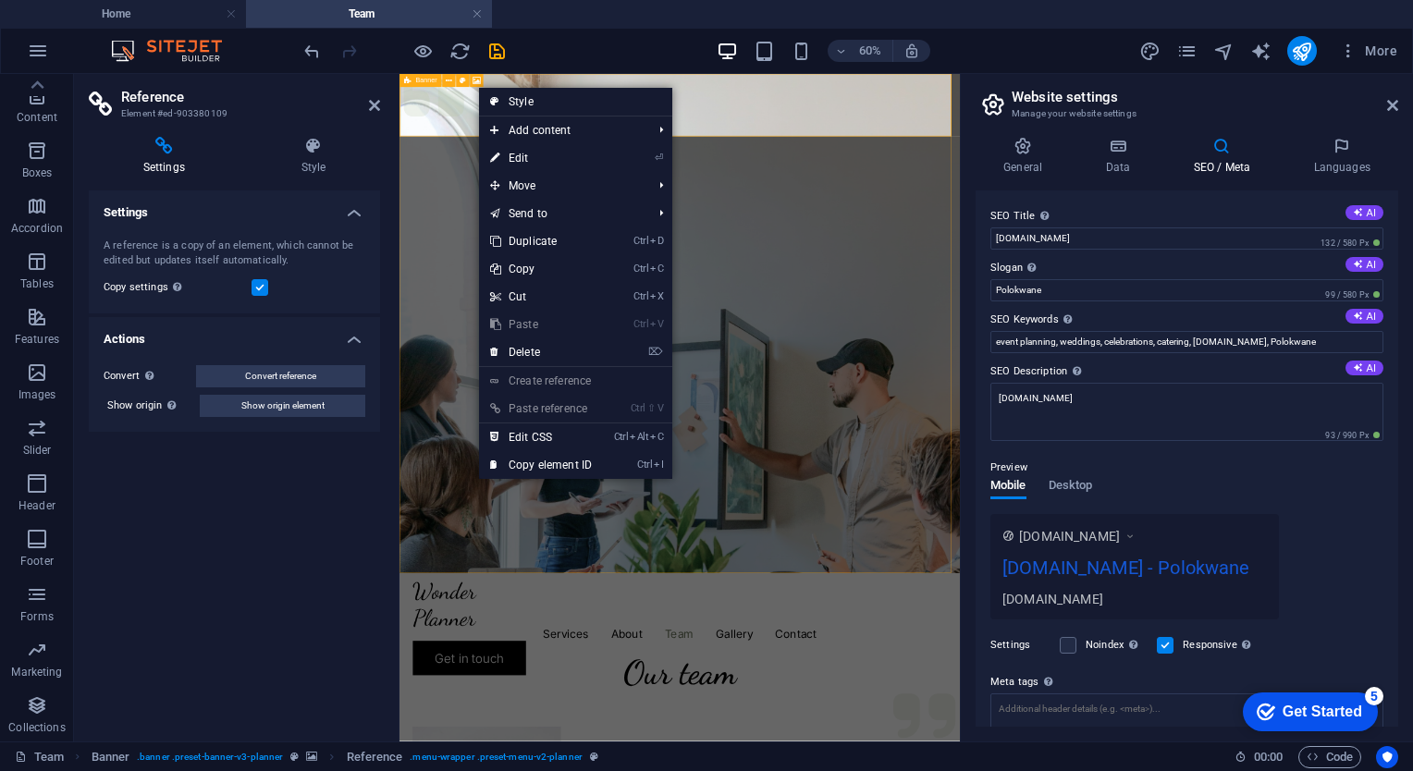
click at [429, 84] on div "Banner" at bounding box center [421, 80] width 42 height 13
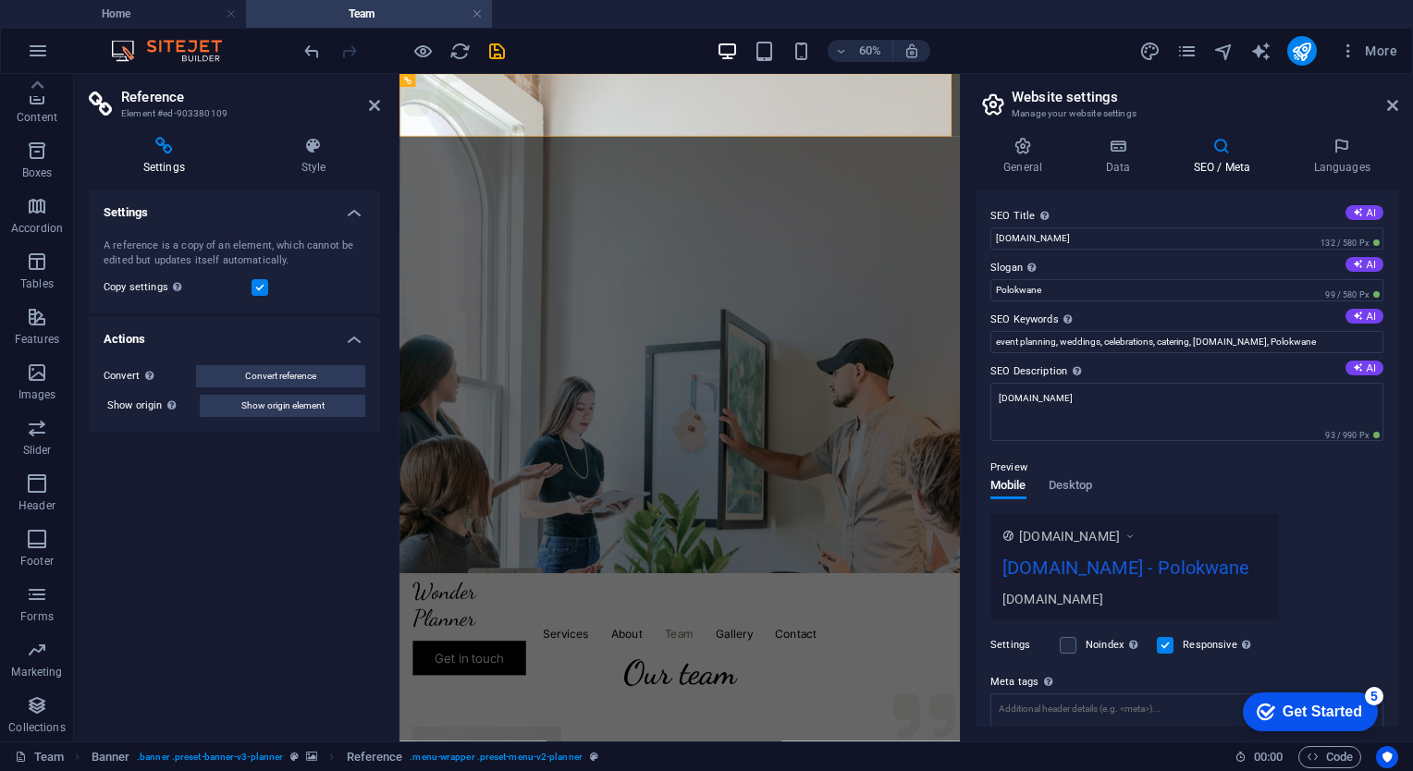
click at [267, 545] on div "Settings A reference is a copy of an element, which cannot be edited but update…" at bounding box center [234, 459] width 291 height 536
click at [36, 605] on icon "button" at bounding box center [37, 595] width 22 height 22
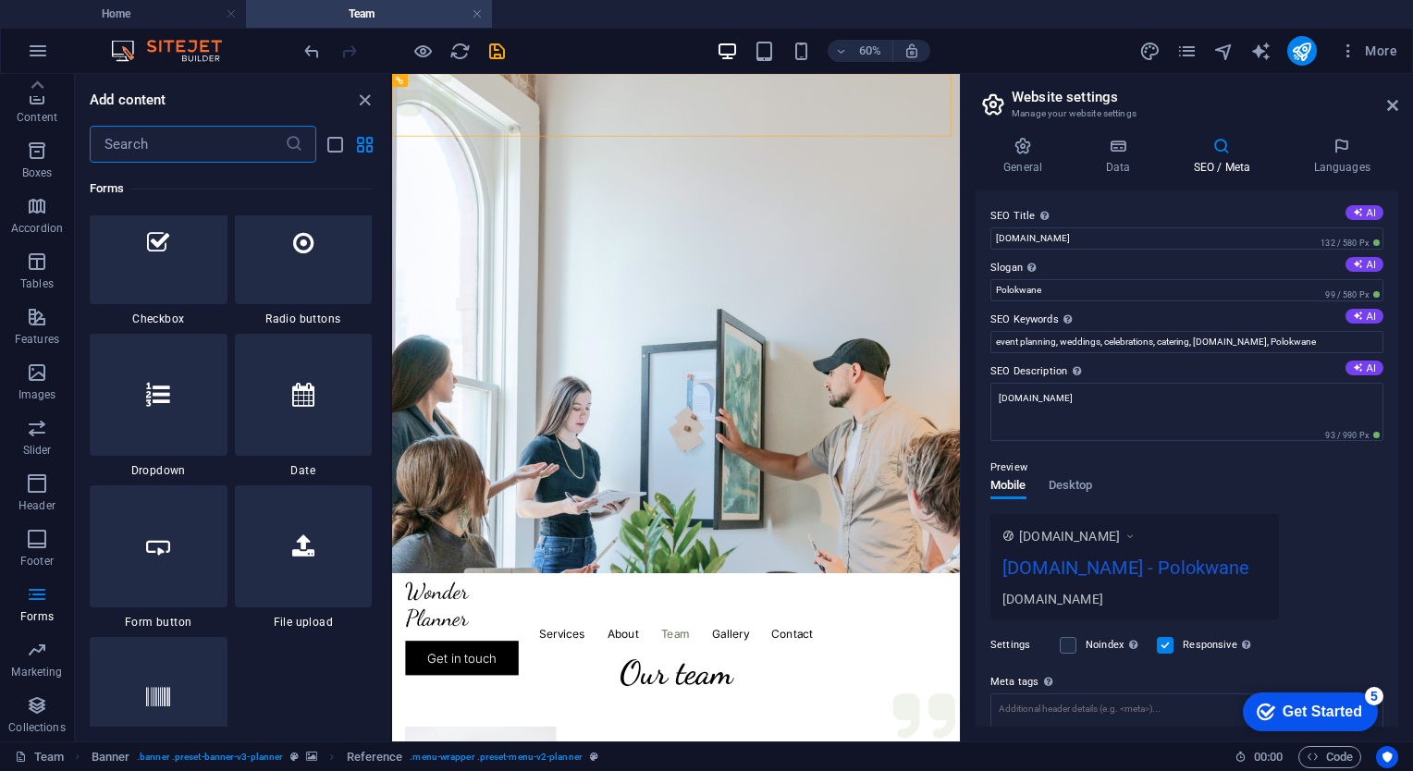
scroll to position [14564, 0]
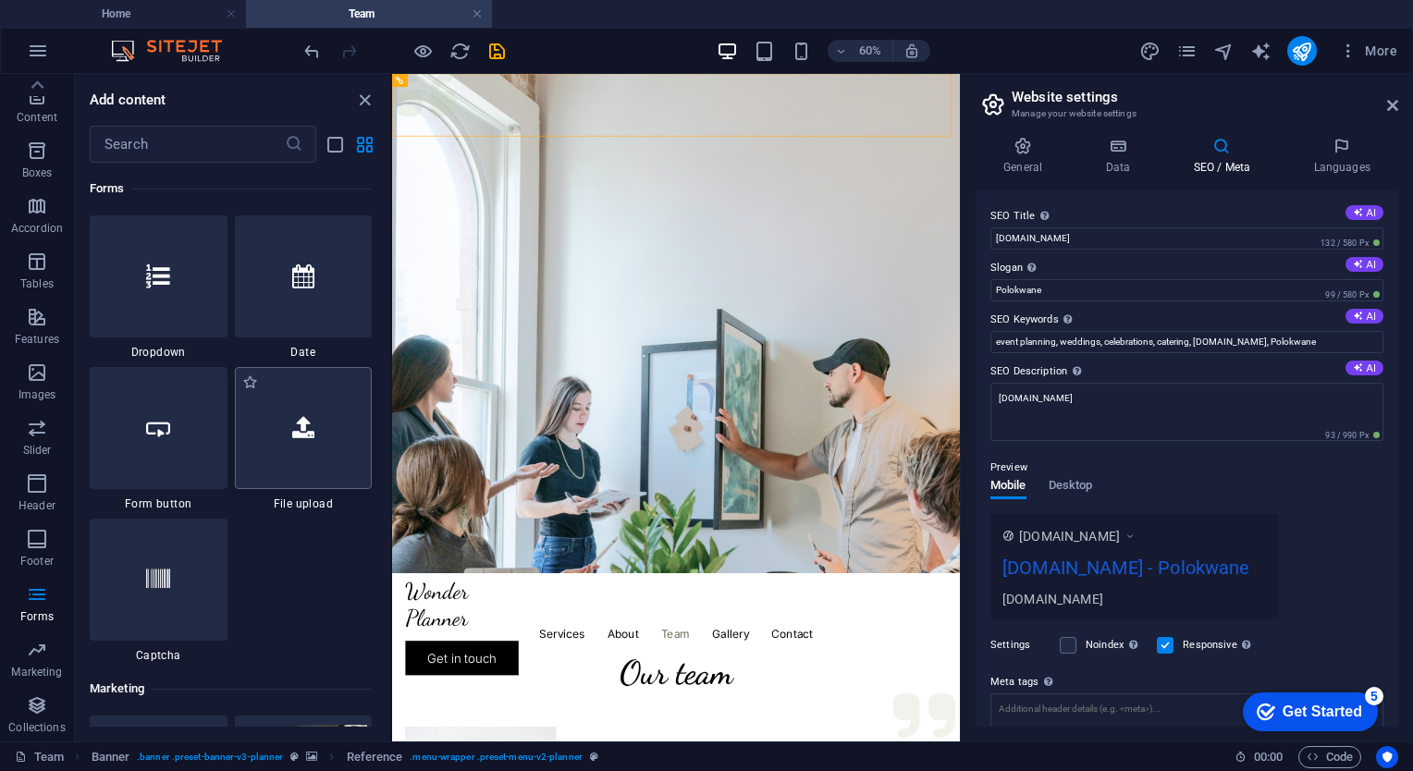
click at [327, 464] on div at bounding box center [304, 428] width 138 height 122
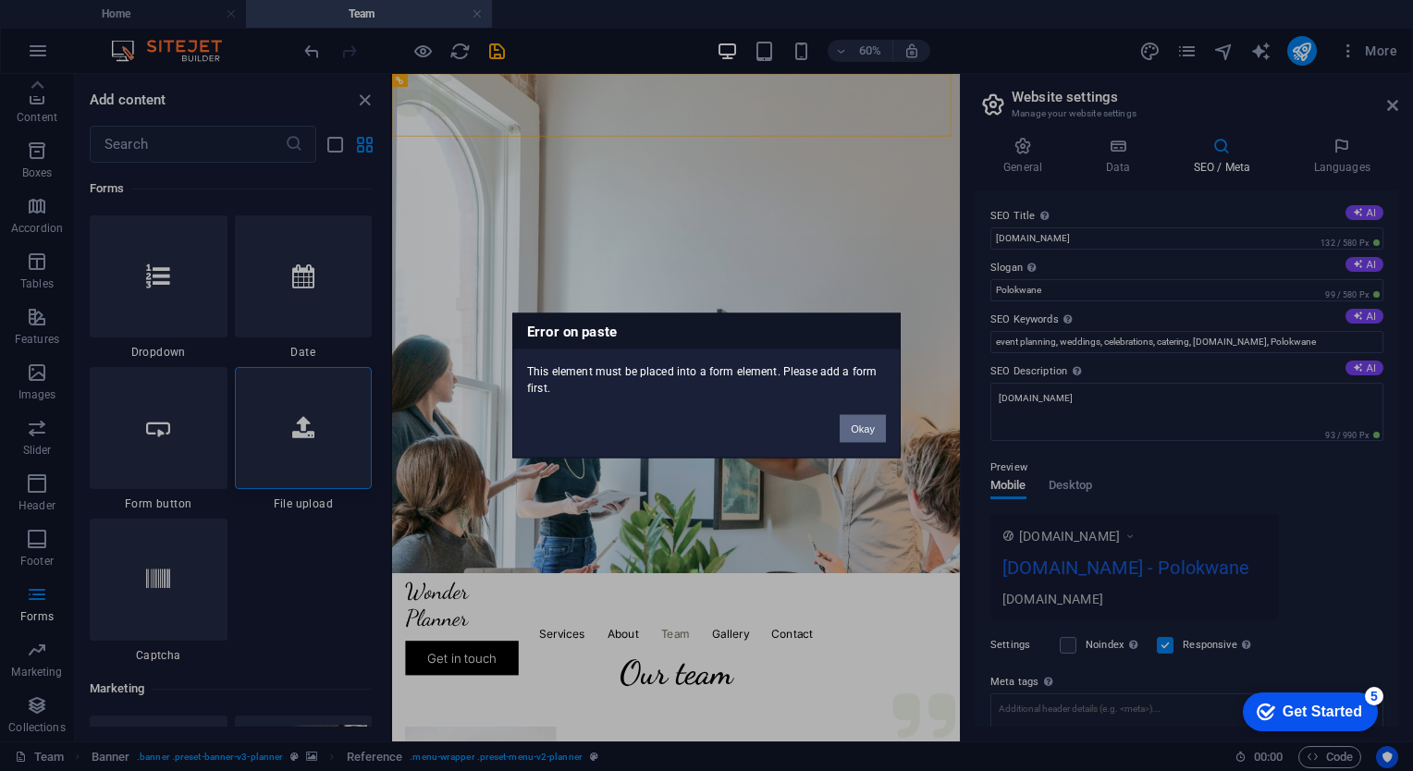
click at [869, 424] on button "Okay" at bounding box center [863, 429] width 46 height 28
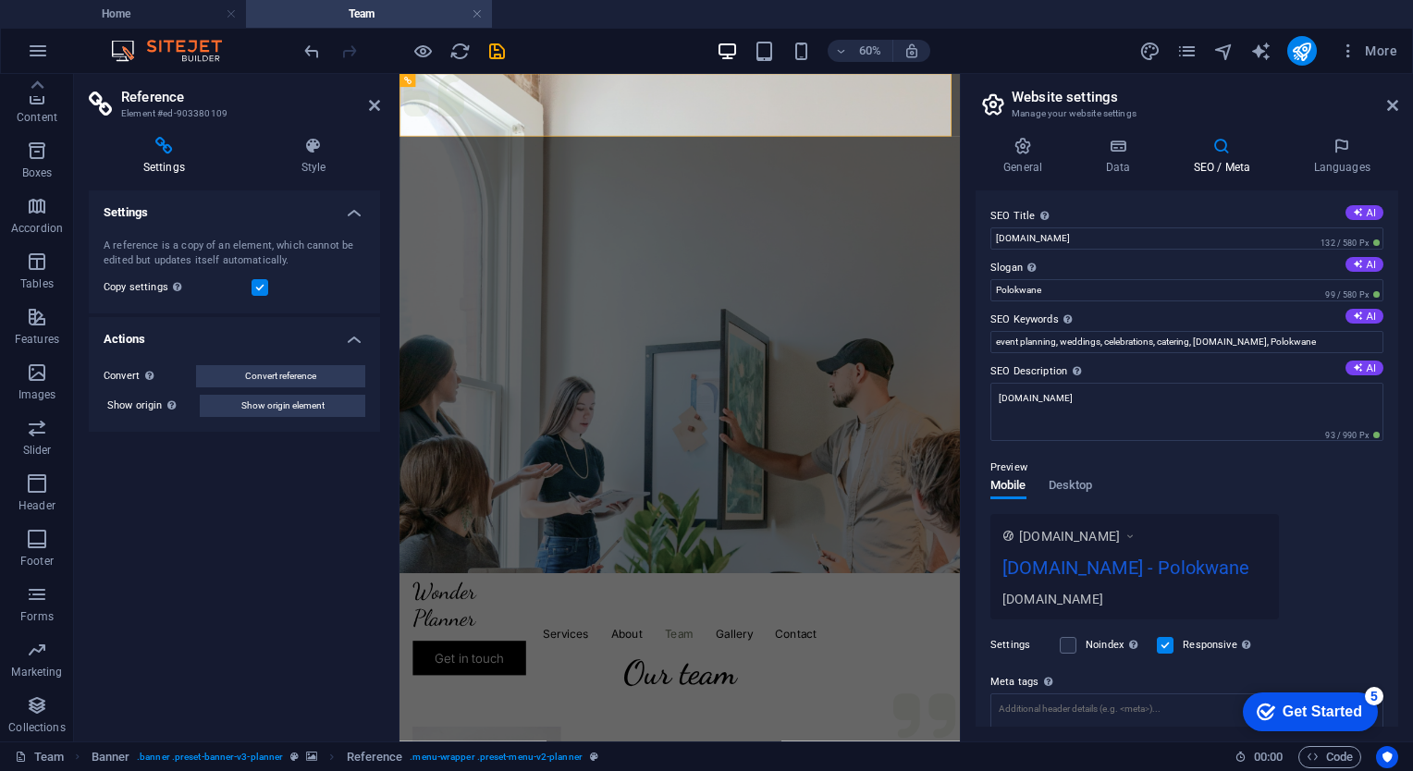
drag, startPoint x: 222, startPoint y: 109, endPoint x: 119, endPoint y: 131, distance: 105.0
click at [119, 131] on aside "Reference Element #ed-903380109 Settings Style Settings A reference is a copy o…" at bounding box center [237, 408] width 326 height 668
click at [375, 109] on icon at bounding box center [374, 105] width 11 height 15
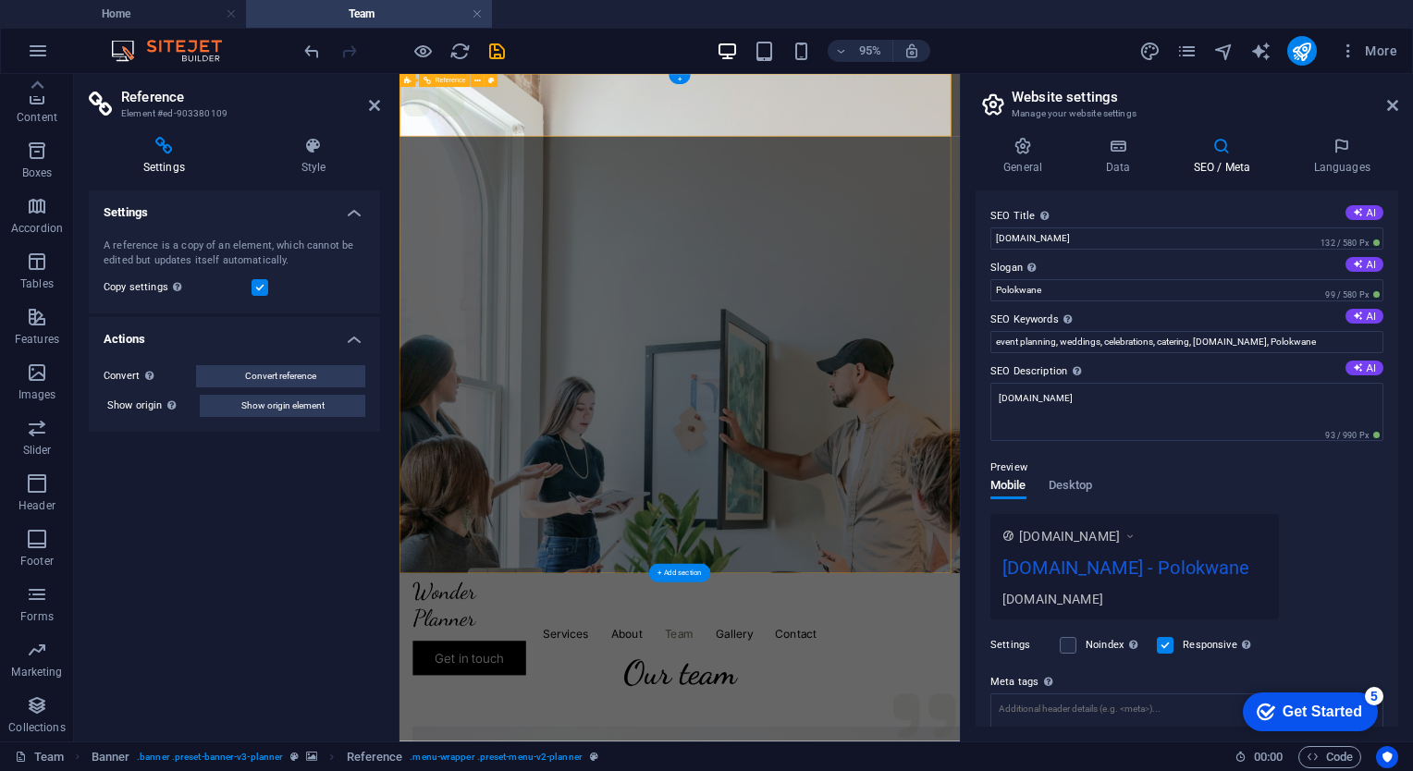
click at [17, 609] on span "Forms" at bounding box center [37, 606] width 74 height 44
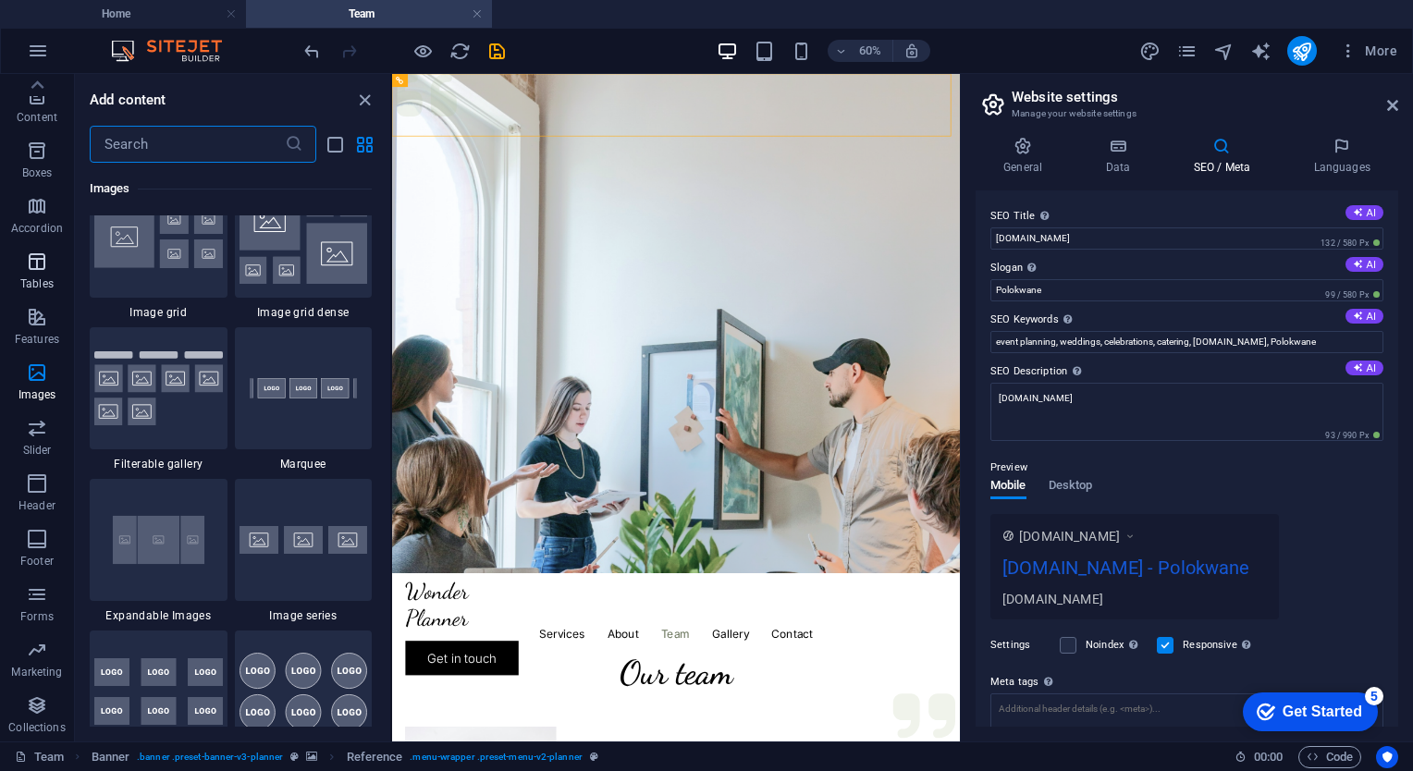
scroll to position [0, 0]
click at [833, 654] on figure at bounding box center [865, 490] width 946 height 832
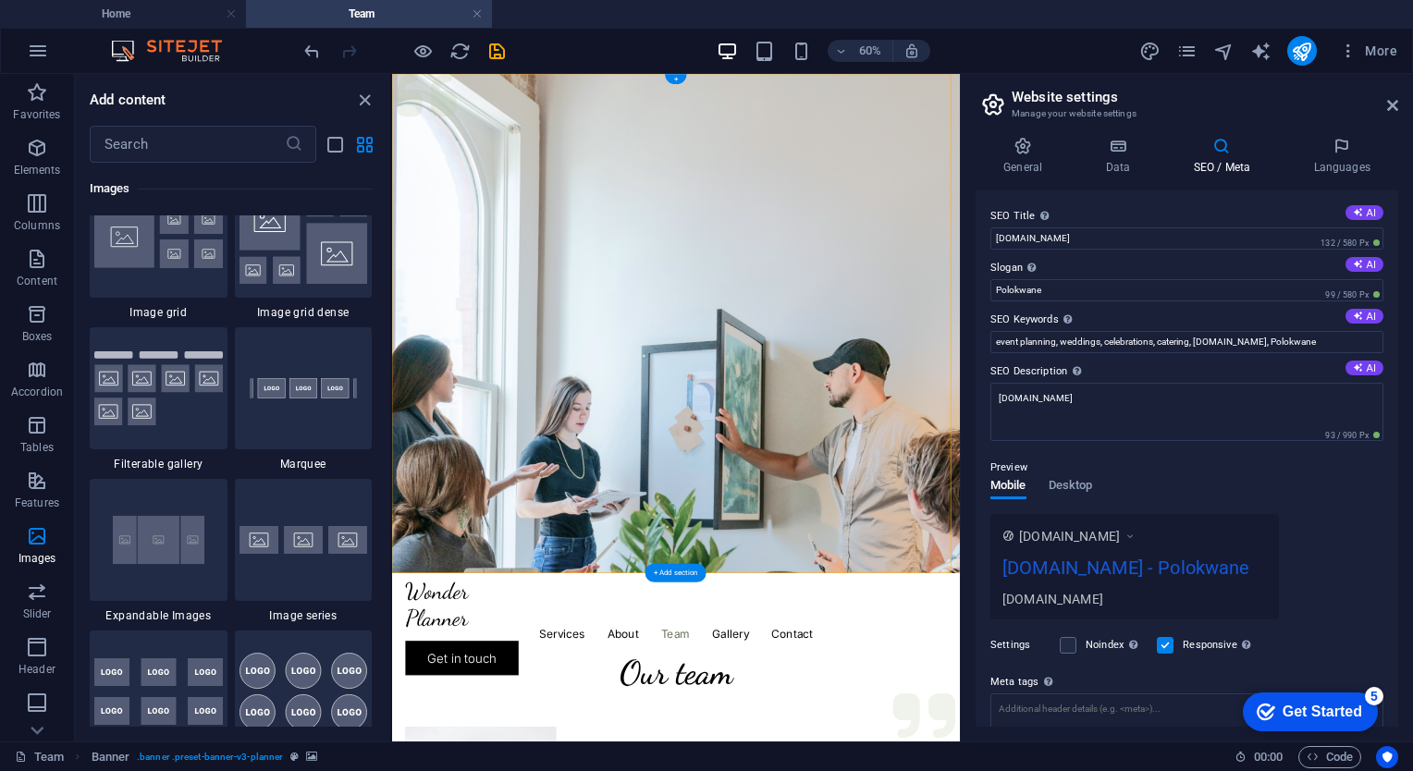
click at [833, 654] on figure at bounding box center [865, 490] width 946 height 832
select select "px"
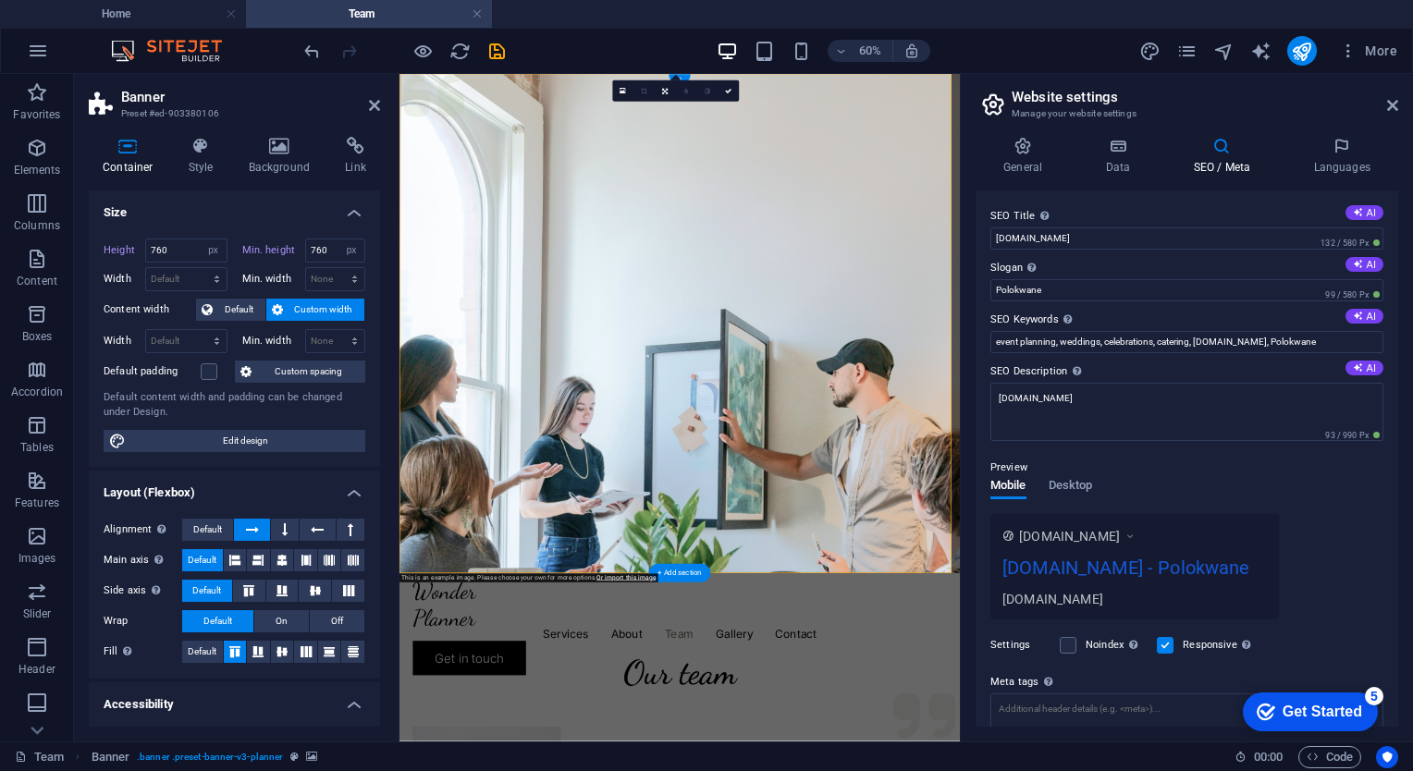
type input "900"
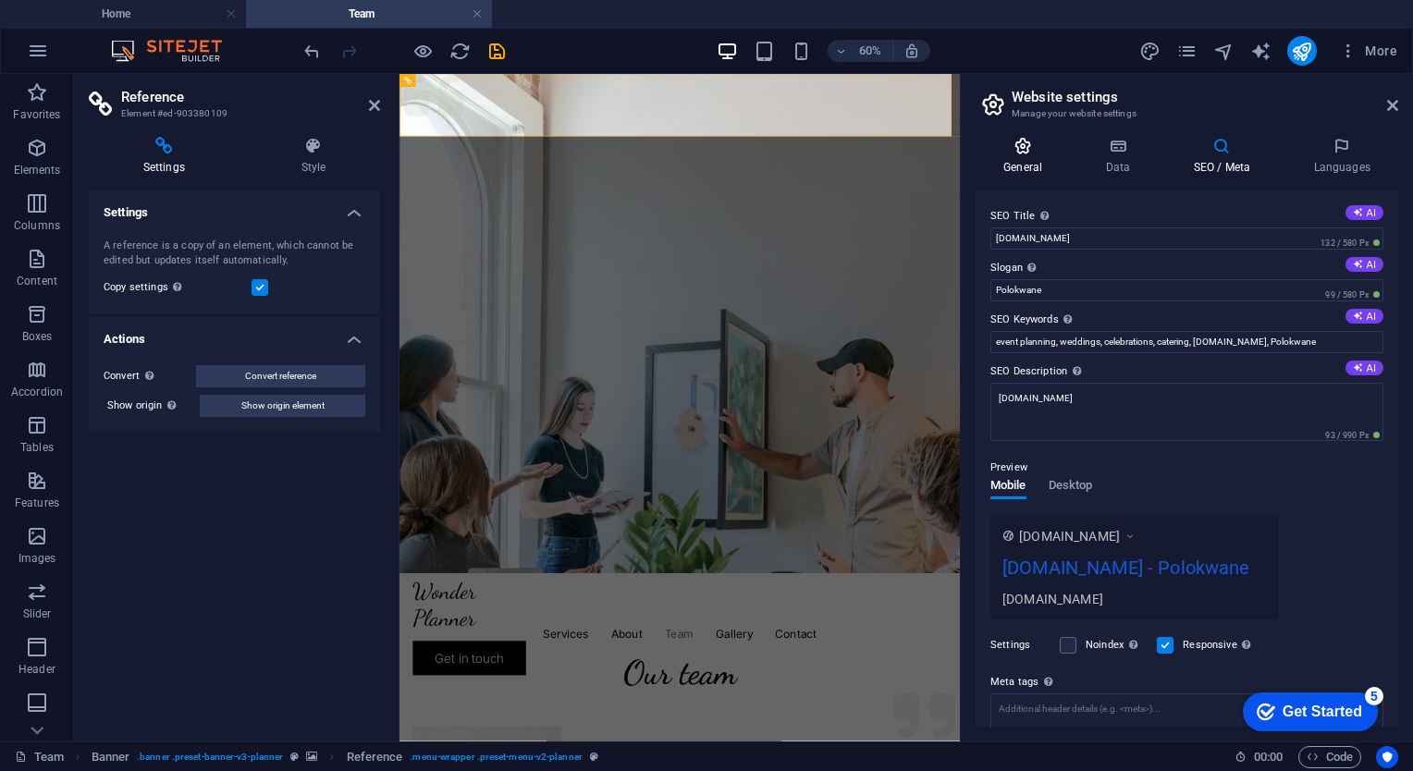
click at [1031, 161] on h4 "General" at bounding box center [1027, 156] width 102 height 39
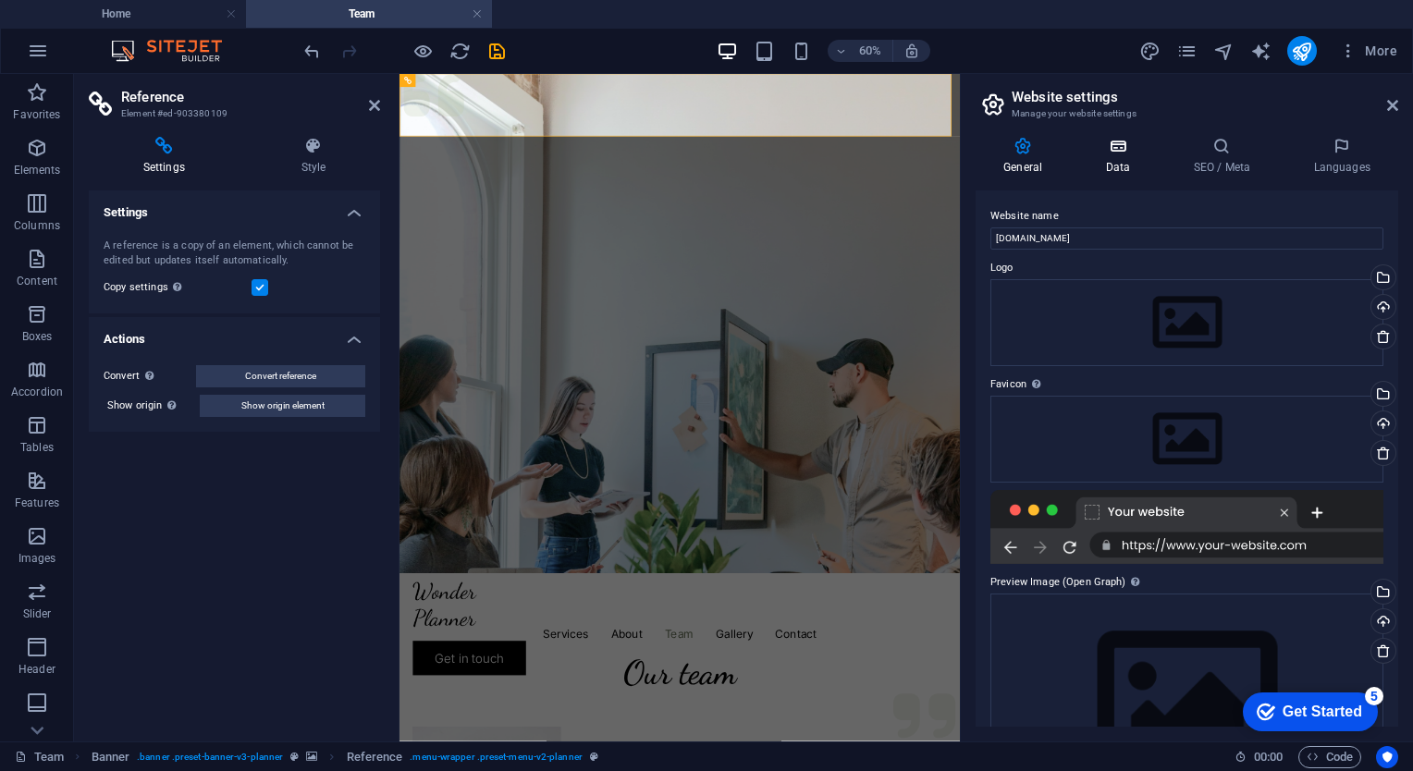
click at [1117, 154] on icon at bounding box center [1117, 146] width 80 height 18
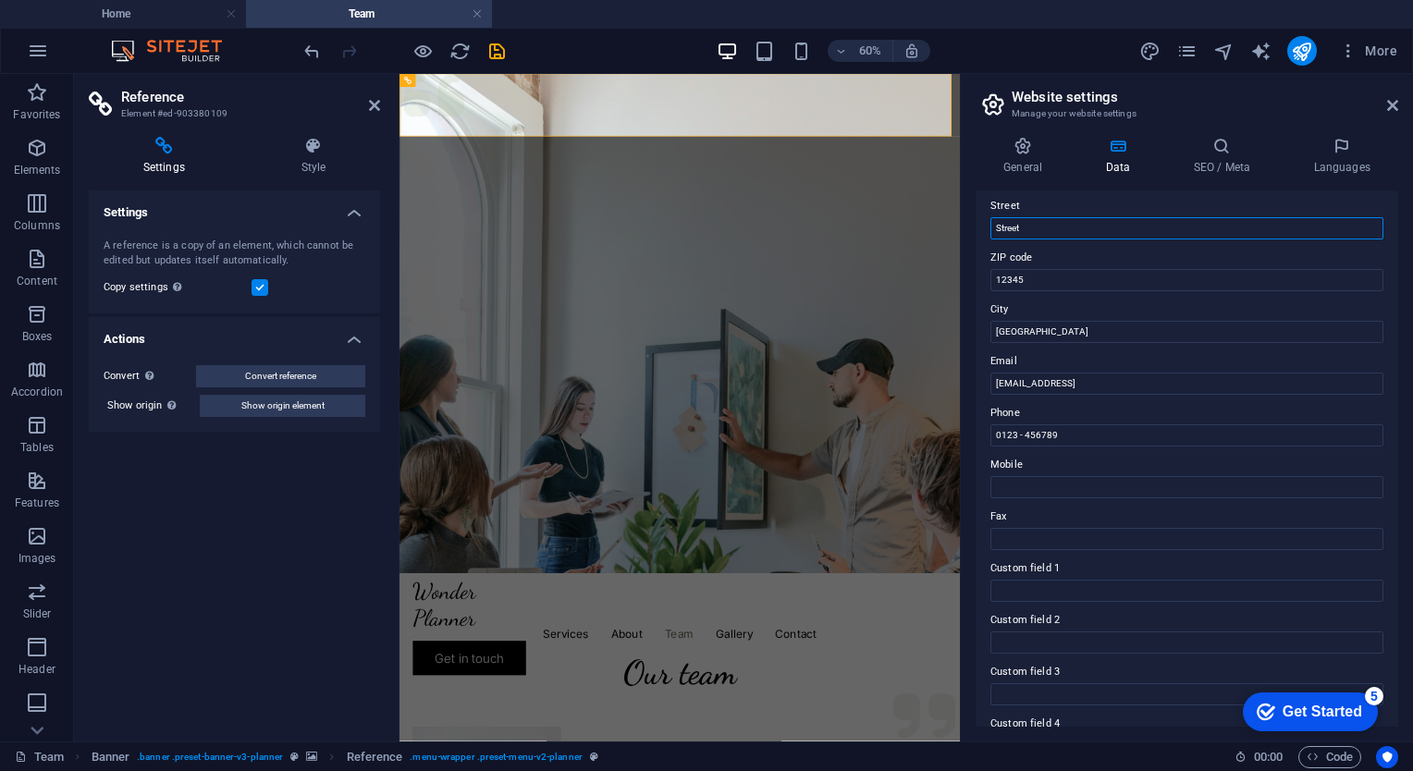
click at [1046, 225] on input "Street" at bounding box center [1186, 228] width 393 height 22
click at [1220, 388] on input "[EMAIL_ADDRESS]" at bounding box center [1186, 384] width 393 height 22
type input "f"
type input "[EMAIL_ADDRESS][DOMAIN_NAME]"
click at [1064, 437] on input "0123 - 456789" at bounding box center [1186, 435] width 393 height 22
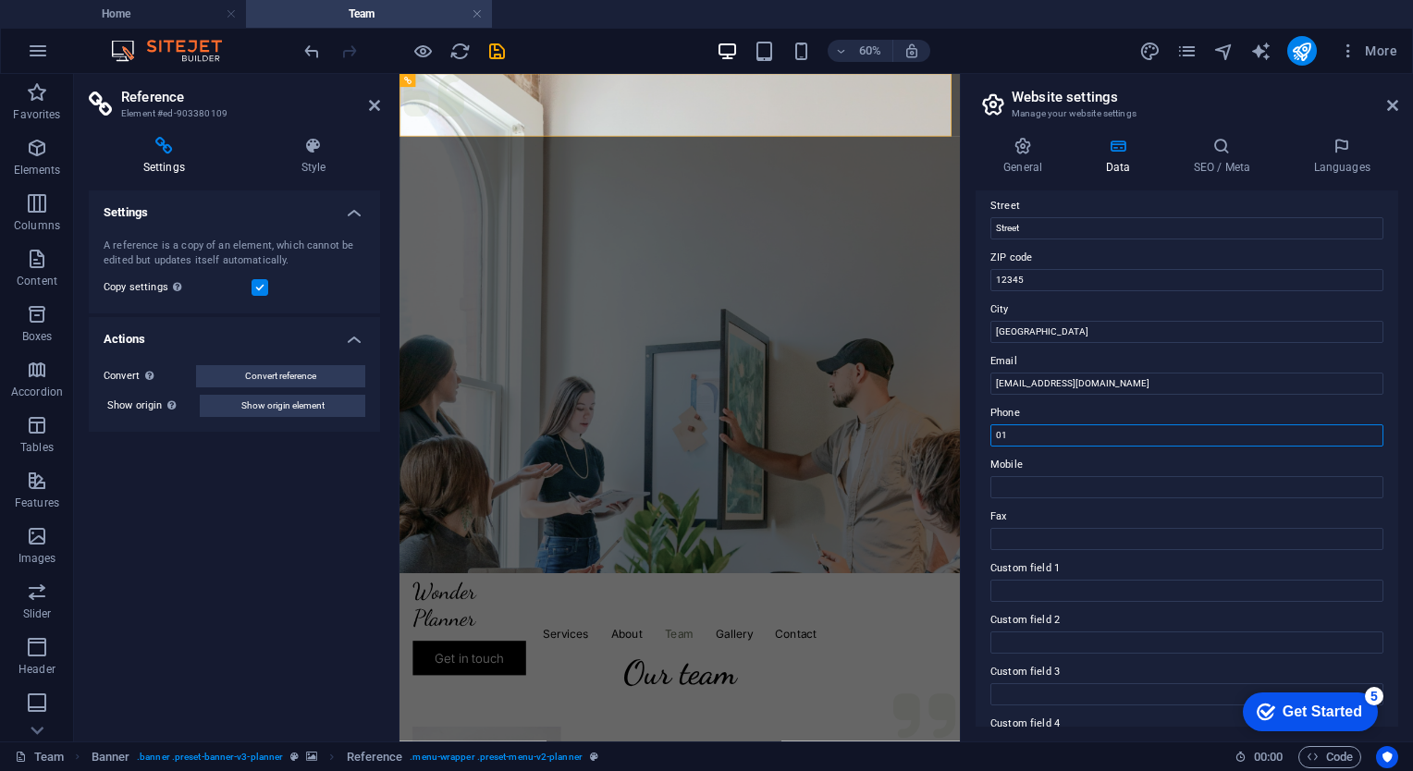
type input "0"
click at [1069, 482] on input "Mobile" at bounding box center [1186, 487] width 393 height 22
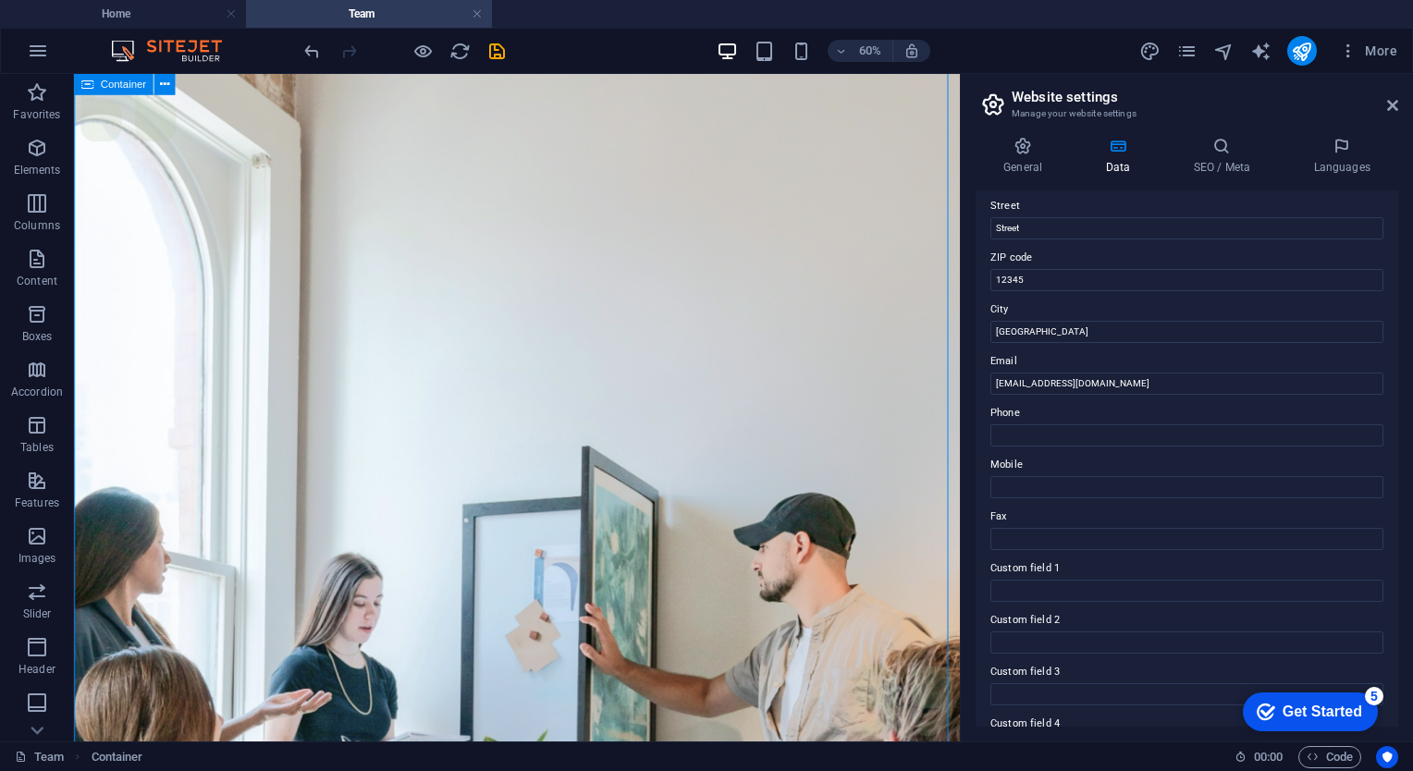
scroll to position [1048, 0]
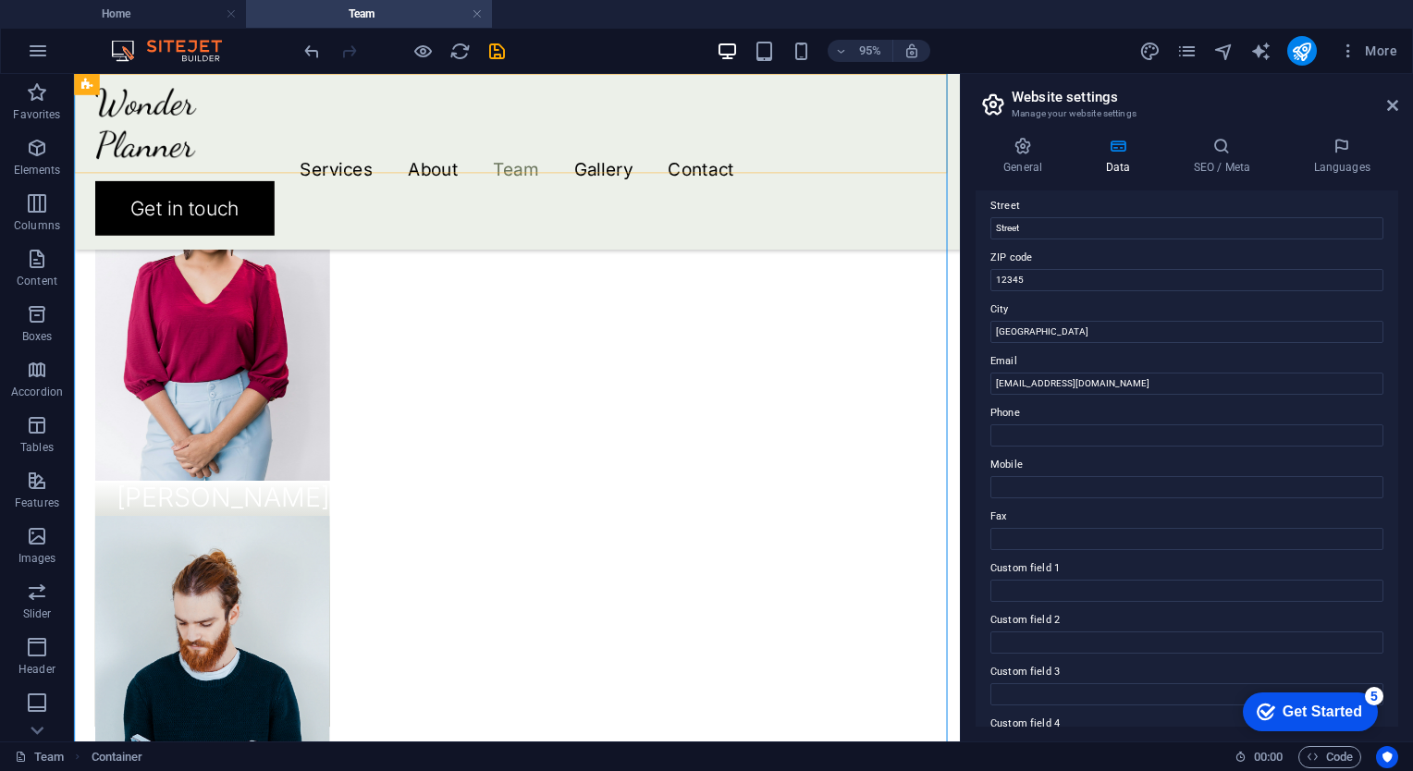
click at [335, 164] on nav "Services About Team Gallery Contact" at bounding box center [540, 175] width 888 height 23
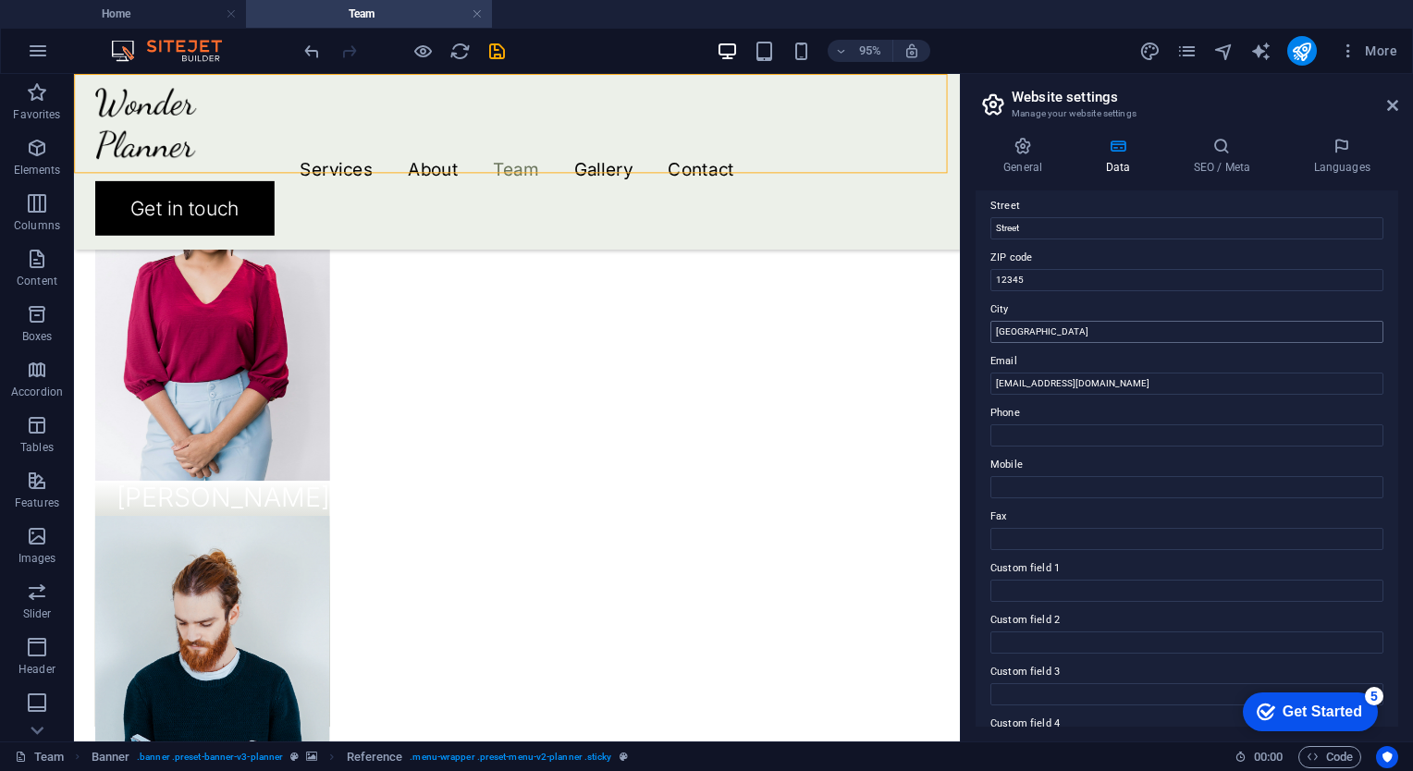
scroll to position [0, 0]
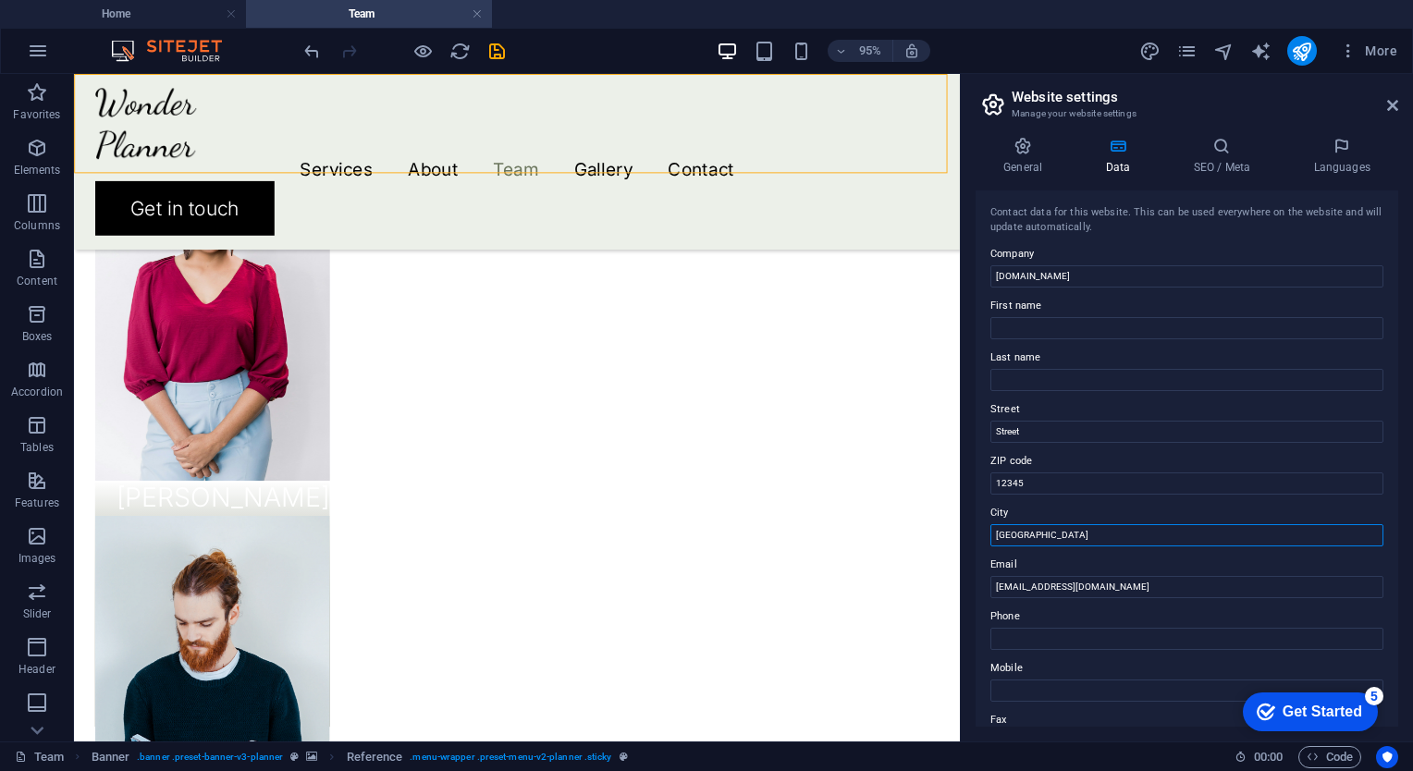
click at [1053, 535] on input "[GEOGRAPHIC_DATA]" at bounding box center [1186, 535] width 393 height 22
type input "B"
type input "Polokwane"
drag, startPoint x: 1080, startPoint y: 346, endPoint x: 1206, endPoint y: 188, distance: 202.1
click at [1206, 188] on div "General Data SEO / Meta Languages Website name [DOMAIN_NAME] Logo Drag files he…" at bounding box center [1187, 432] width 423 height 590
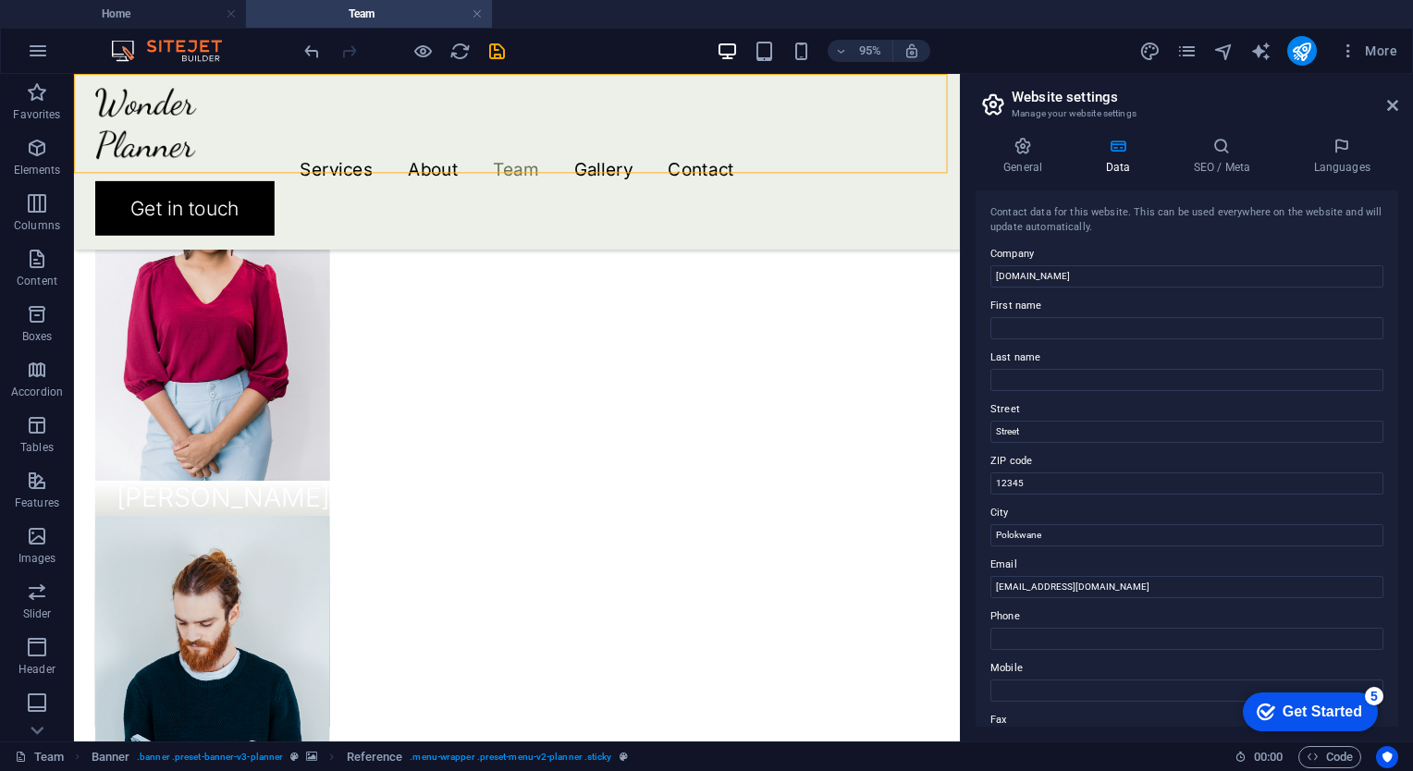
click at [1217, 182] on div "General Data SEO / Meta Languages Website name [DOMAIN_NAME] Logo Drag files he…" at bounding box center [1187, 432] width 423 height 590
click at [1215, 146] on icon at bounding box center [1221, 146] width 113 height 18
